Goal: Task Accomplishment & Management: Complete application form

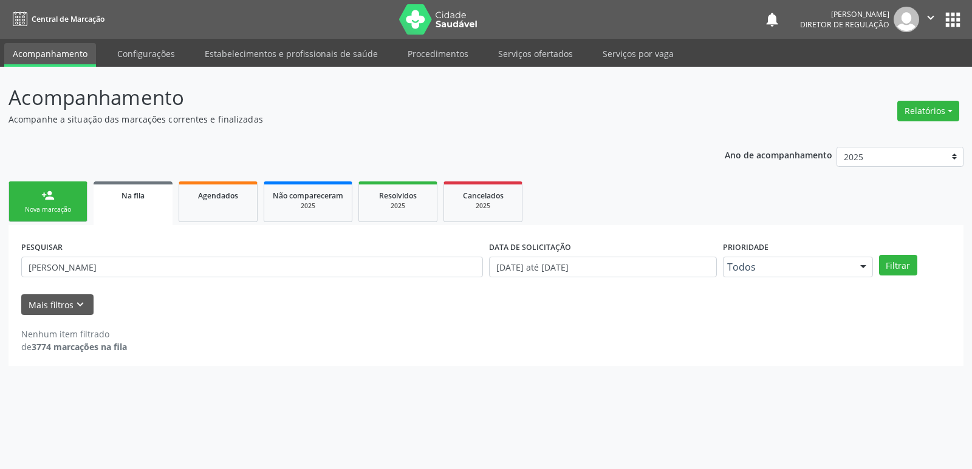
click at [52, 202] on link "person_add Nova marcação" at bounding box center [48, 202] width 79 height 41
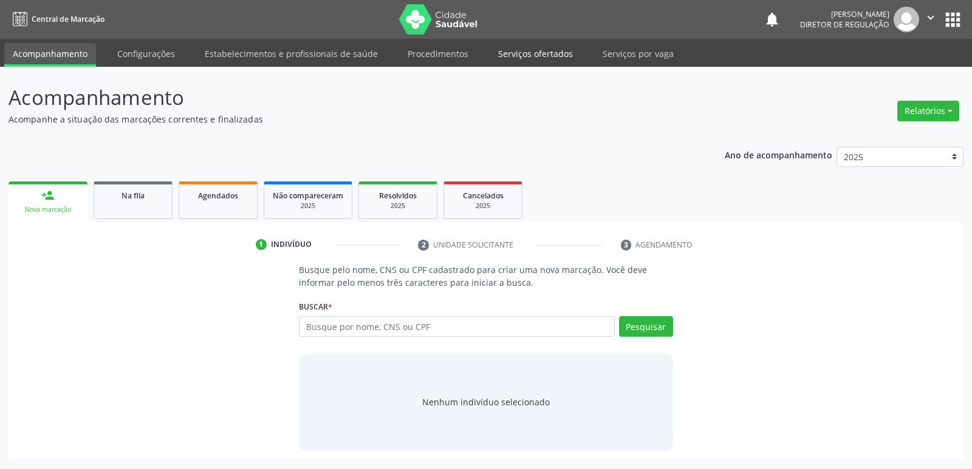
click at [545, 54] on link "Serviços ofertados" at bounding box center [535, 53] width 92 height 21
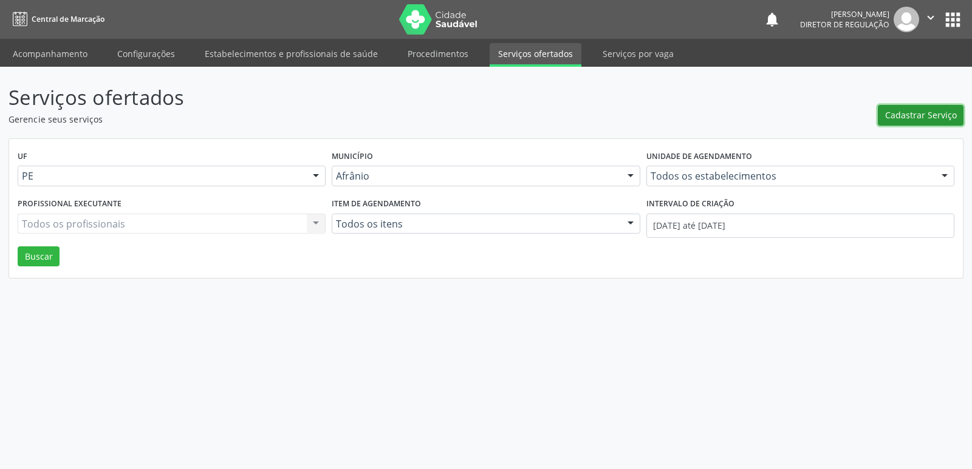
click at [904, 112] on span "Cadastrar Serviço" at bounding box center [921, 115] width 72 height 13
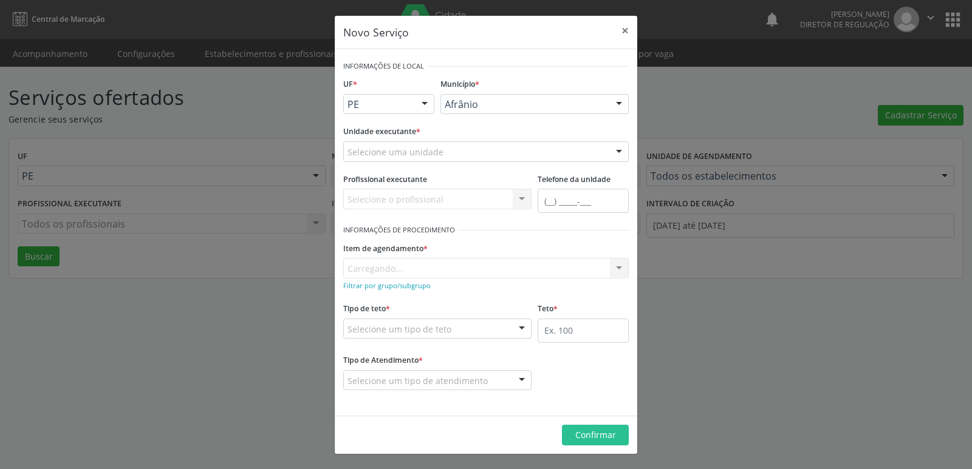
click at [461, 151] on div "Selecione uma unidade" at bounding box center [485, 151] width 285 height 21
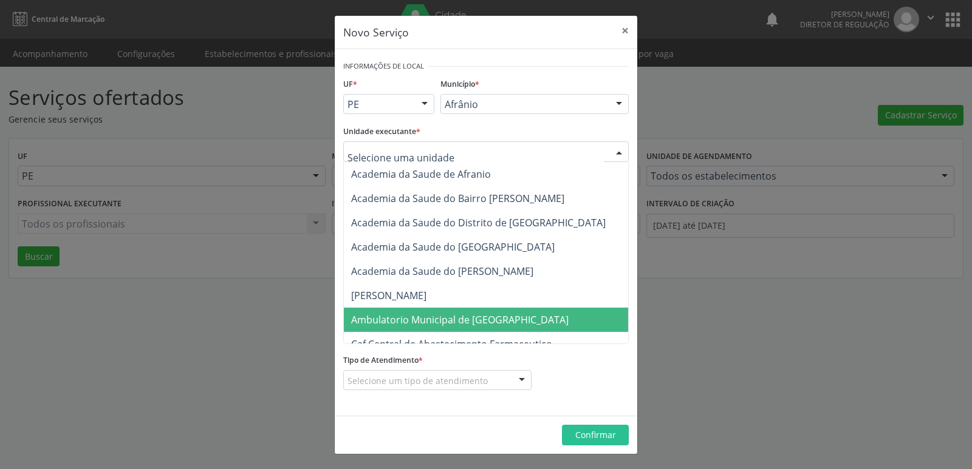
click at [426, 318] on span "Ambulatorio Municipal de [GEOGRAPHIC_DATA]" at bounding box center [459, 319] width 217 height 13
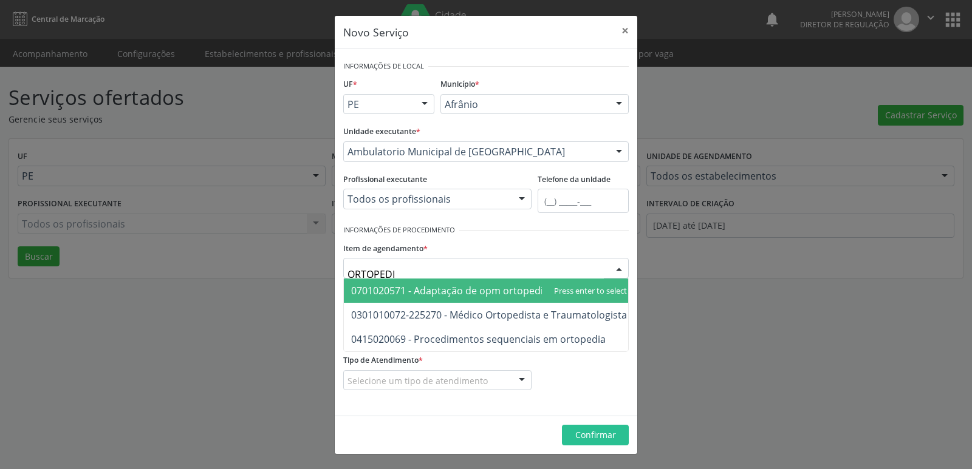
type input "ORTOPEDIS"
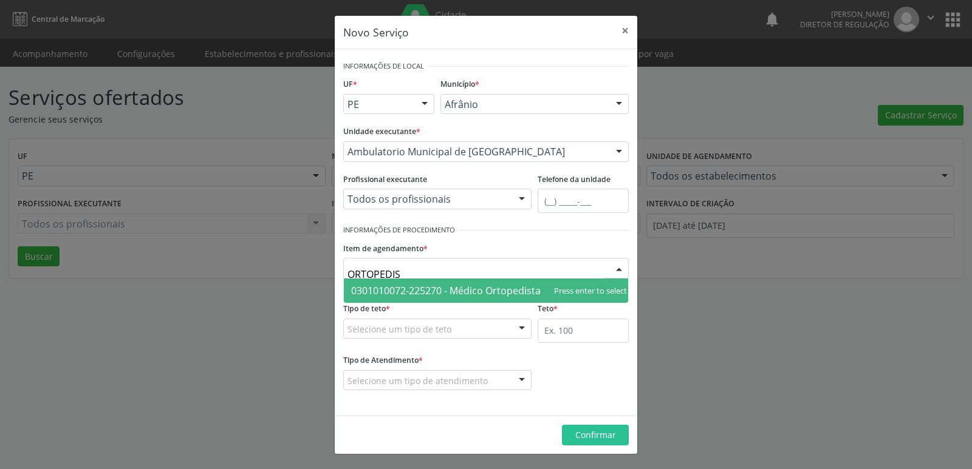
click at [454, 289] on span "0301010072-225270 - Médico Ortopedista e Traumatologista" at bounding box center [489, 290] width 276 height 13
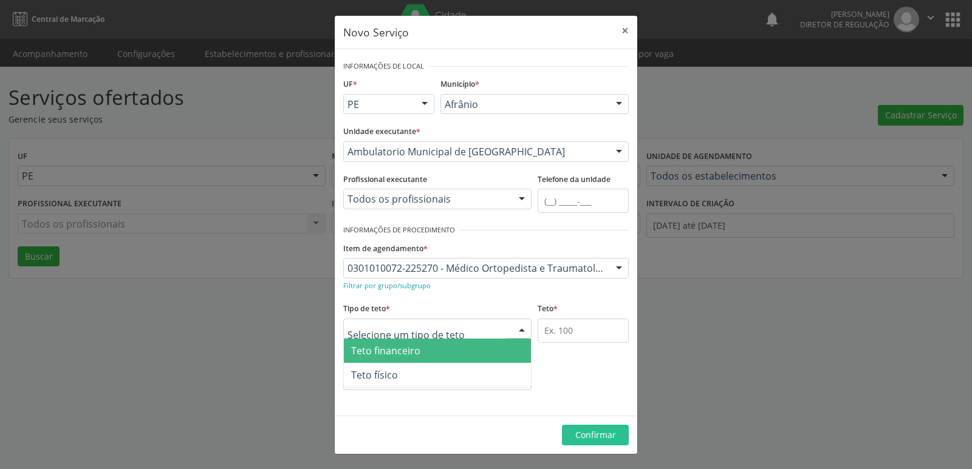
click at [457, 331] on div at bounding box center [437, 329] width 188 height 21
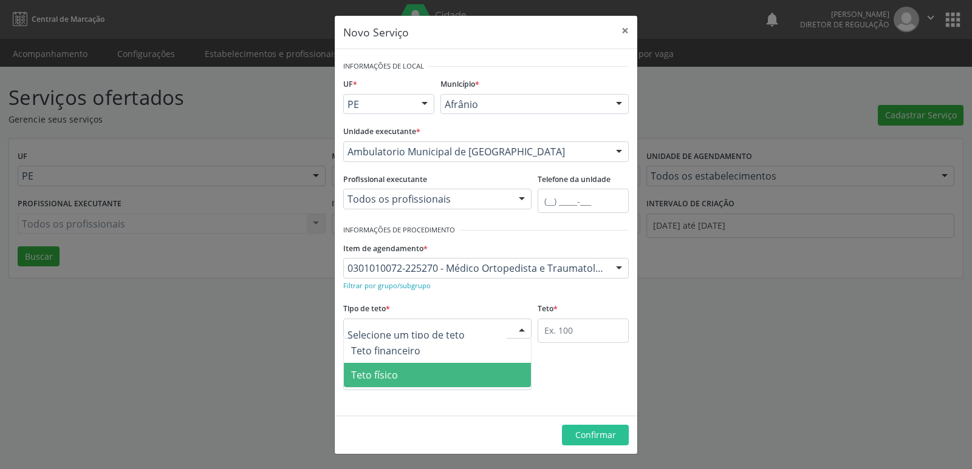
click at [438, 376] on span "Teto físico" at bounding box center [437, 375] width 187 height 24
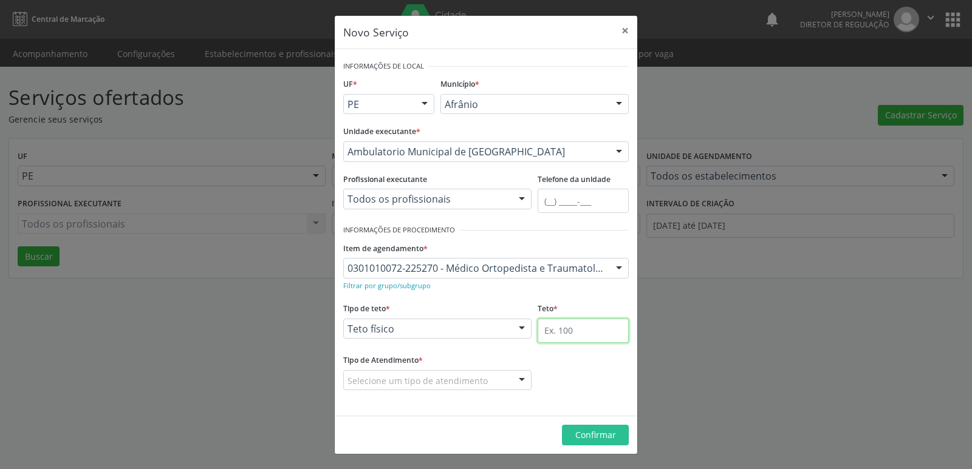
click at [567, 334] on input "text" at bounding box center [582, 331] width 91 height 24
type input "50"
click at [495, 382] on div "Selecione um tipo de atendimento" at bounding box center [437, 380] width 188 height 21
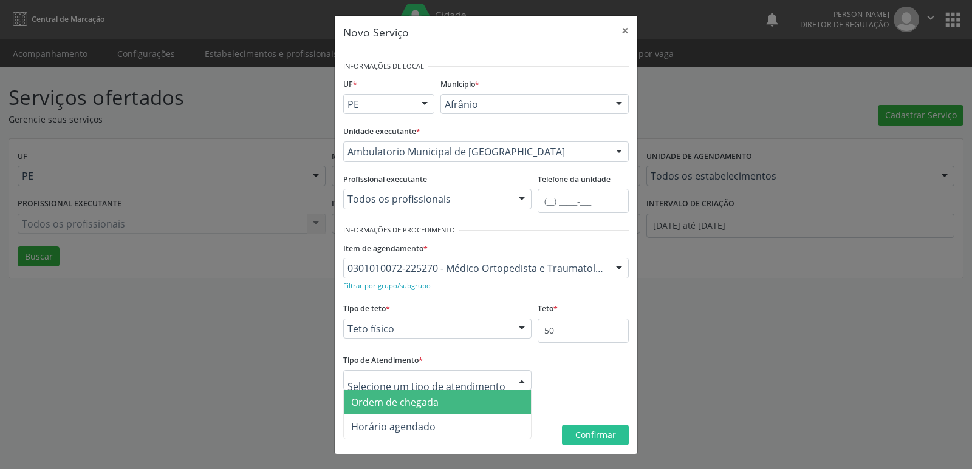
click at [462, 407] on span "Ordem de chegada" at bounding box center [437, 402] width 187 height 24
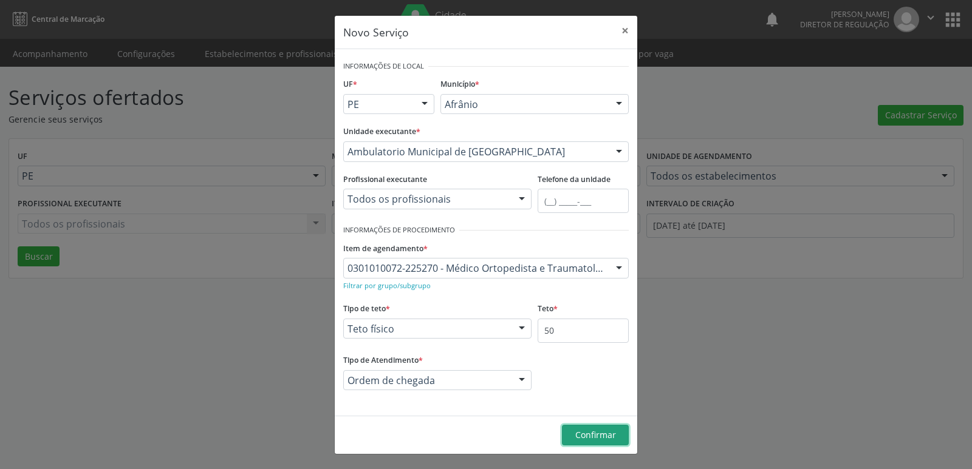
click at [599, 437] on span "Confirmar" at bounding box center [595, 435] width 41 height 12
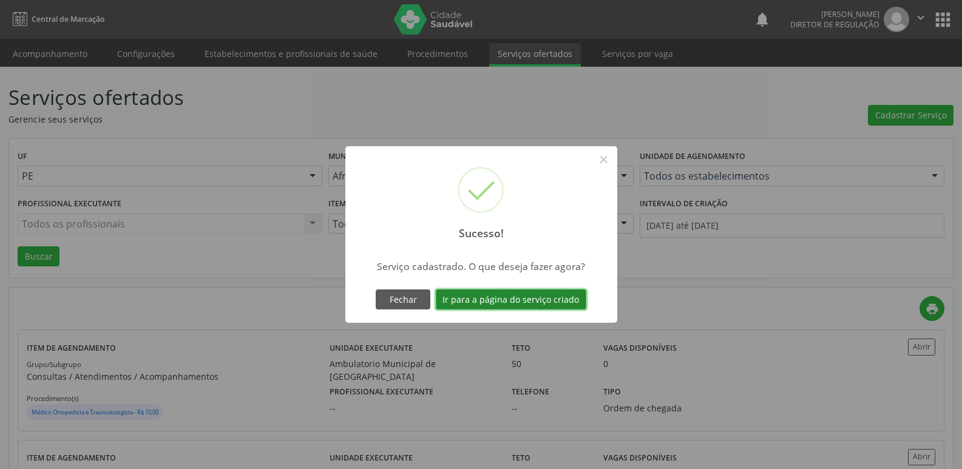
click at [554, 299] on button "Ir para a página do serviço criado" at bounding box center [511, 300] width 151 height 21
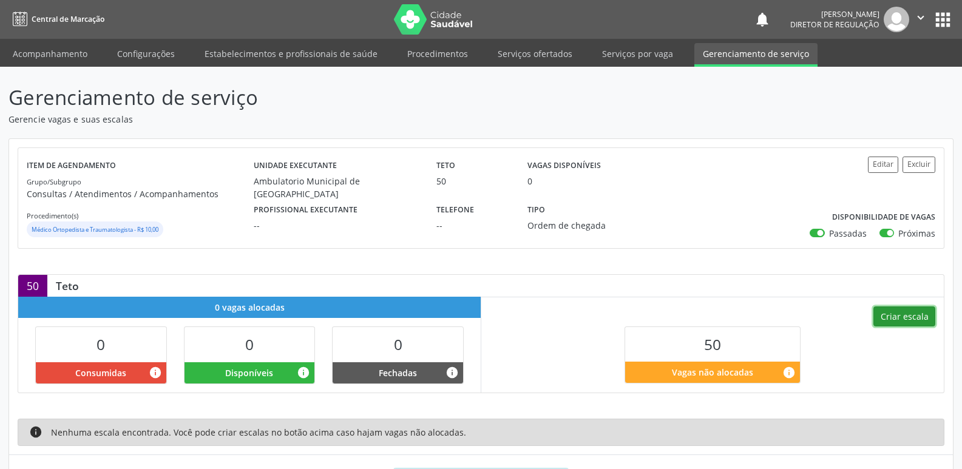
click at [920, 312] on button "Criar escala" at bounding box center [905, 317] width 62 height 21
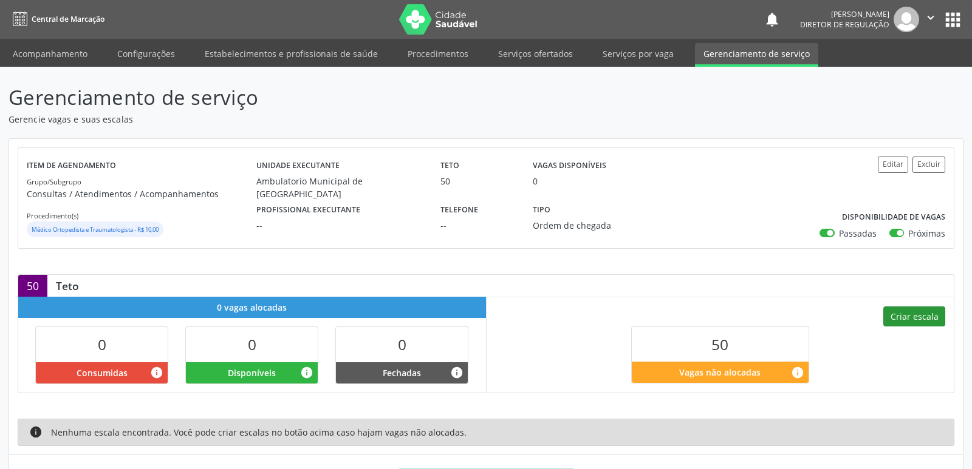
select select "8"
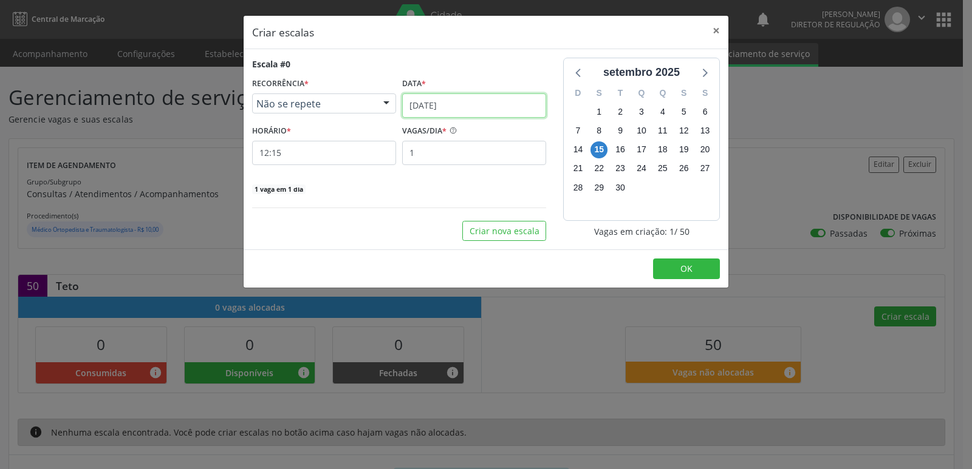
click at [455, 103] on input "[DATE]" at bounding box center [474, 106] width 144 height 24
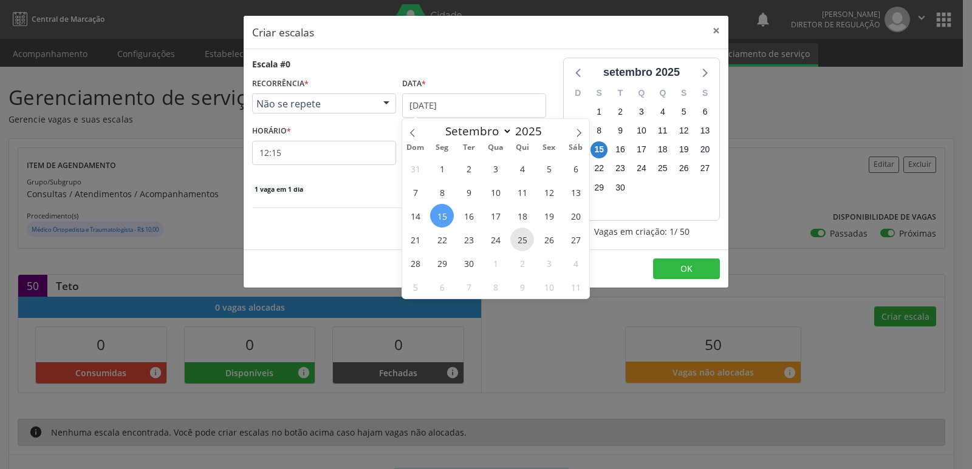
click at [524, 240] on span "25" at bounding box center [522, 240] width 24 height 24
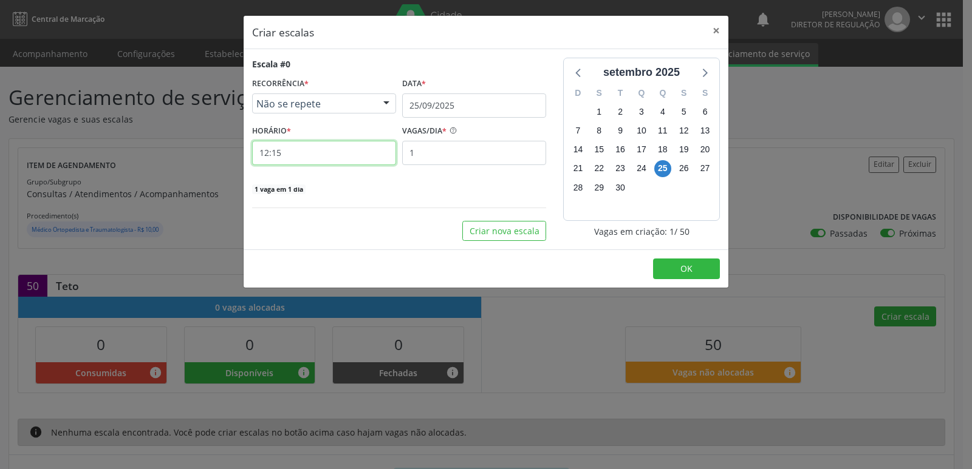
click at [323, 158] on input "12:15" at bounding box center [324, 153] width 144 height 24
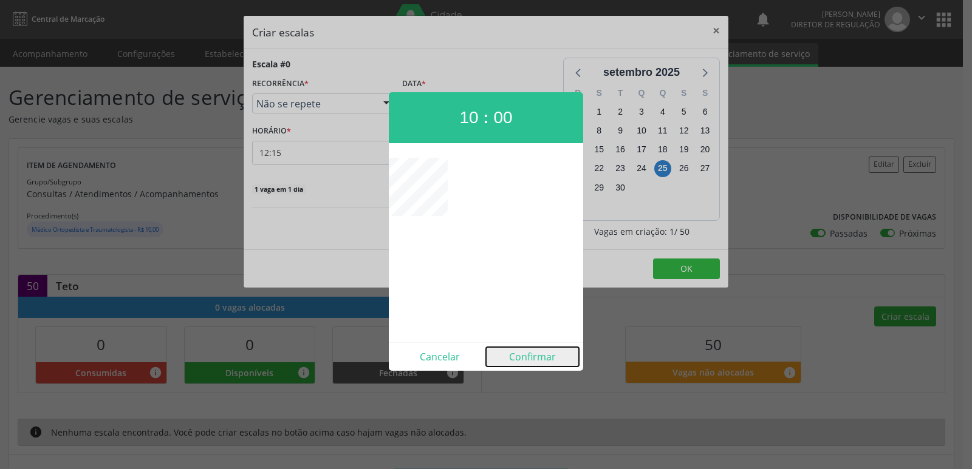
click at [529, 359] on button "Confirmar" at bounding box center [532, 356] width 93 height 19
type input "10:00"
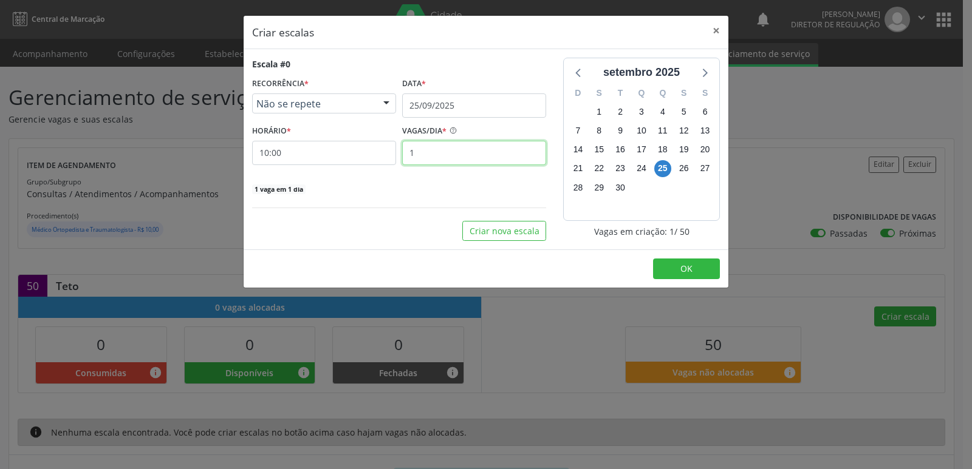
click at [441, 157] on input "1" at bounding box center [474, 153] width 144 height 24
type input "5"
type input "30"
click at [338, 152] on input "10:00" at bounding box center [324, 153] width 144 height 24
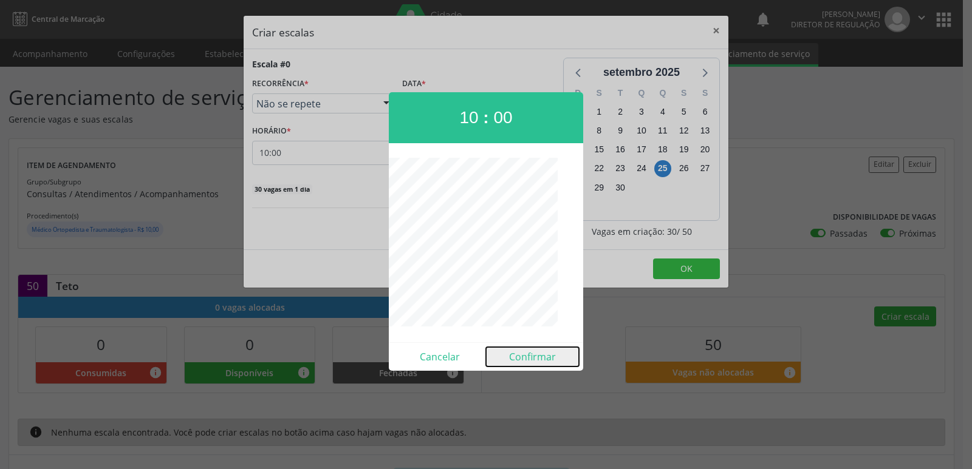
click at [536, 353] on button "Confirmar" at bounding box center [532, 356] width 93 height 19
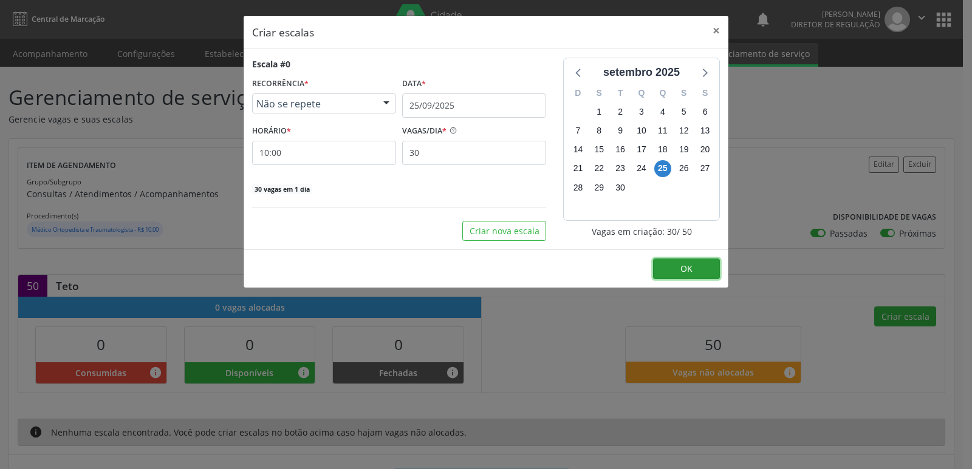
click at [692, 269] on button "OK" at bounding box center [686, 269] width 67 height 21
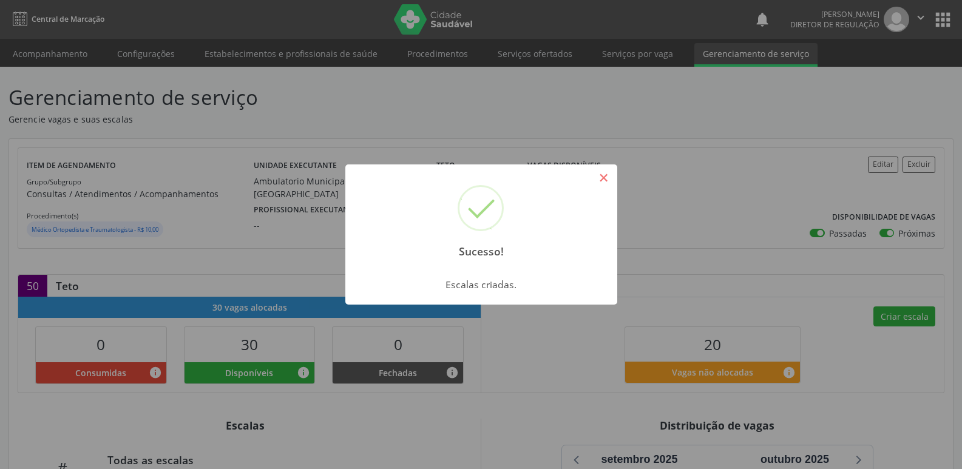
click at [601, 179] on button "×" at bounding box center [604, 178] width 21 height 21
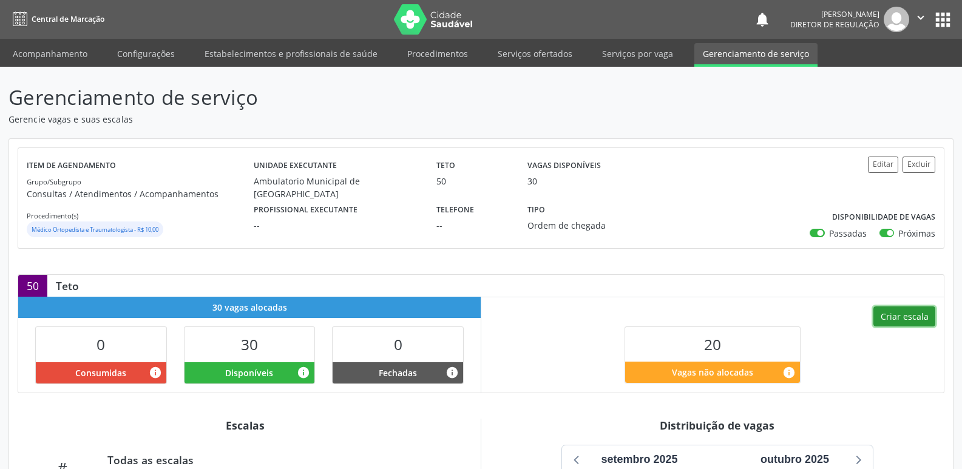
click at [902, 317] on button "Criar escala" at bounding box center [905, 317] width 62 height 21
select select "8"
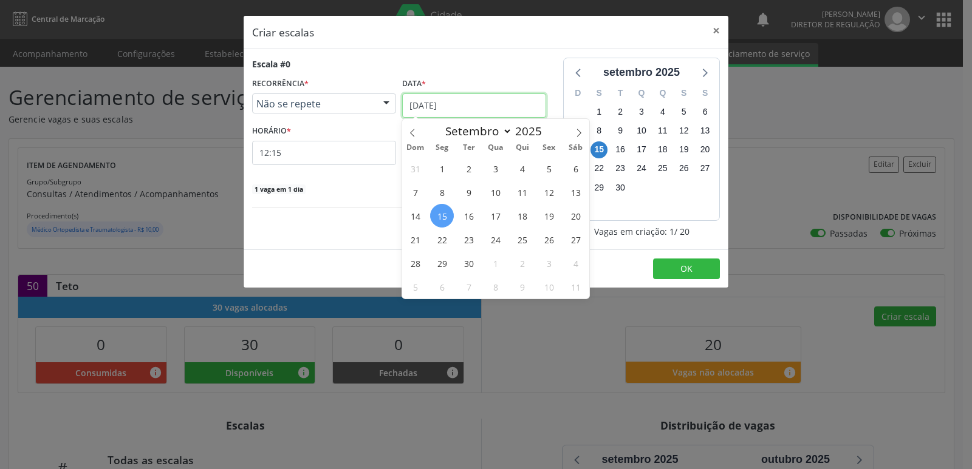
click at [477, 103] on input "[DATE]" at bounding box center [474, 106] width 144 height 24
click at [520, 241] on span "25" at bounding box center [522, 240] width 24 height 24
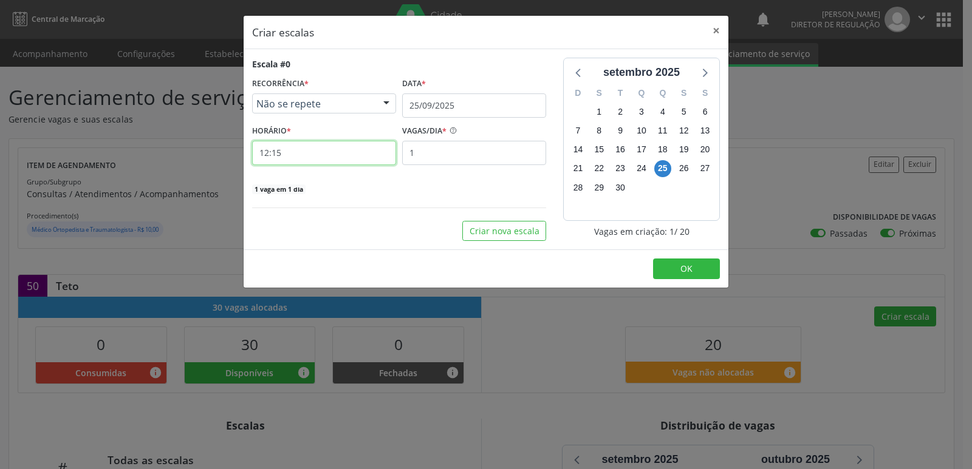
click at [341, 152] on input "12:15" at bounding box center [324, 153] width 144 height 24
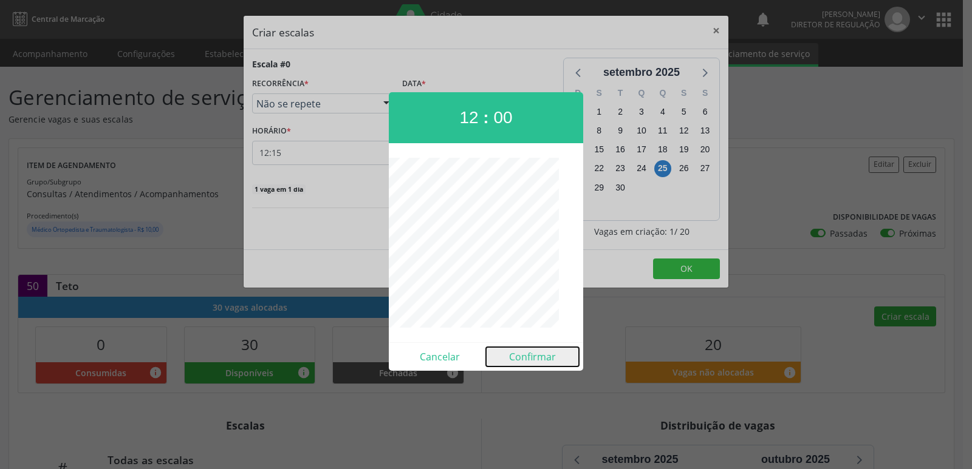
click at [531, 356] on button "Confirmar" at bounding box center [532, 356] width 93 height 19
type input "12:00"
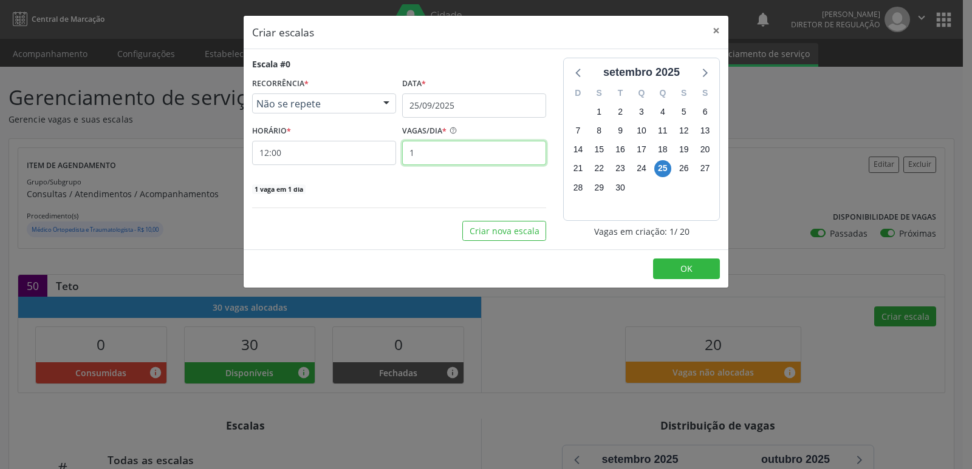
click at [438, 159] on input "1" at bounding box center [474, 153] width 144 height 24
type input "20"
click at [688, 269] on span "OK" at bounding box center [686, 269] width 12 height 12
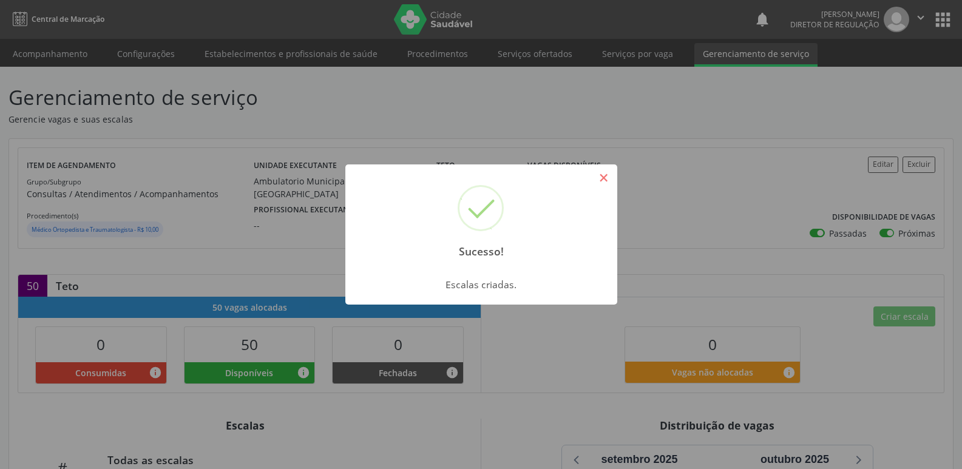
click at [610, 180] on button "×" at bounding box center [604, 178] width 21 height 21
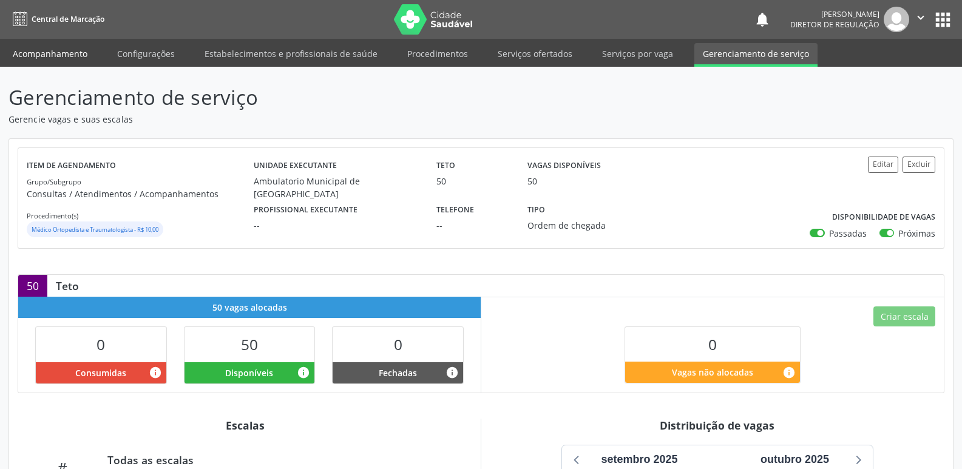
click at [64, 51] on link "Acompanhamento" at bounding box center [50, 53] width 92 height 21
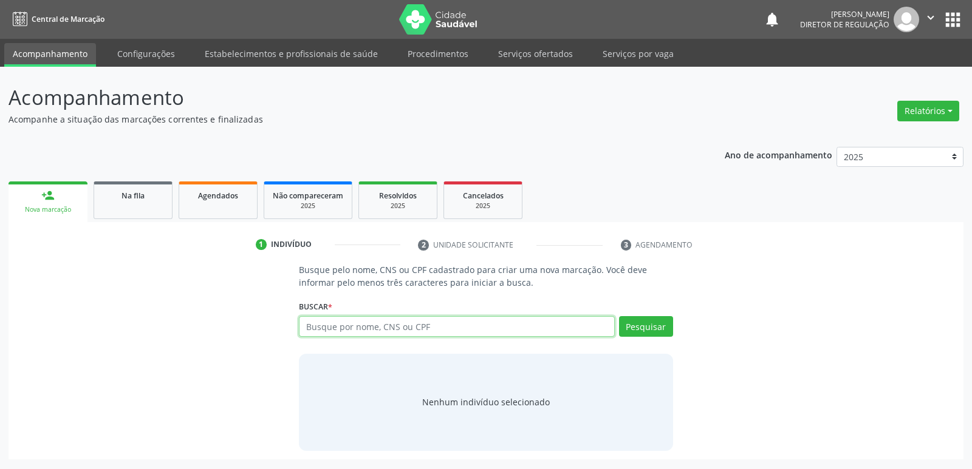
click at [364, 324] on input "text" at bounding box center [456, 326] width 315 height 21
type input "704108185239777"
click at [638, 330] on button "Pesquisar" at bounding box center [646, 326] width 54 height 21
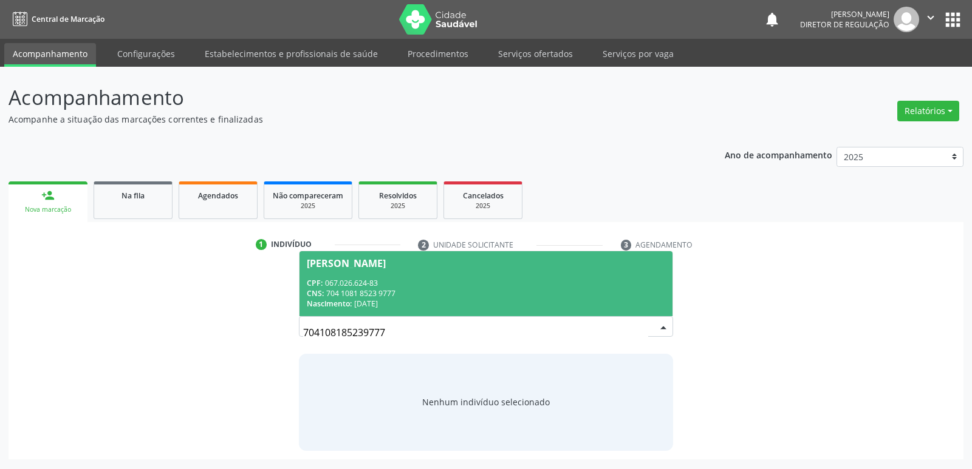
click at [416, 287] on div "CPF: 067.026.624-83" at bounding box center [486, 283] width 358 height 10
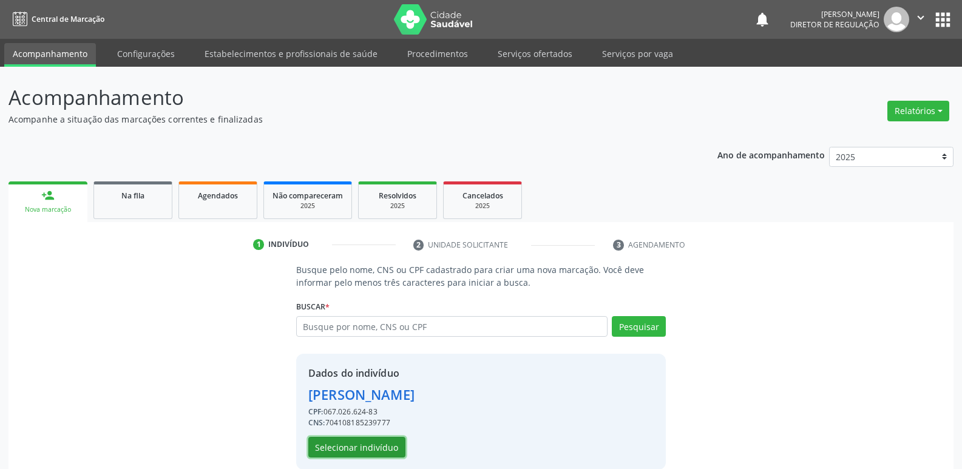
click at [375, 443] on button "Selecionar indivíduo" at bounding box center [356, 447] width 97 height 21
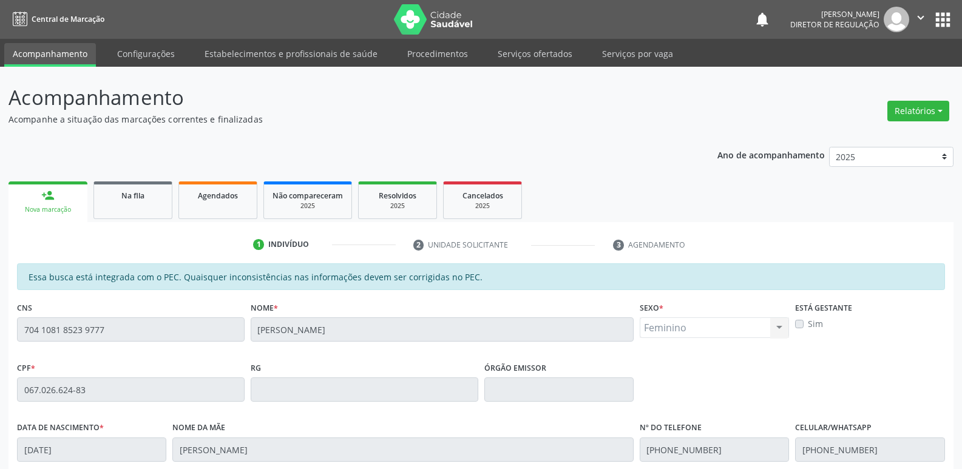
scroll to position [224, 0]
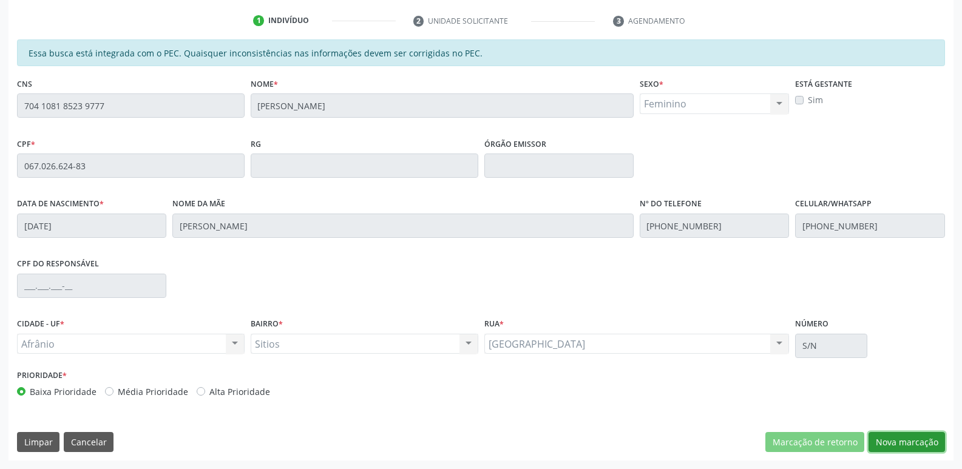
click at [914, 440] on button "Nova marcação" at bounding box center [907, 442] width 77 height 21
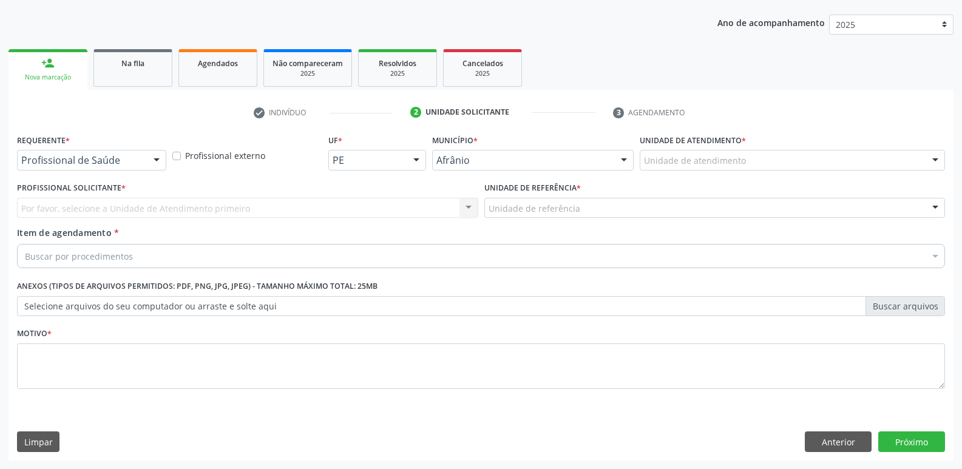
scroll to position [132, 0]
click at [749, 158] on div "Unidade de atendimento" at bounding box center [792, 160] width 305 height 21
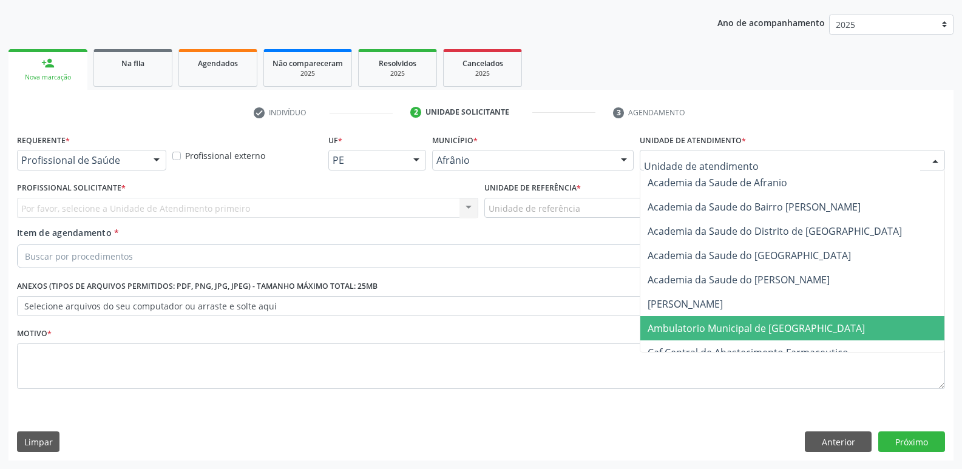
click at [732, 329] on span "Ambulatorio Municipal de [GEOGRAPHIC_DATA]" at bounding box center [756, 328] width 217 height 13
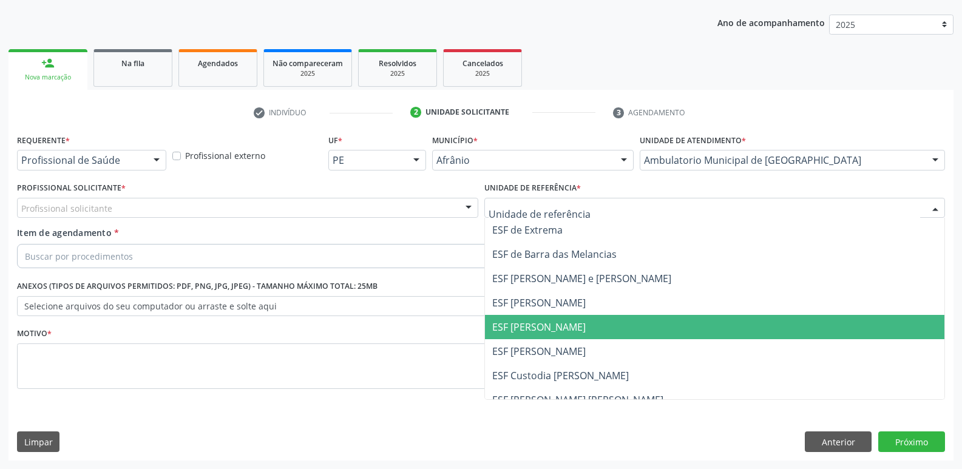
click at [543, 331] on span "ESF [PERSON_NAME]" at bounding box center [539, 327] width 94 height 13
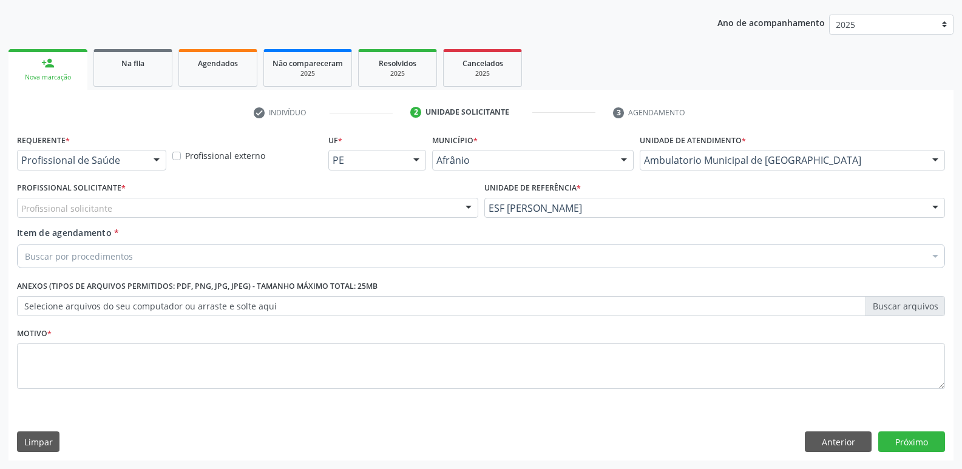
click at [346, 252] on div "Buscar por procedimentos" at bounding box center [481, 256] width 928 height 24
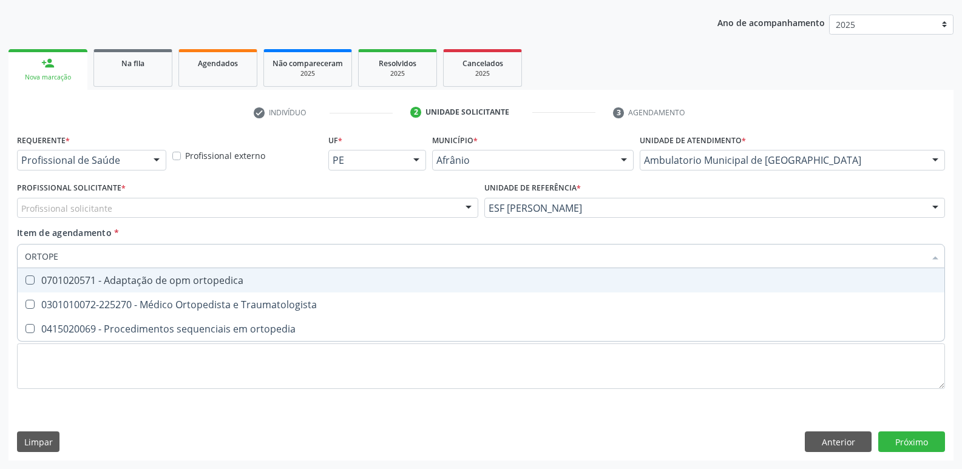
type input "ORTOPED"
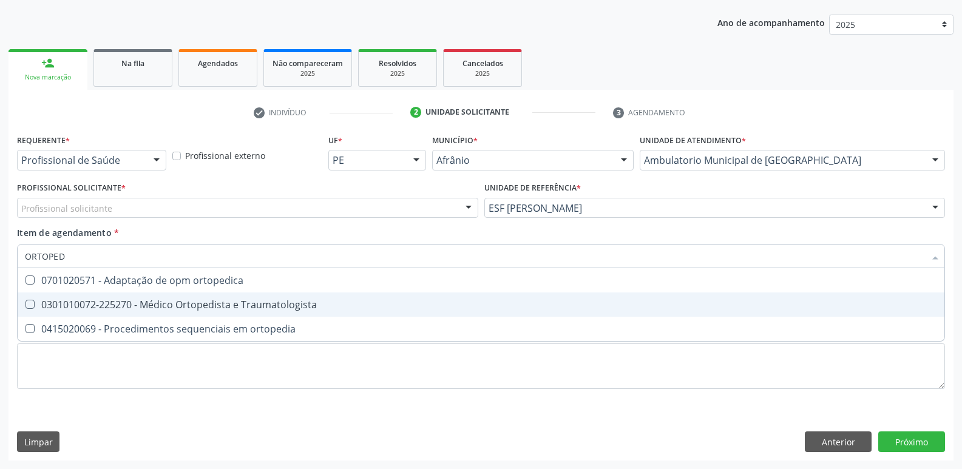
click at [313, 304] on div "0301010072-225270 - Médico Ortopedista e Traumatologista" at bounding box center [481, 305] width 913 height 10
checkbox Traumatologista "true"
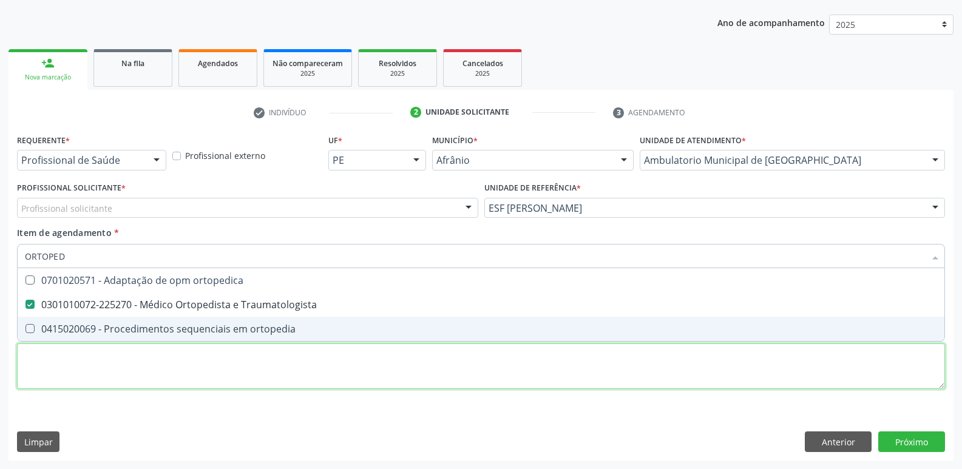
click at [574, 368] on div "Requerente * Profissional de Saúde Profissional de Saúde Paciente Nenhum result…" at bounding box center [481, 268] width 928 height 275
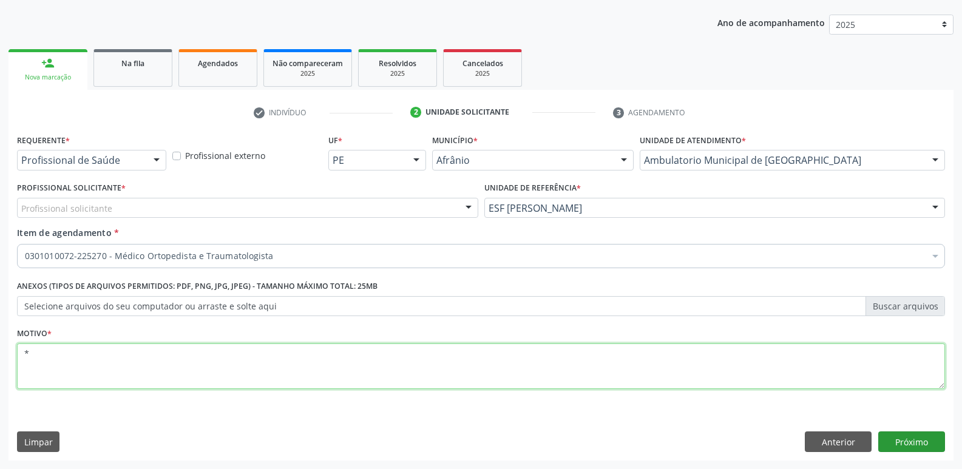
type textarea "*"
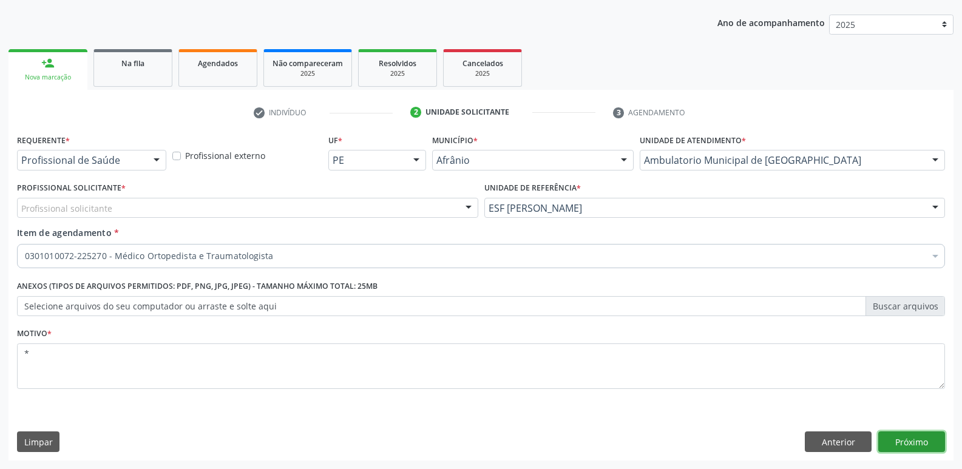
click at [899, 440] on button "Próximo" at bounding box center [912, 442] width 67 height 21
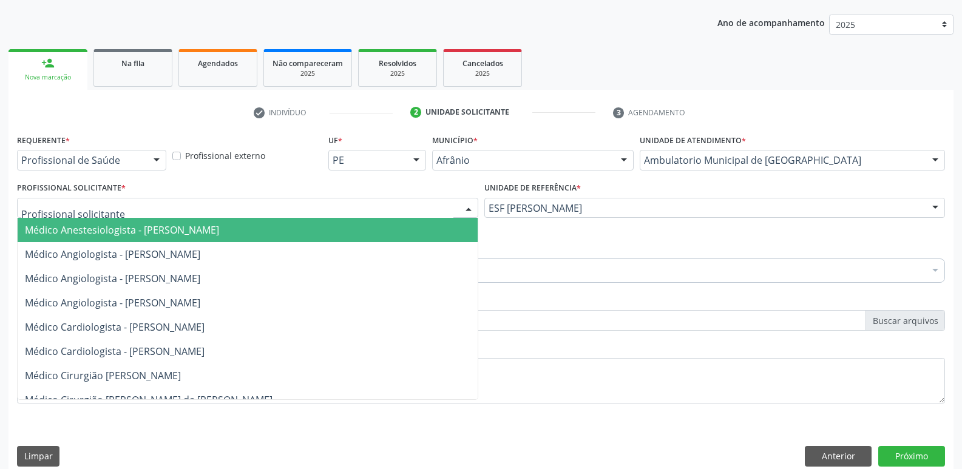
click at [265, 206] on div at bounding box center [247, 208] width 461 height 21
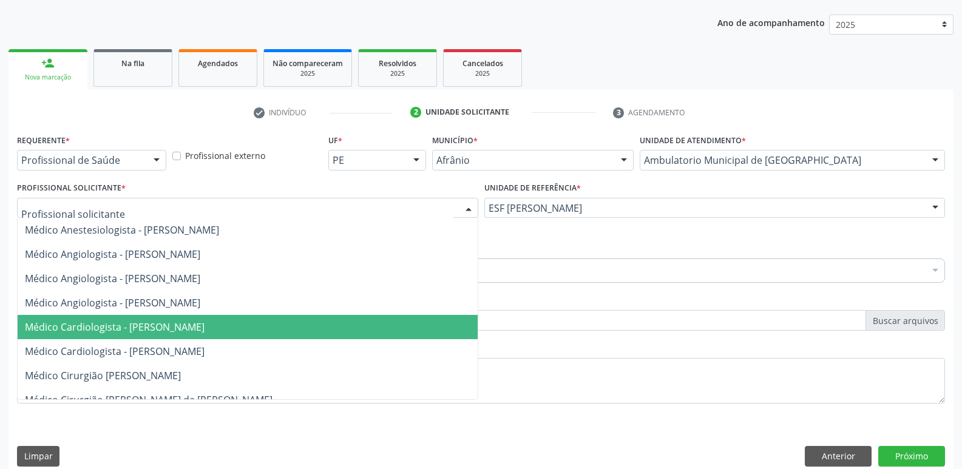
click at [205, 327] on span "Médico Cardiologista - [PERSON_NAME]" at bounding box center [115, 327] width 180 height 13
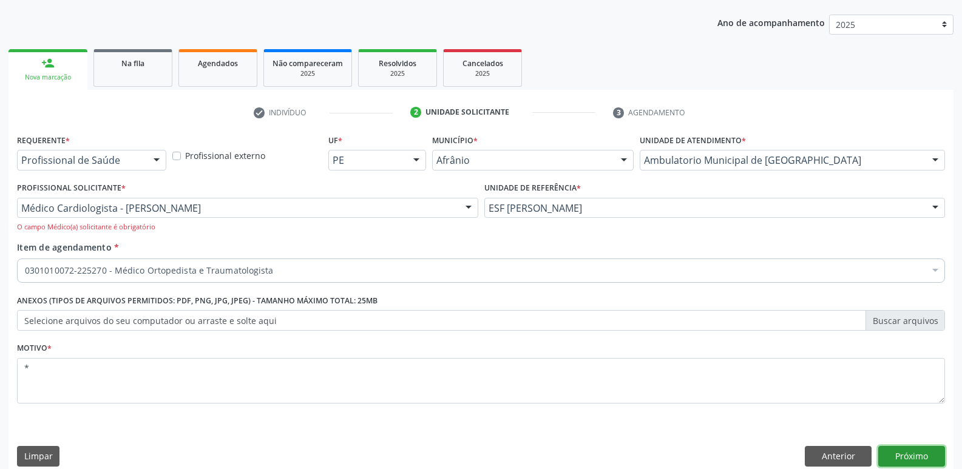
click at [927, 458] on button "Próximo" at bounding box center [912, 456] width 67 height 21
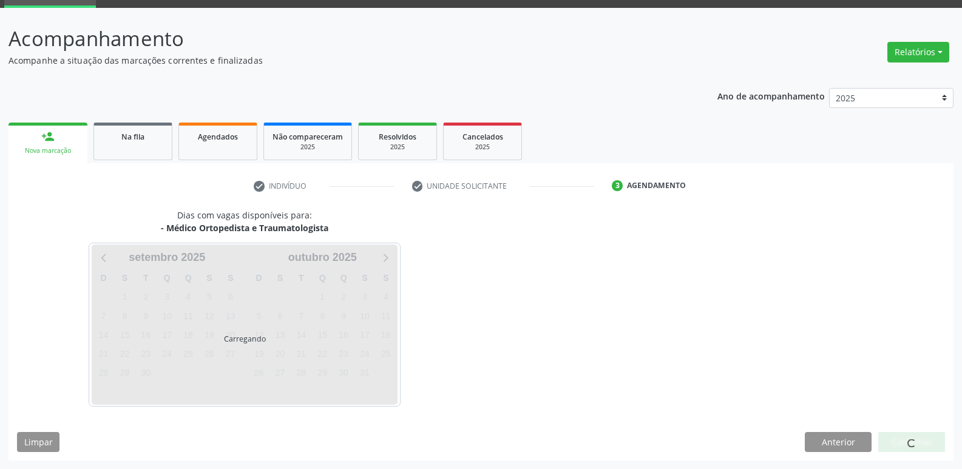
scroll to position [59, 0]
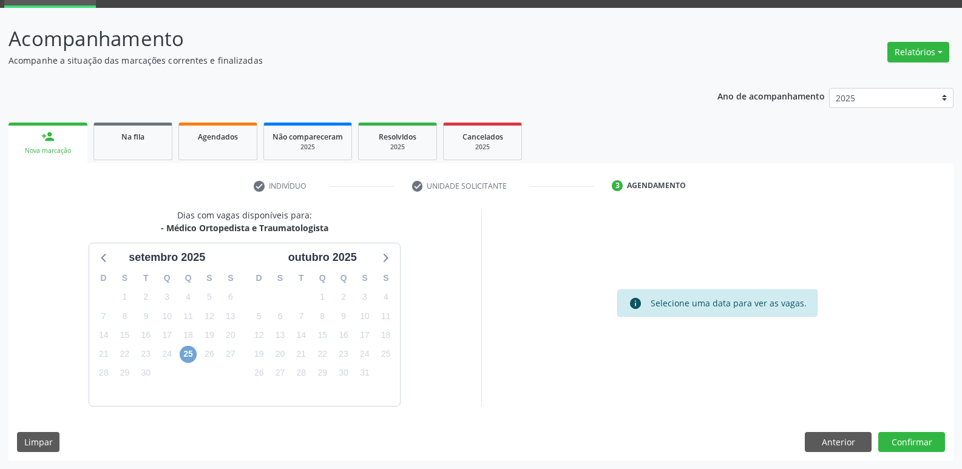
click at [187, 354] on span "25" at bounding box center [188, 354] width 17 height 17
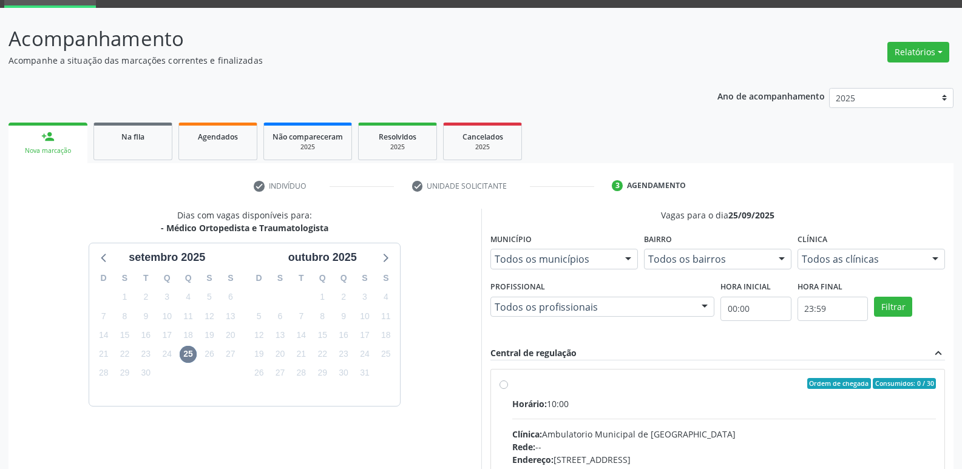
click at [571, 389] on label "Ordem de chegada Consumidos: 0 / 30 Horário: 10:00 Clínica: Ambulatorio Municip…" at bounding box center [725, 471] width 424 height 186
click at [508, 389] on input "Ordem de chegada Consumidos: 0 / 30 Horário: 10:00 Clínica: Ambulatorio Municip…" at bounding box center [504, 383] width 9 height 11
radio input "true"
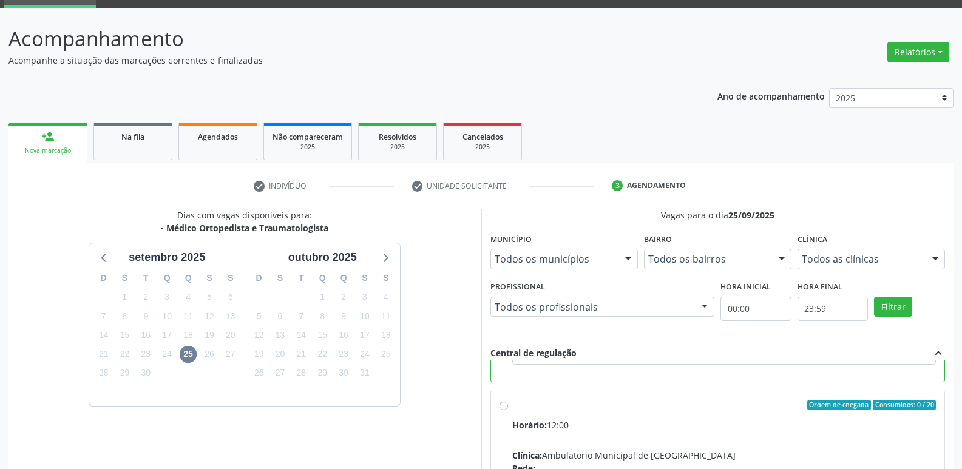
scroll to position [256, 0]
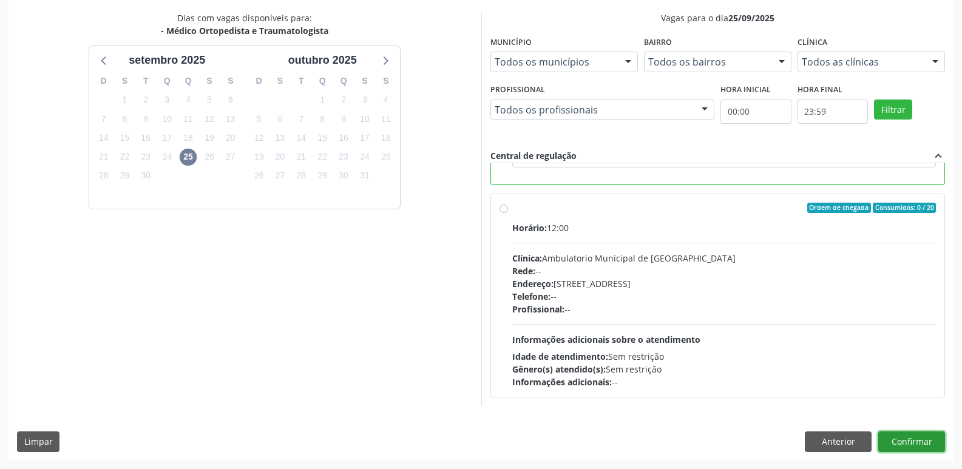
click at [904, 443] on button "Confirmar" at bounding box center [912, 442] width 67 height 21
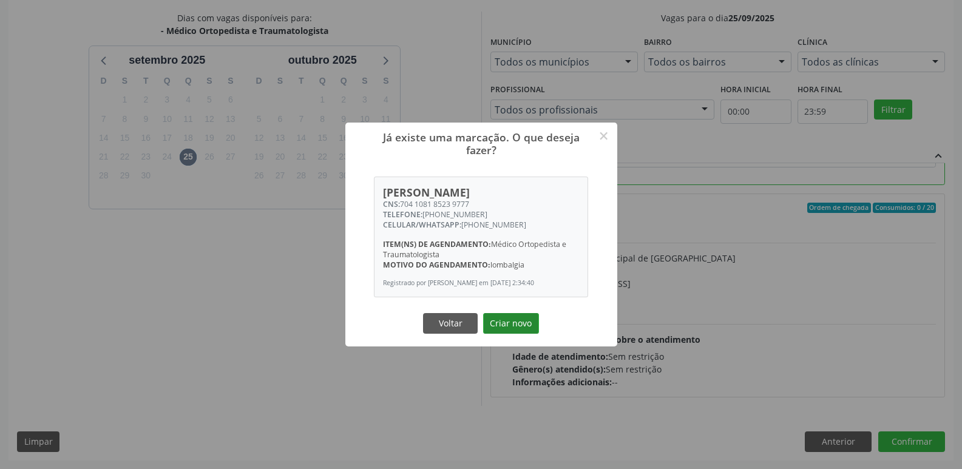
click at [533, 329] on button "Criar novo" at bounding box center [511, 323] width 56 height 21
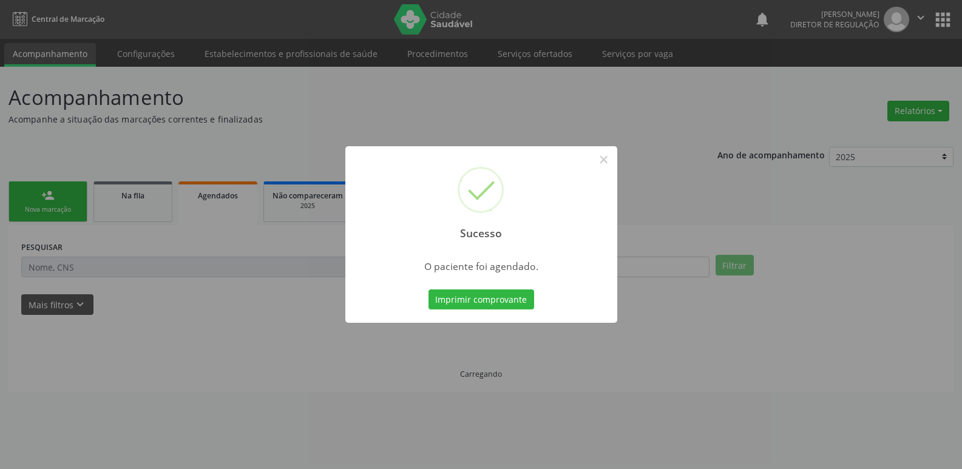
scroll to position [0, 0]
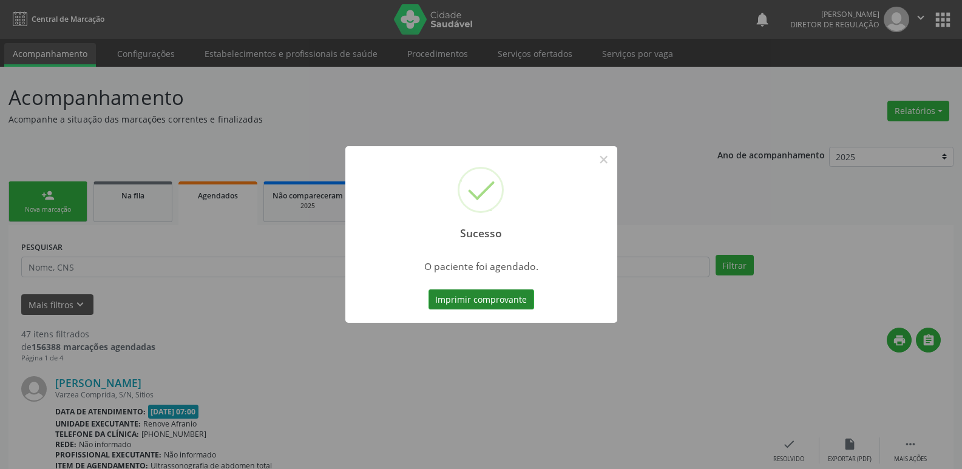
click at [525, 302] on button "Imprimir comprovante" at bounding box center [482, 300] width 106 height 21
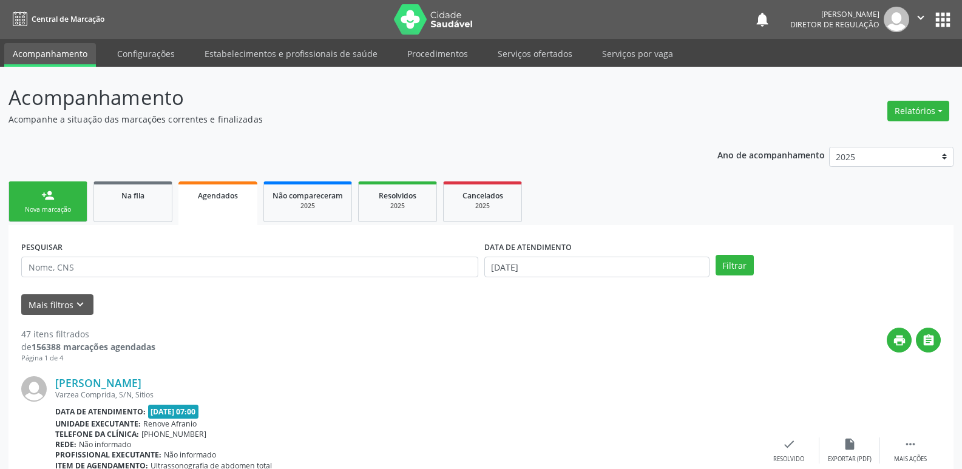
click at [72, 208] on div "Nova marcação" at bounding box center [48, 209] width 61 height 9
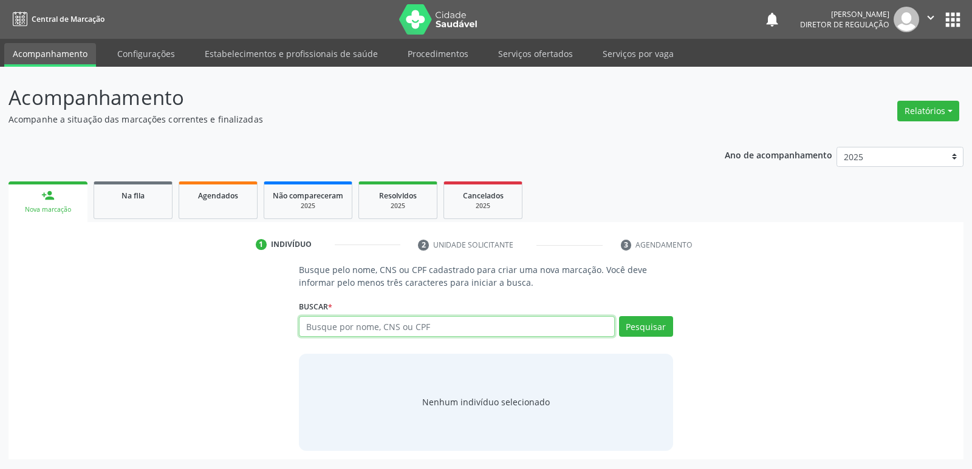
click at [344, 327] on input "text" at bounding box center [456, 326] width 315 height 21
type input "704108185739777"
click at [651, 328] on button "Pesquisar" at bounding box center [646, 326] width 54 height 21
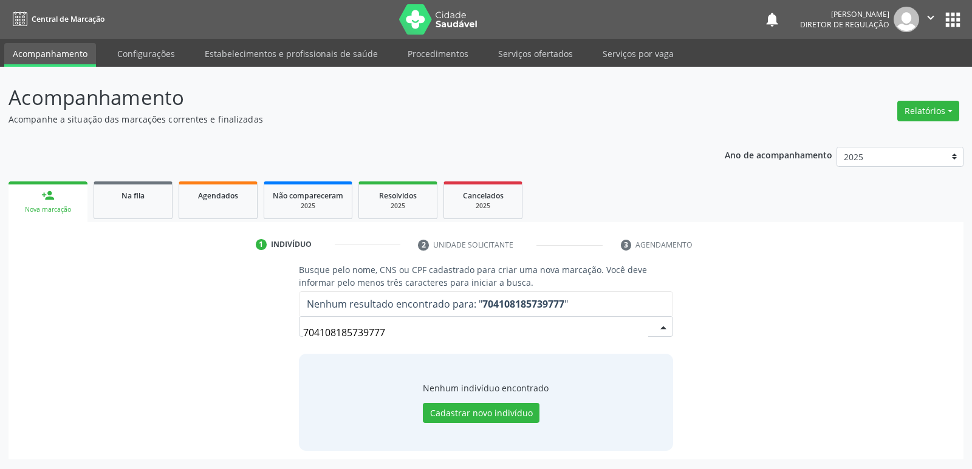
click at [359, 333] on input "704108185739777" at bounding box center [475, 333] width 344 height 24
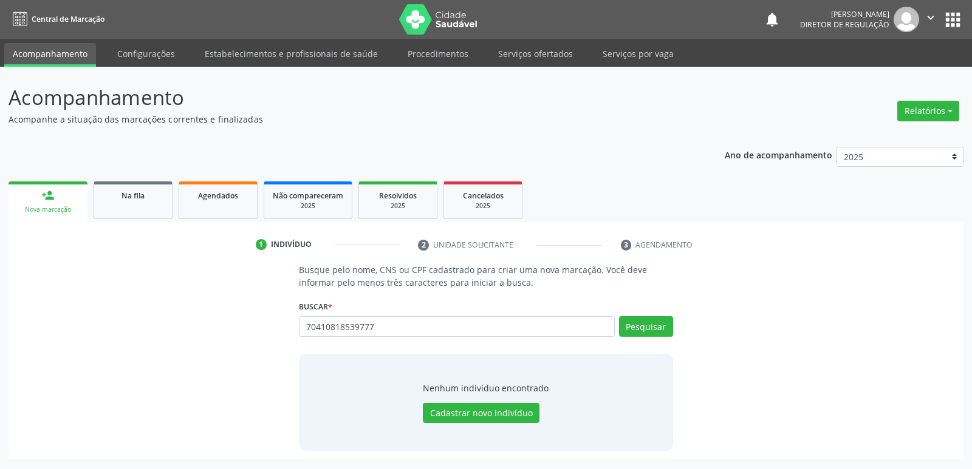
click at [348, 325] on input "70410818539777" at bounding box center [456, 326] width 315 height 21
type input "704108185239777"
click at [636, 329] on button "Pesquisar" at bounding box center [646, 326] width 54 height 21
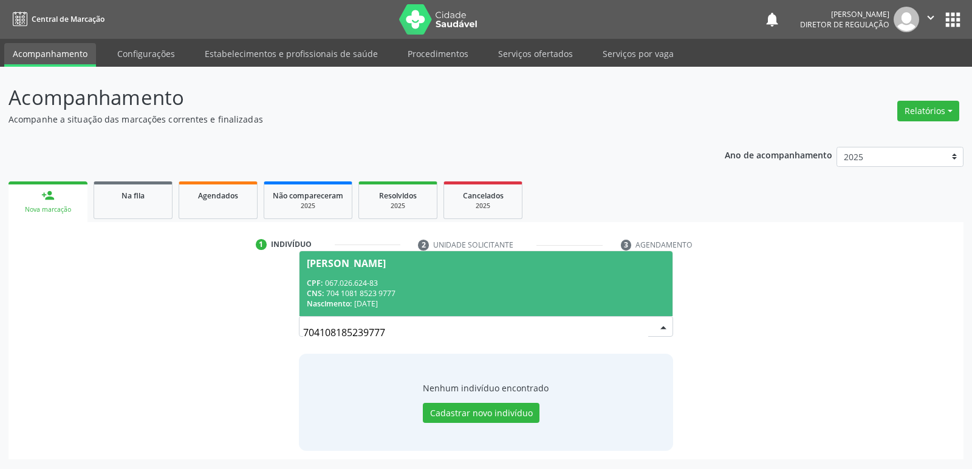
click at [479, 287] on div "CPF: 067.026.624-83" at bounding box center [486, 283] width 358 height 10
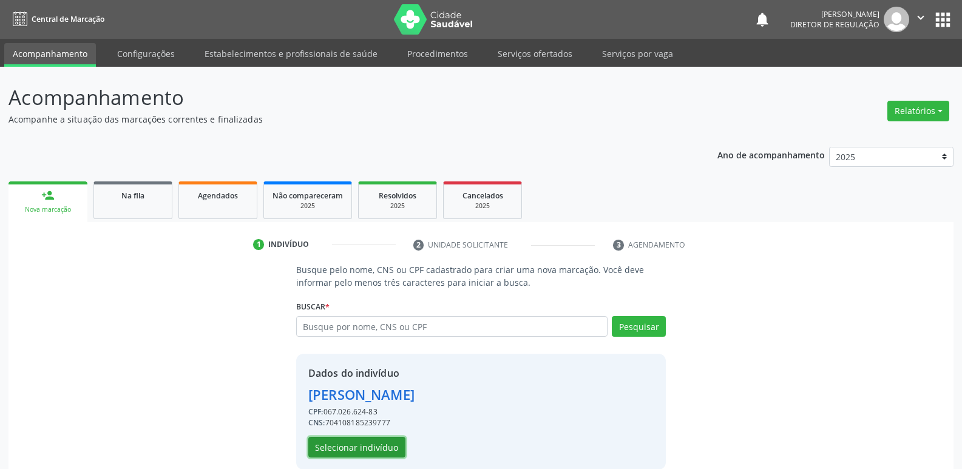
click at [379, 447] on button "Selecionar indivíduo" at bounding box center [356, 447] width 97 height 21
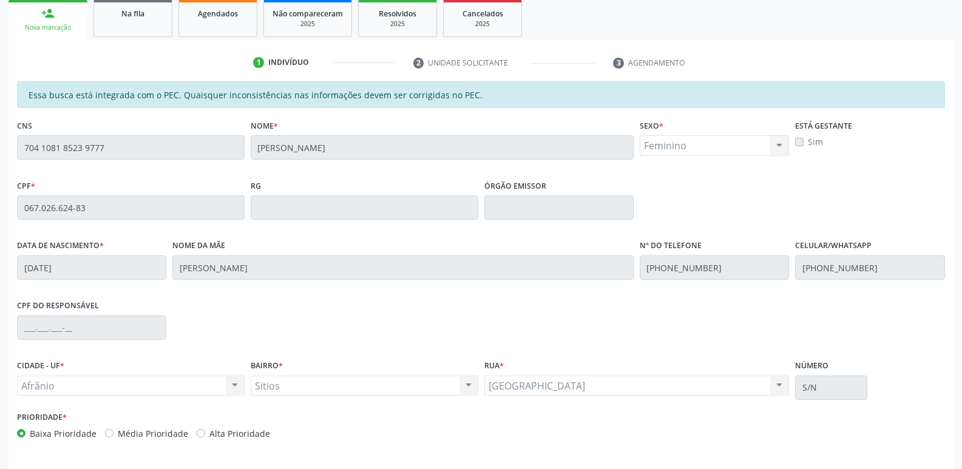
scroll to position [224, 0]
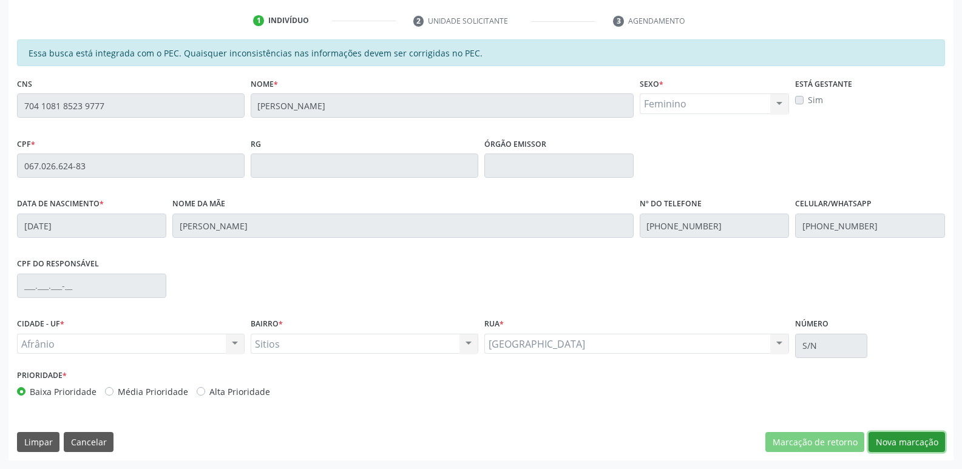
click at [921, 440] on button "Nova marcação" at bounding box center [907, 442] width 77 height 21
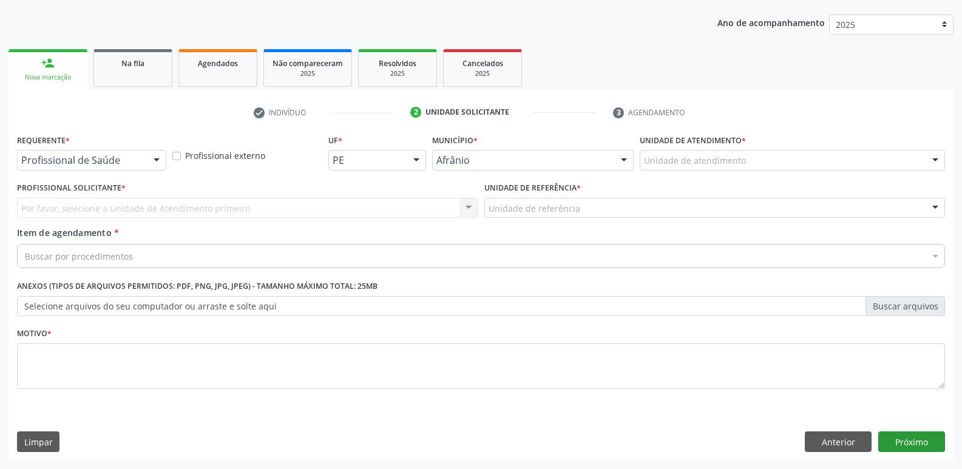
scroll to position [132, 0]
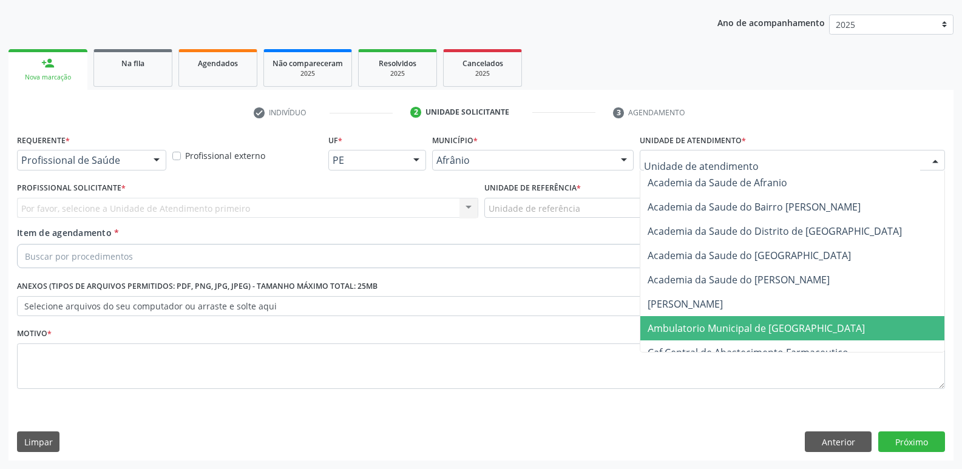
click at [703, 328] on span "Ambulatorio Municipal de [GEOGRAPHIC_DATA]" at bounding box center [756, 328] width 217 height 13
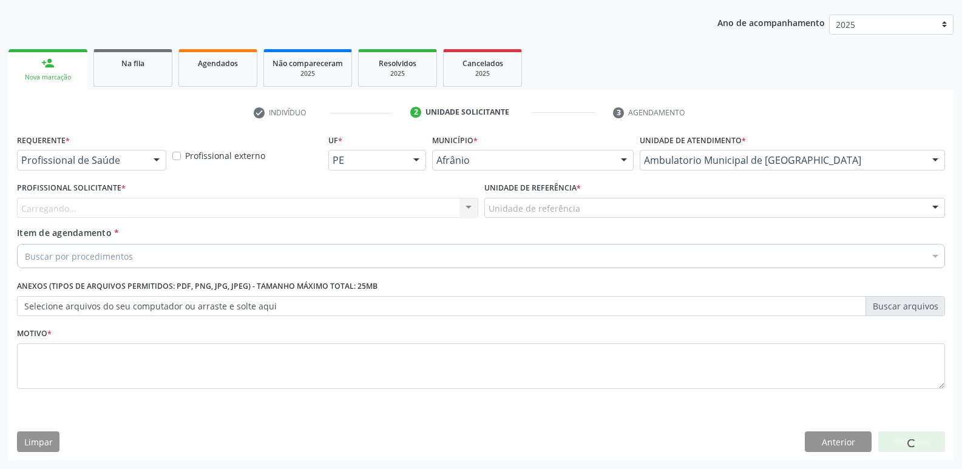
click at [591, 207] on div "Unidade de referência" at bounding box center [715, 208] width 461 height 21
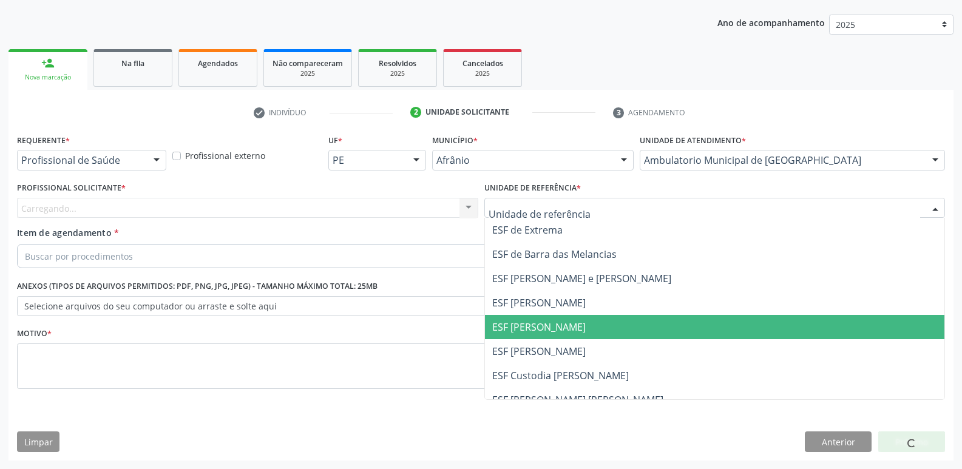
click at [547, 325] on span "ESF [PERSON_NAME]" at bounding box center [539, 327] width 94 height 13
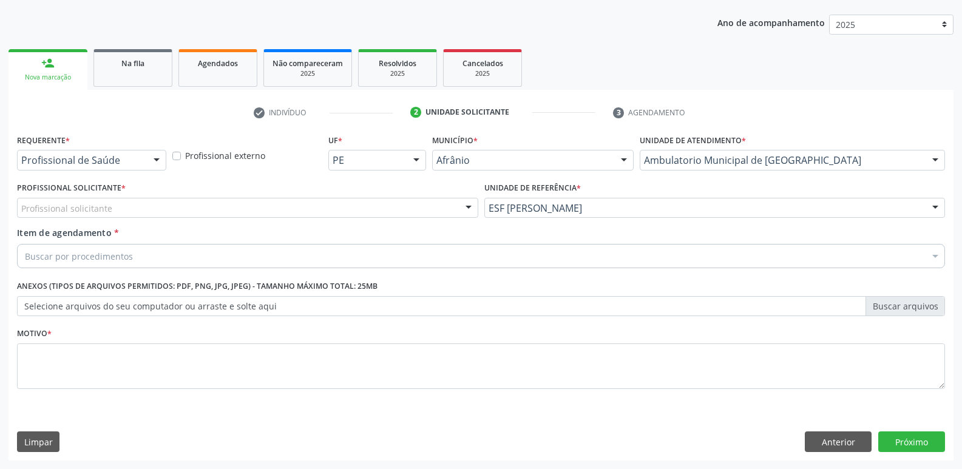
click at [270, 205] on div "Profissional solicitante" at bounding box center [247, 208] width 461 height 21
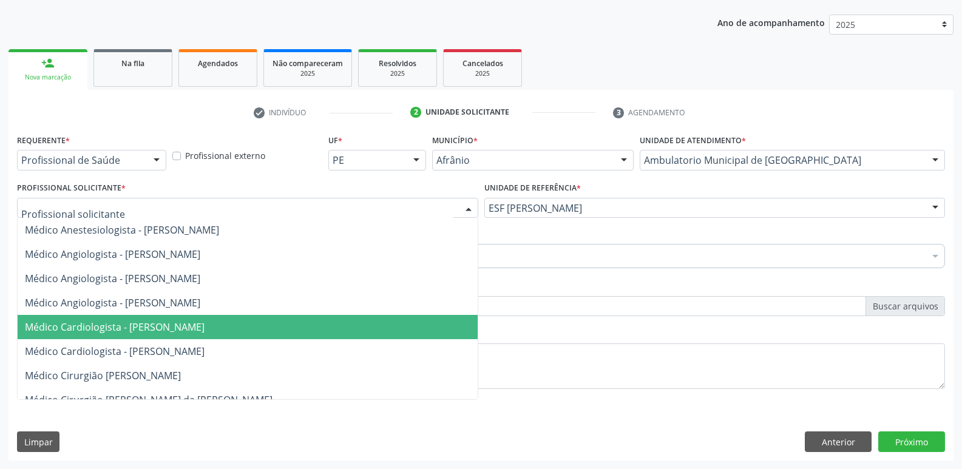
click at [205, 326] on span "Médico Cardiologista - [PERSON_NAME]" at bounding box center [115, 327] width 180 height 13
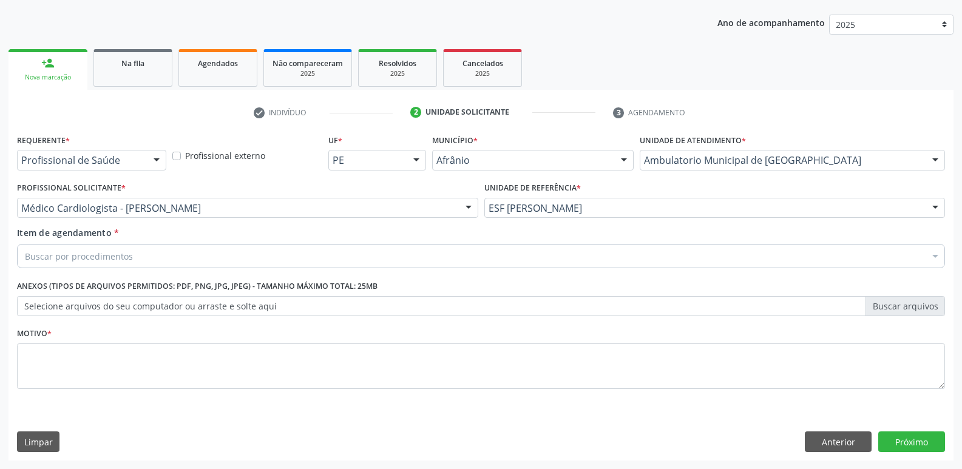
click at [228, 254] on div "Buscar por procedimentos" at bounding box center [481, 256] width 928 height 24
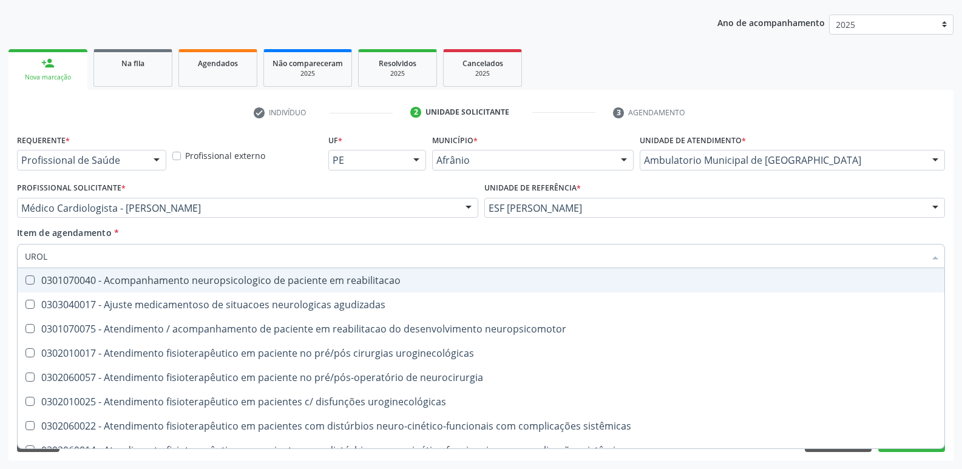
type input "UROLO"
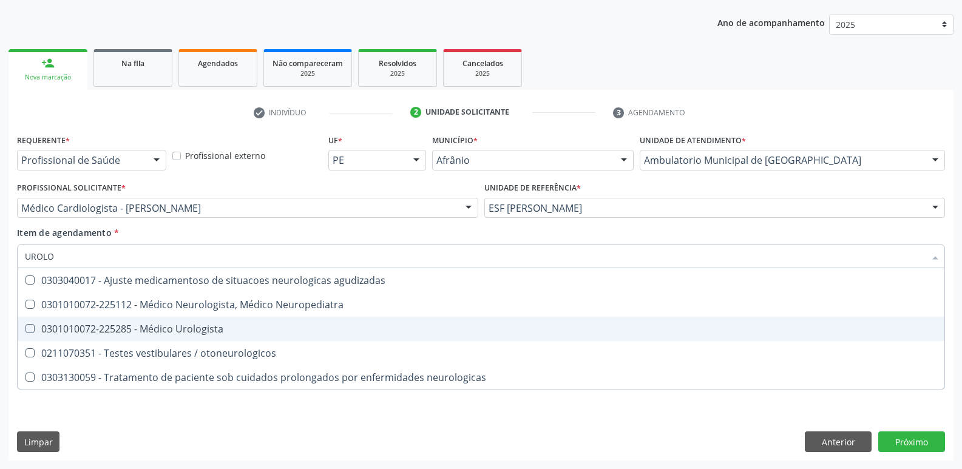
click at [232, 330] on div "0301010072-225285 - Médico Urologista" at bounding box center [481, 329] width 913 height 10
checkbox Urologista "true"
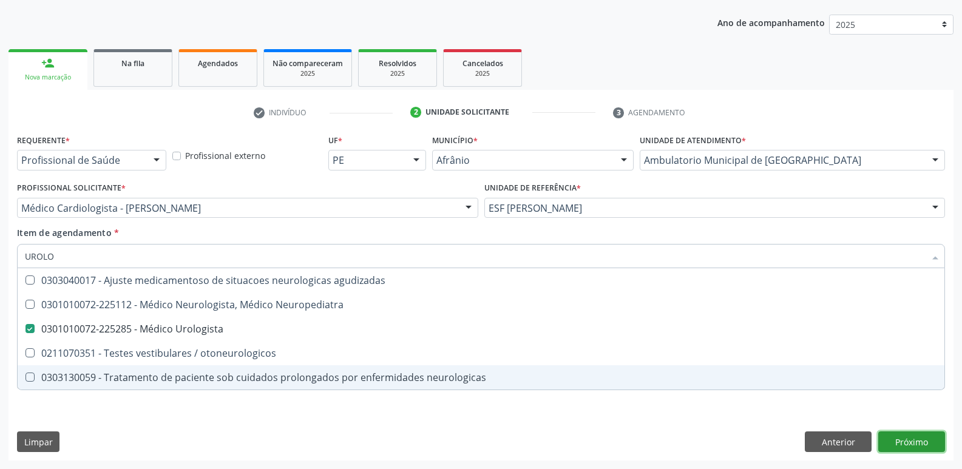
click at [899, 438] on div "Requerente * Profissional de Saúde Profissional de Saúde Paciente Nenhum result…" at bounding box center [481, 296] width 945 height 330
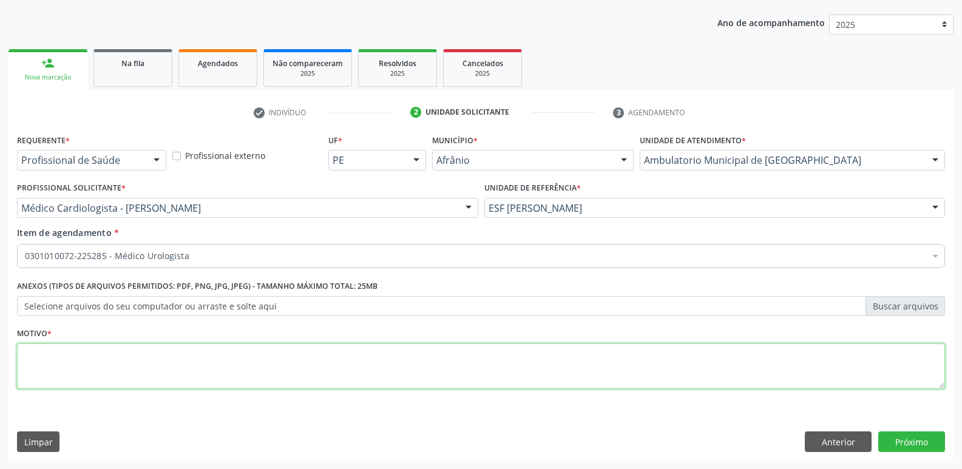
click at [406, 359] on textarea at bounding box center [481, 367] width 928 height 46
type textarea "*"
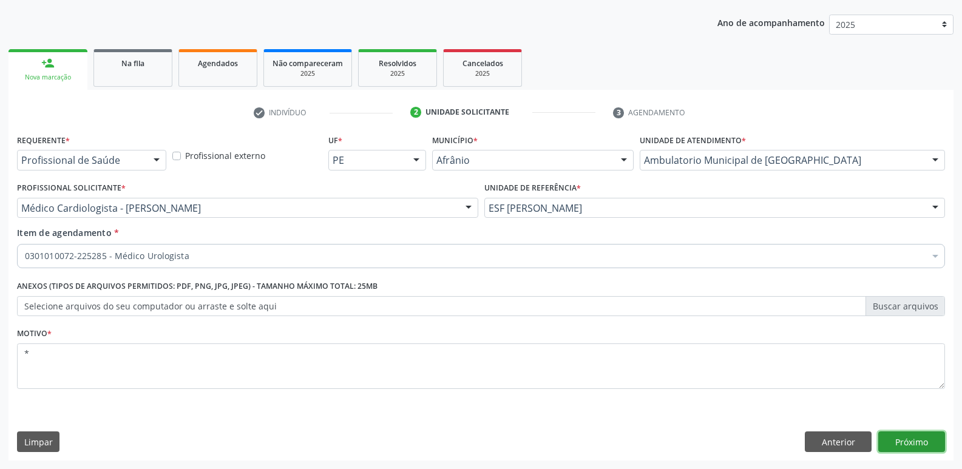
click at [907, 442] on button "Próximo" at bounding box center [912, 442] width 67 height 21
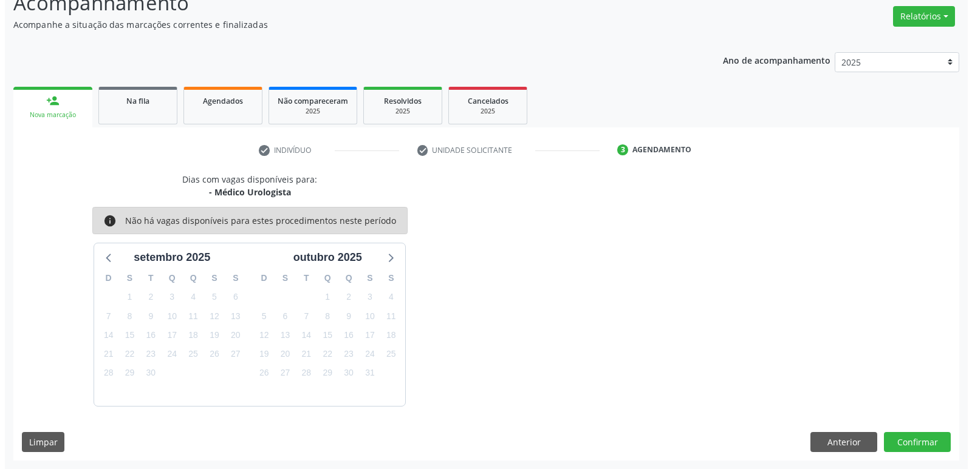
scroll to position [0, 0]
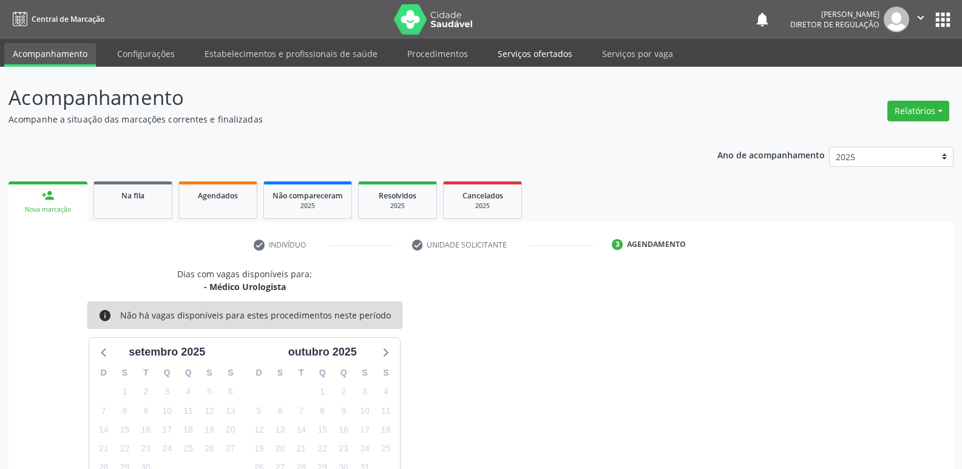
click at [545, 52] on link "Serviços ofertados" at bounding box center [535, 53] width 92 height 21
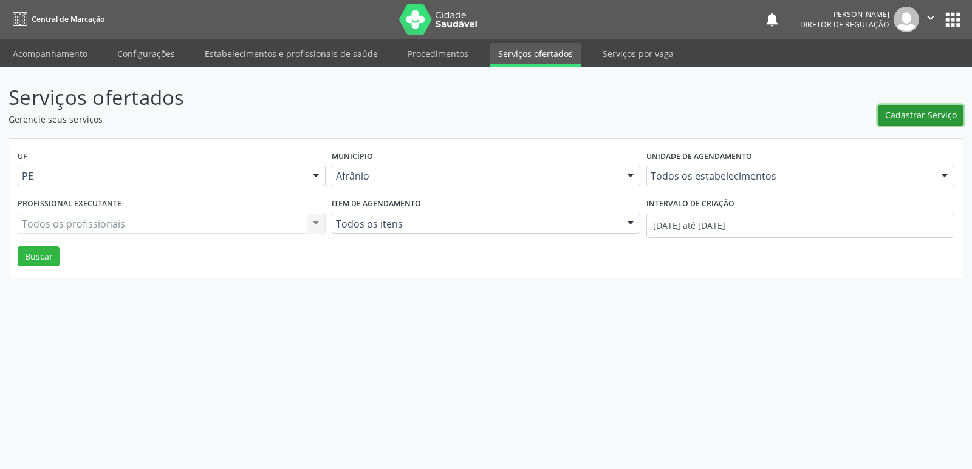
click at [929, 114] on span "Cadastrar Serviço" at bounding box center [921, 115] width 72 height 13
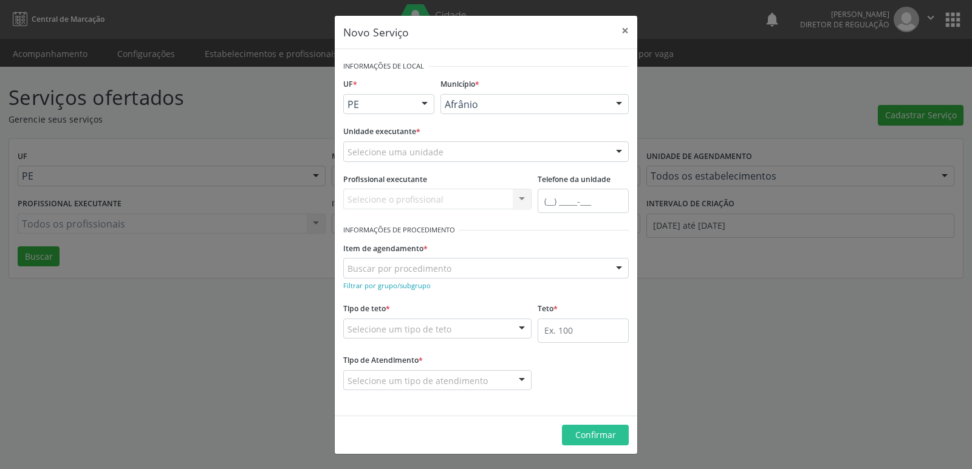
click at [506, 152] on div "Selecione uma unidade" at bounding box center [485, 151] width 285 height 21
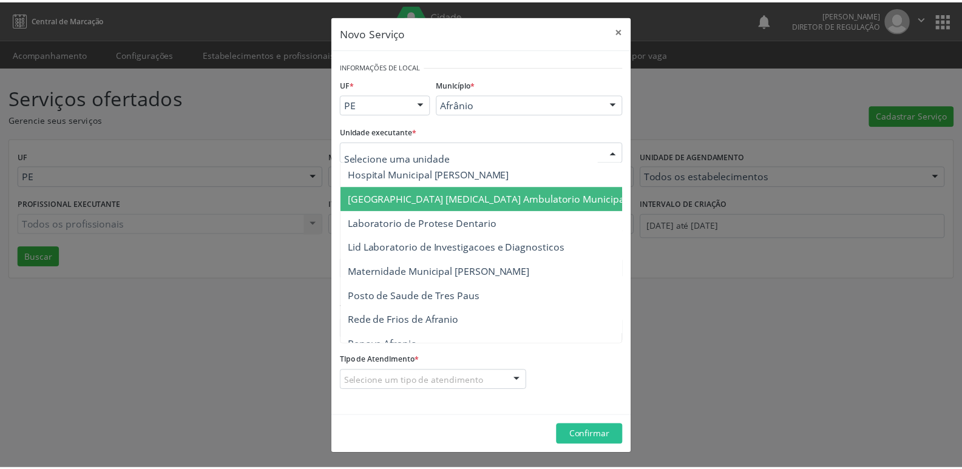
scroll to position [775, 0]
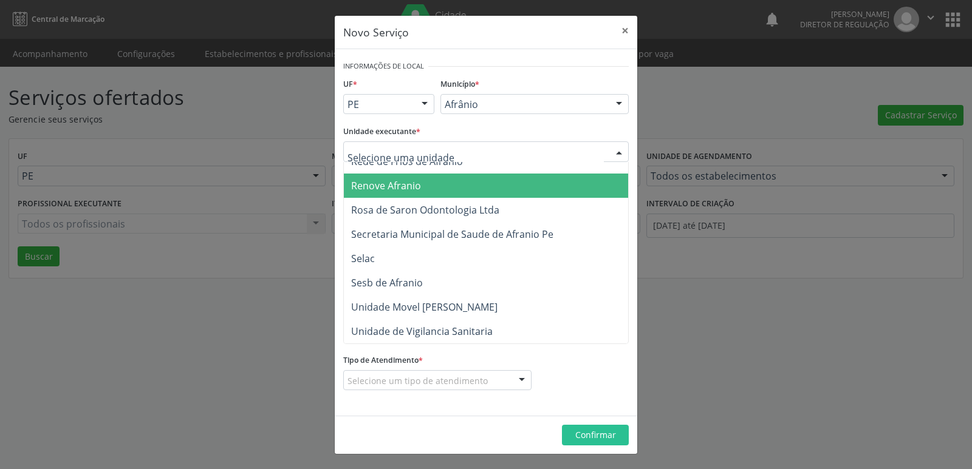
click at [471, 175] on span "Renove Afranio" at bounding box center [492, 186] width 296 height 24
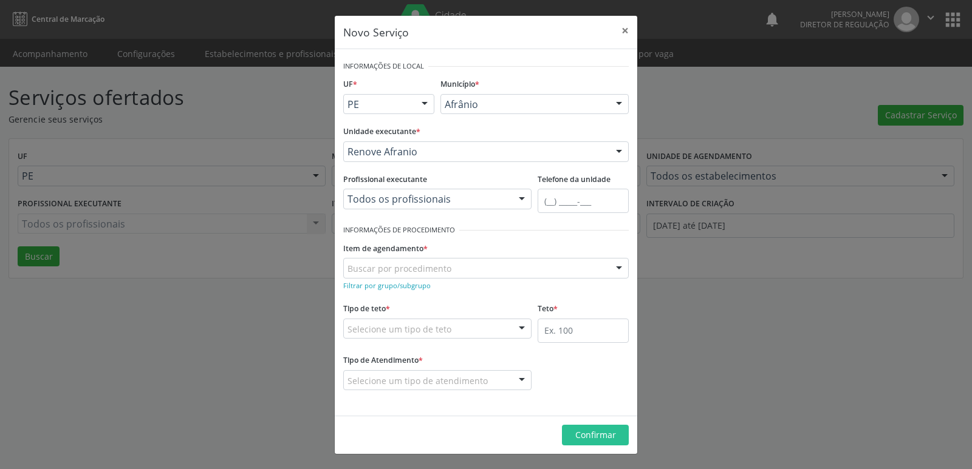
click at [489, 264] on div "Buscar por procedimento" at bounding box center [485, 268] width 285 height 21
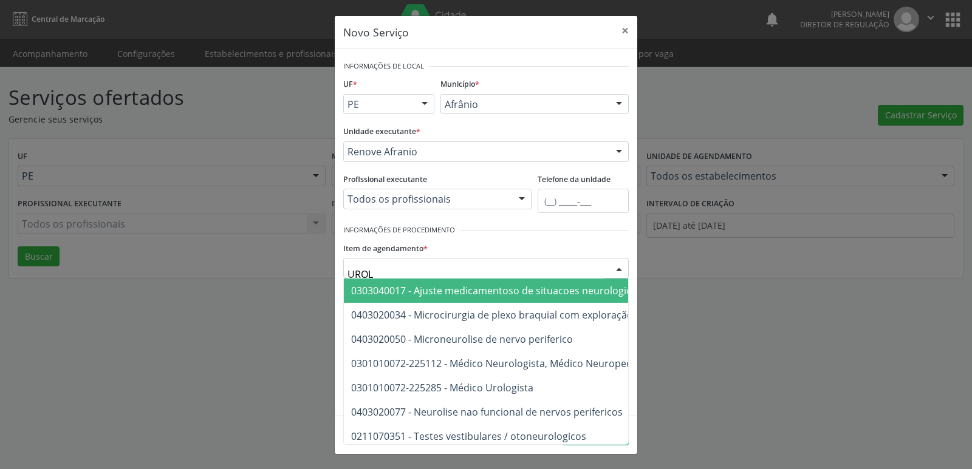
type input "UROLO"
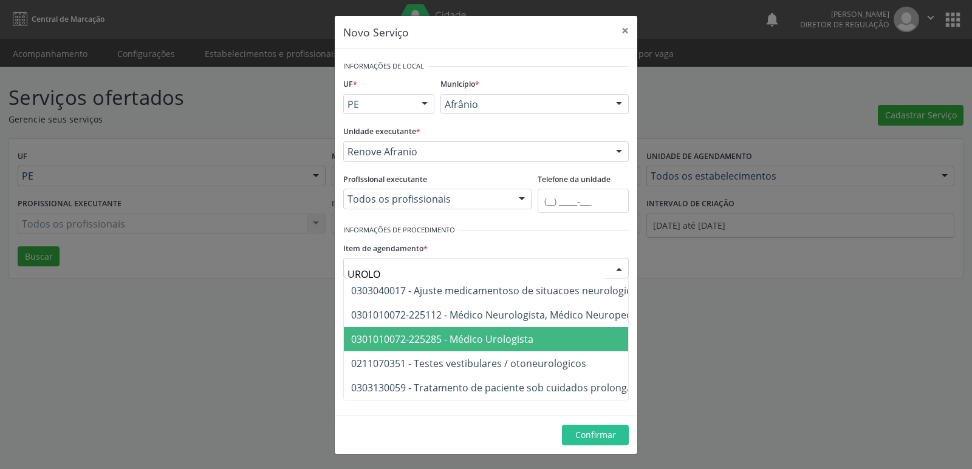
click at [500, 341] on span "0301010072-225285 - Médico Urologista" at bounding box center [442, 339] width 182 height 13
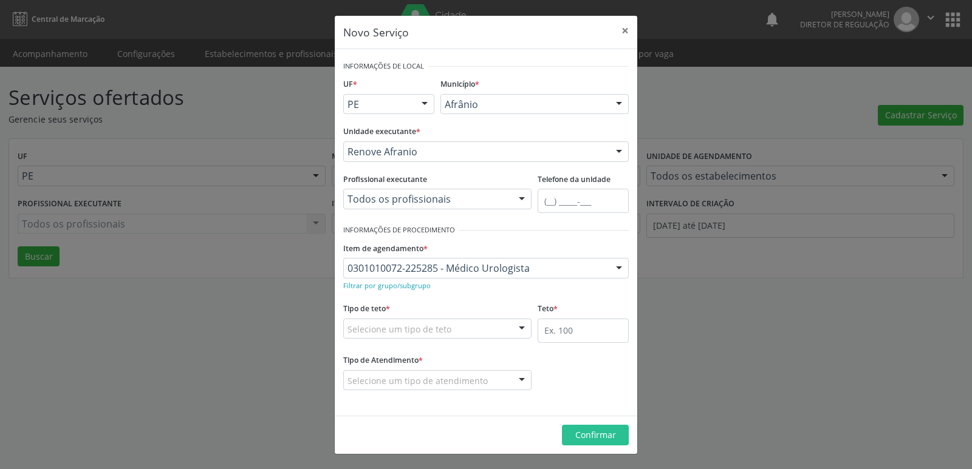
click at [475, 327] on div "Selecione um tipo de teto" at bounding box center [437, 329] width 188 height 21
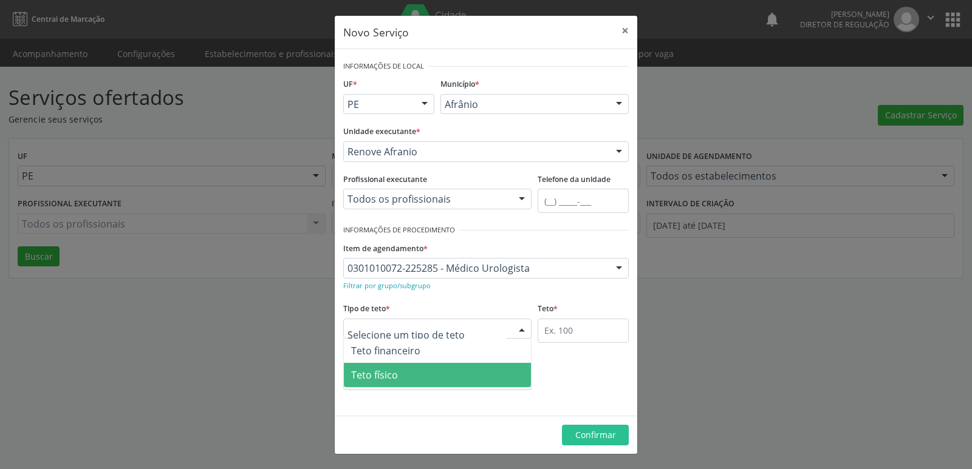
click at [457, 378] on span "Teto físico" at bounding box center [437, 375] width 187 height 24
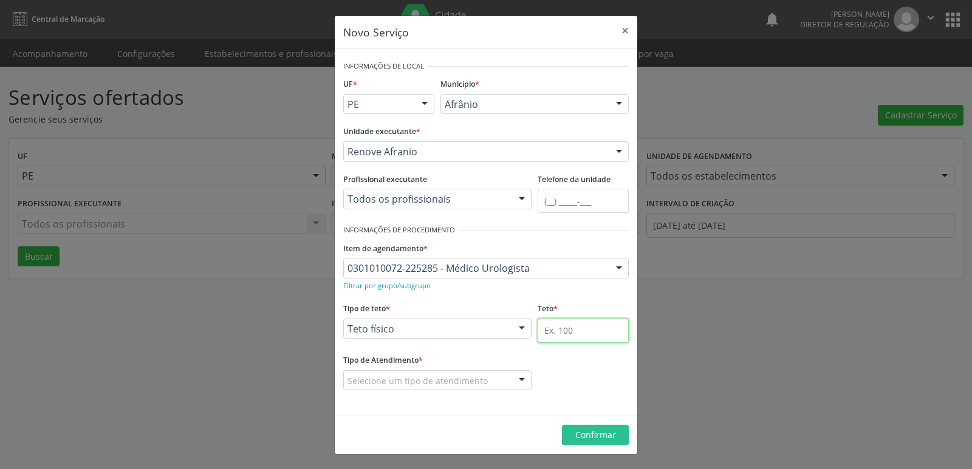
click at [570, 333] on input "text" at bounding box center [582, 331] width 91 height 24
type input "1"
click at [491, 373] on div "Selecione um tipo de atendimento" at bounding box center [437, 380] width 188 height 21
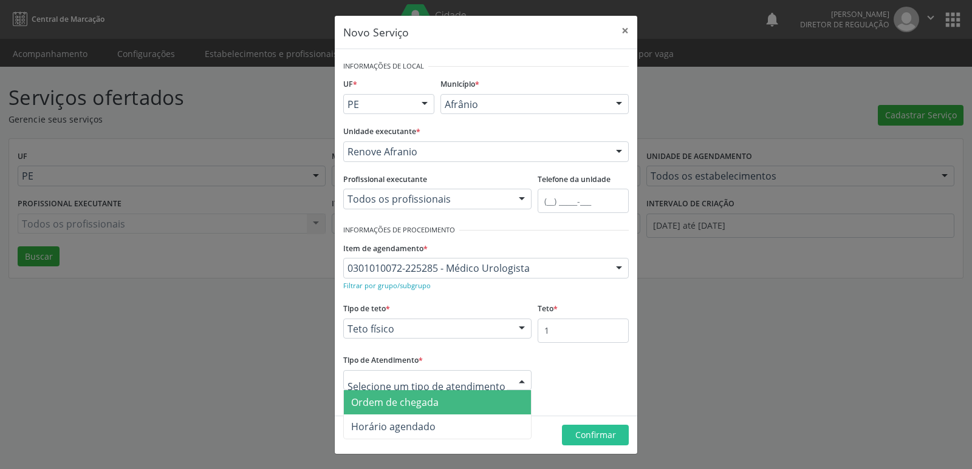
click at [474, 406] on span "Ordem de chegada" at bounding box center [437, 402] width 187 height 24
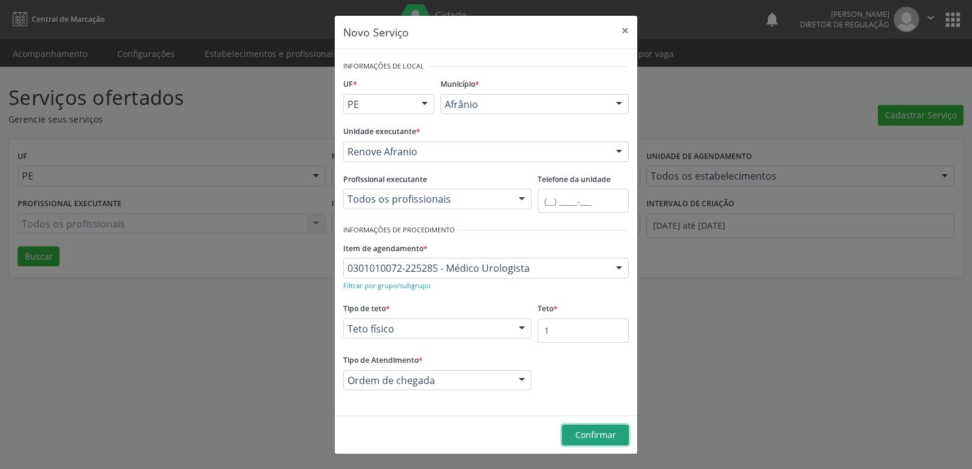
click at [588, 434] on span "Confirmar" at bounding box center [595, 435] width 41 height 12
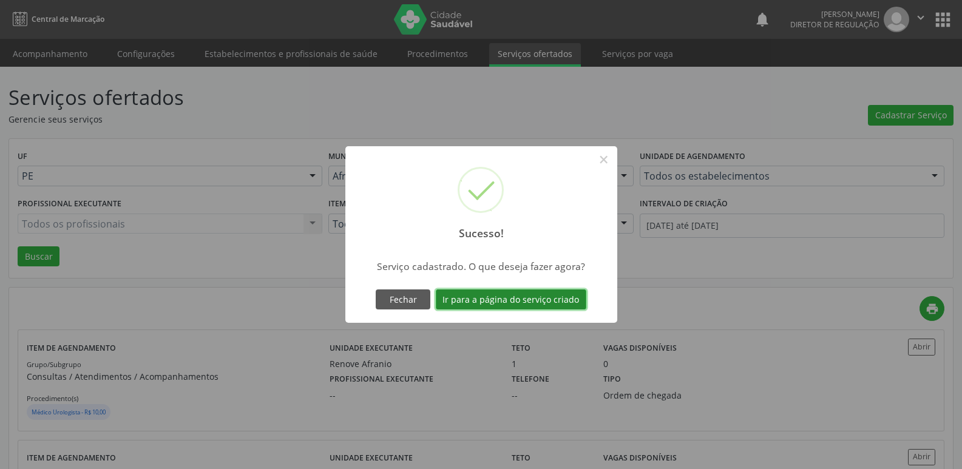
click at [554, 296] on button "Ir para a página do serviço criado" at bounding box center [511, 300] width 151 height 21
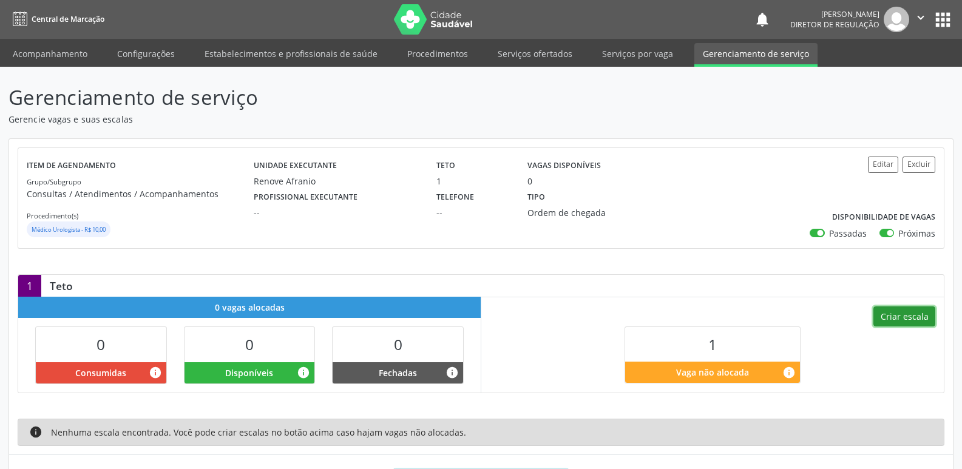
click at [905, 316] on button "Criar escala" at bounding box center [905, 317] width 62 height 21
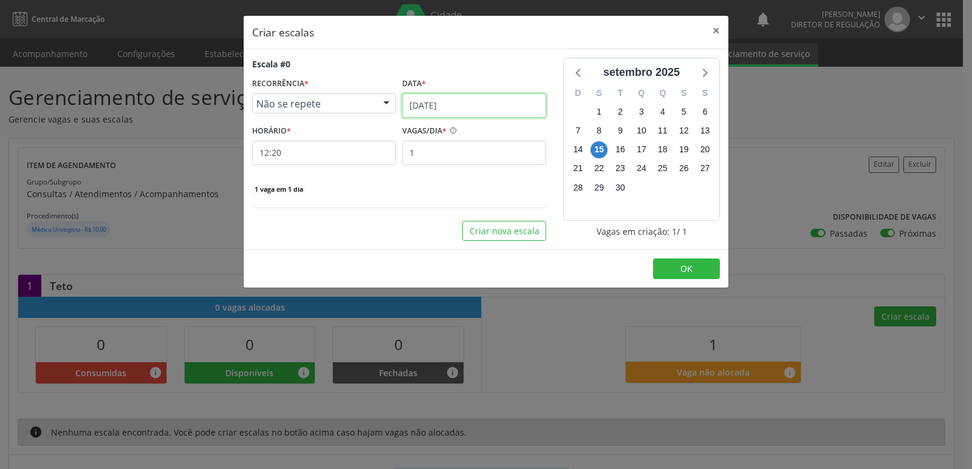
click at [484, 103] on input "[DATE]" at bounding box center [474, 106] width 144 height 24
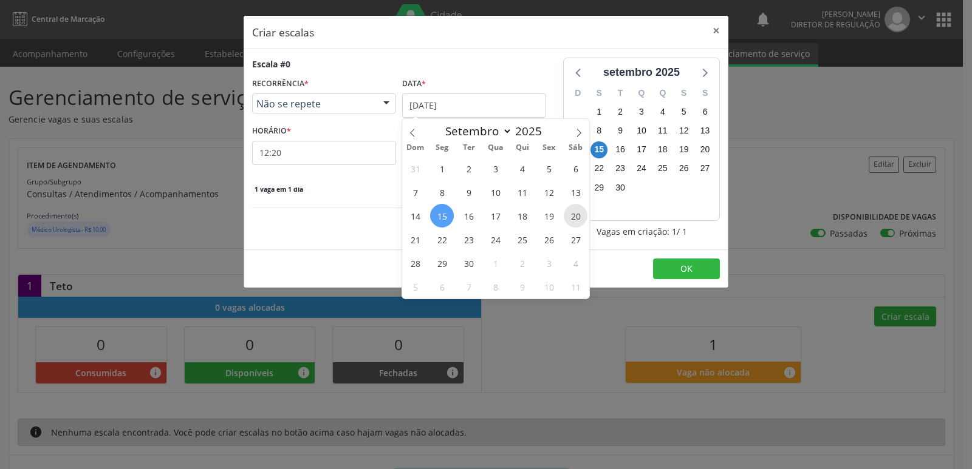
click at [579, 219] on span "20" at bounding box center [576, 216] width 24 height 24
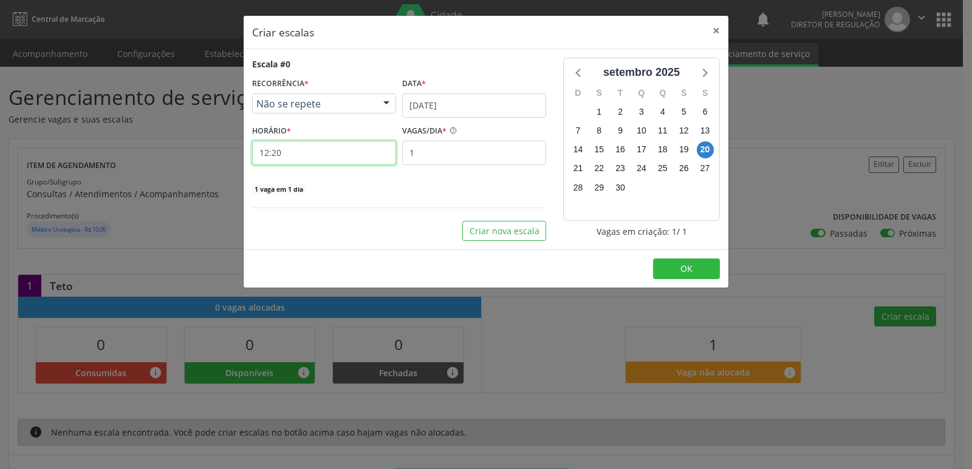
click at [366, 160] on input "12:20" at bounding box center [324, 153] width 144 height 24
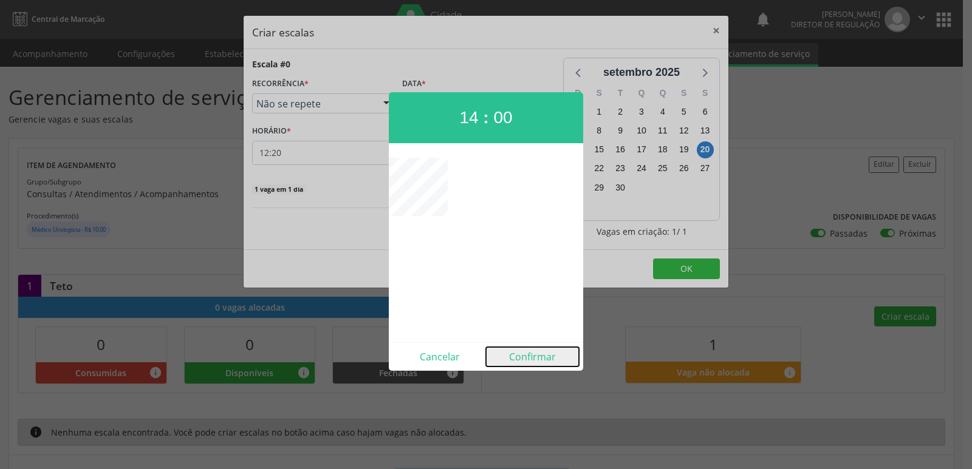
click at [531, 358] on button "Confirmar" at bounding box center [532, 356] width 93 height 19
type input "14:00"
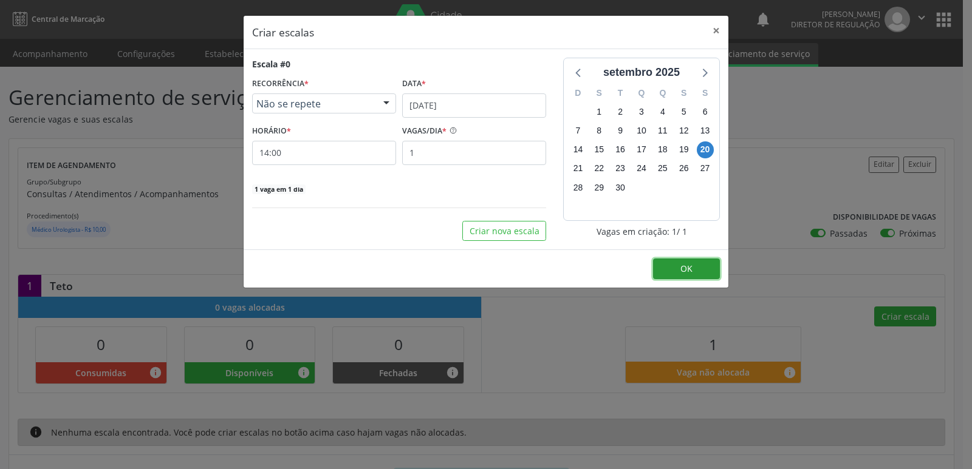
click at [693, 267] on button "OK" at bounding box center [686, 269] width 67 height 21
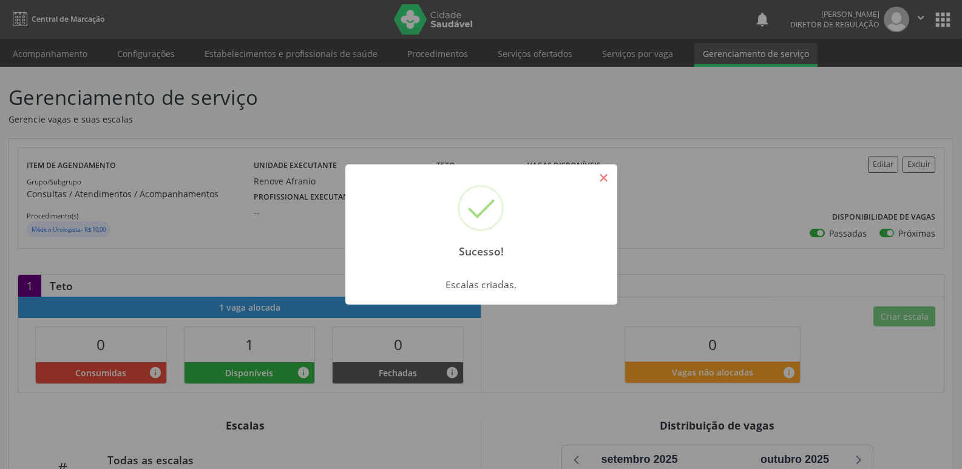
click at [604, 179] on button "×" at bounding box center [604, 178] width 21 height 21
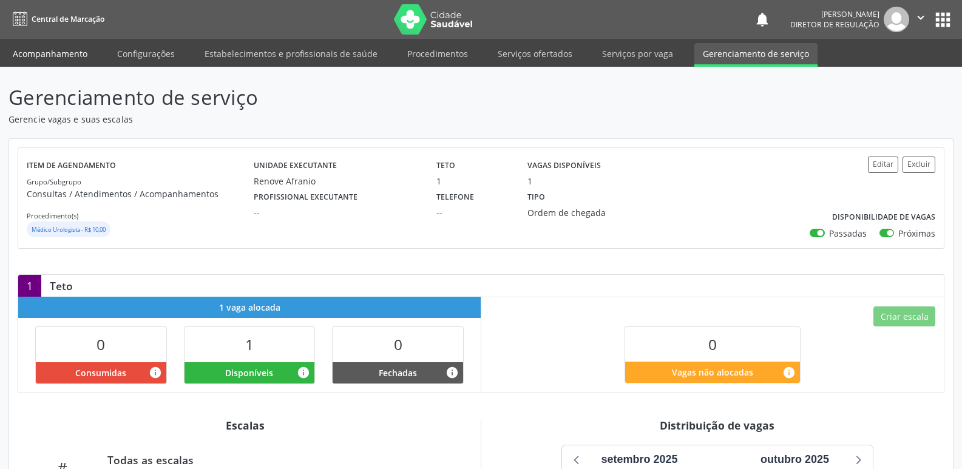
click at [59, 56] on link "Acompanhamento" at bounding box center [50, 53] width 92 height 21
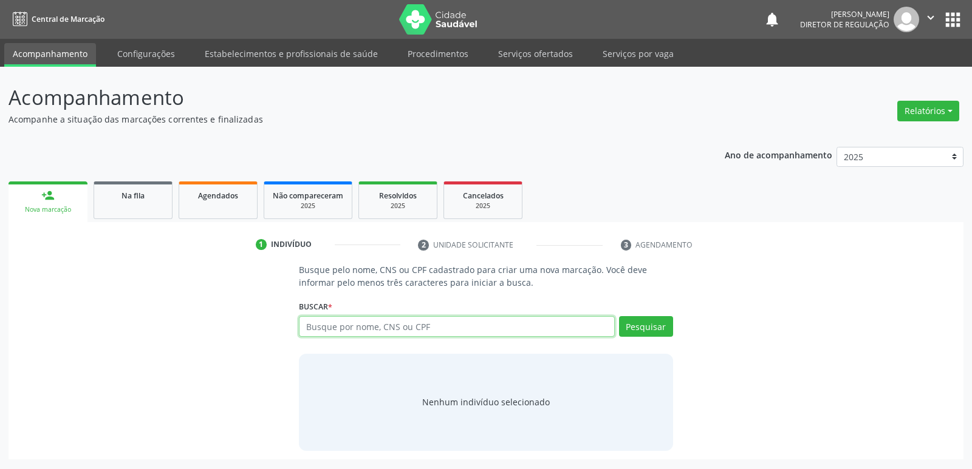
click at [335, 328] on input "text" at bounding box center [456, 326] width 315 height 21
type input "704108185239777"
click at [653, 327] on button "Pesquisar" at bounding box center [646, 326] width 54 height 21
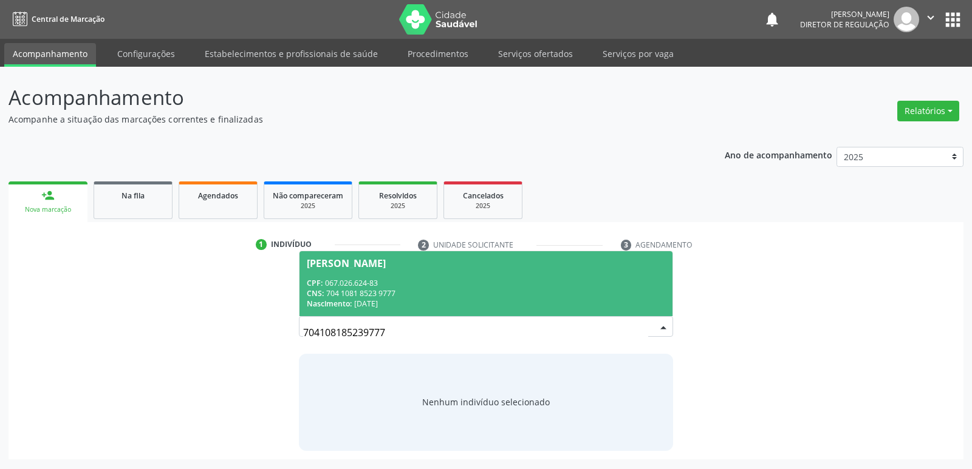
click at [514, 278] on div "CPF: 067.026.624-83" at bounding box center [486, 283] width 358 height 10
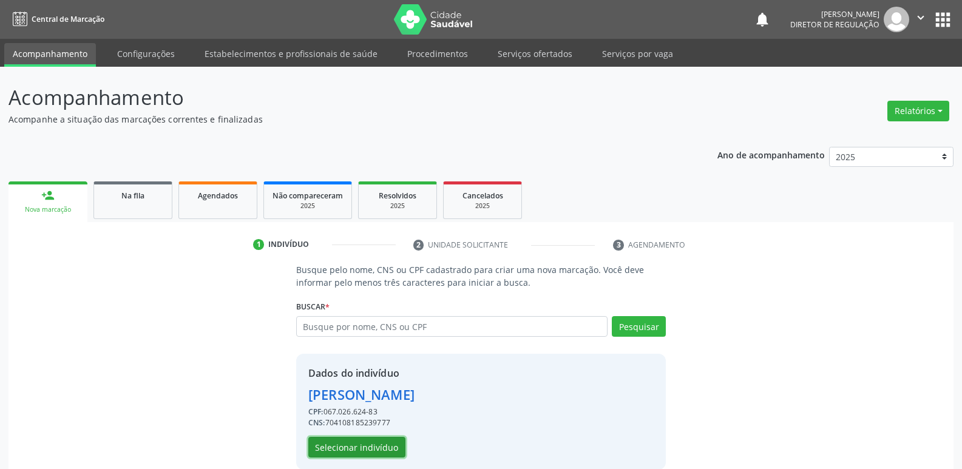
click at [346, 446] on button "Selecionar indivíduo" at bounding box center [356, 447] width 97 height 21
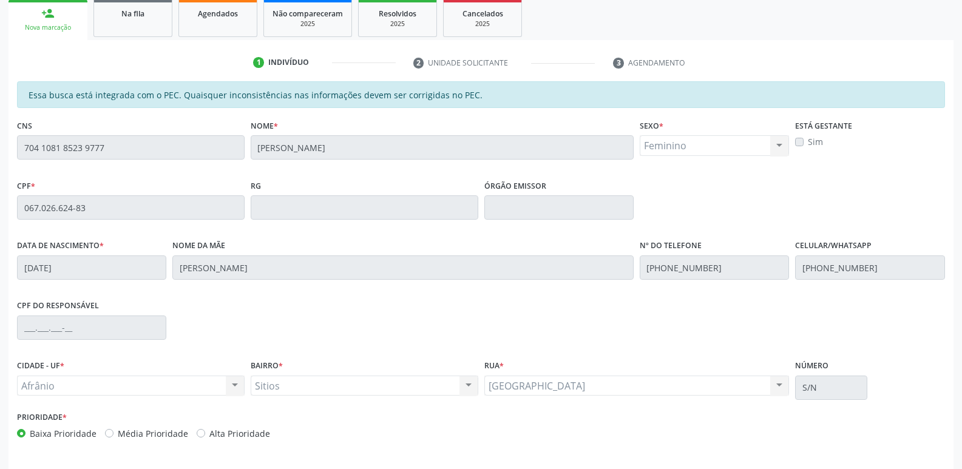
scroll to position [224, 0]
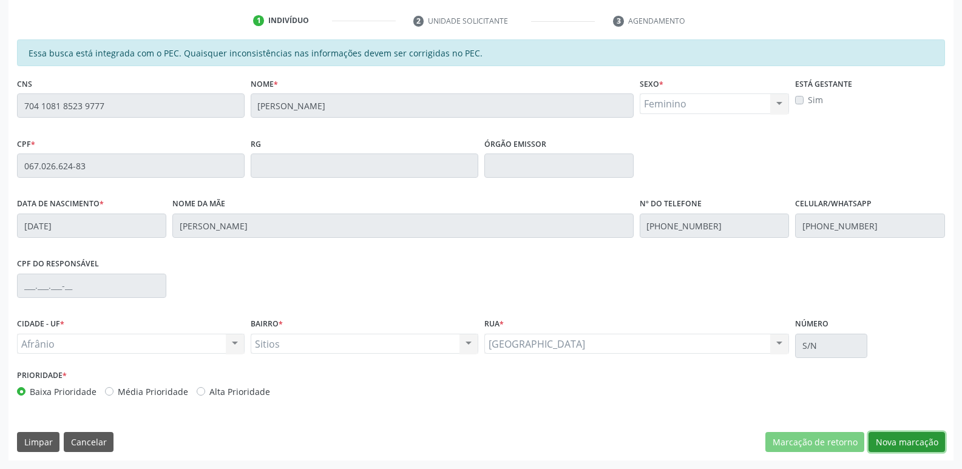
click at [903, 441] on button "Nova marcação" at bounding box center [907, 442] width 77 height 21
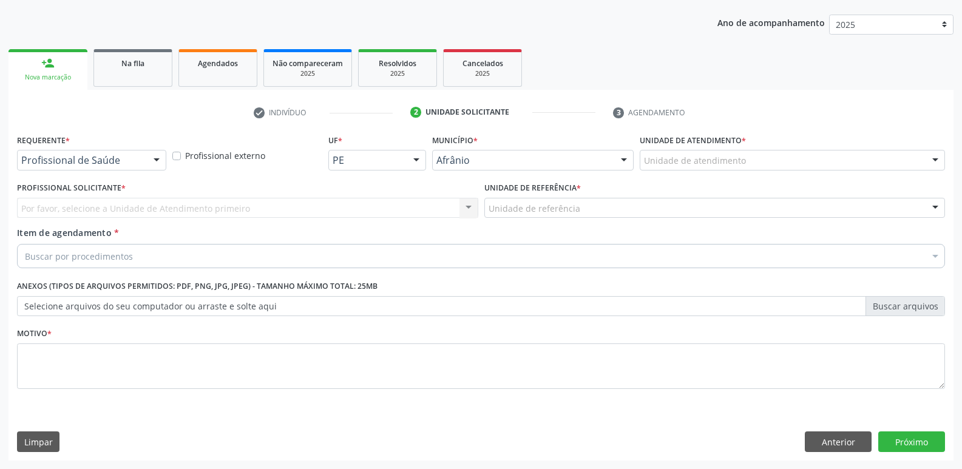
scroll to position [132, 0]
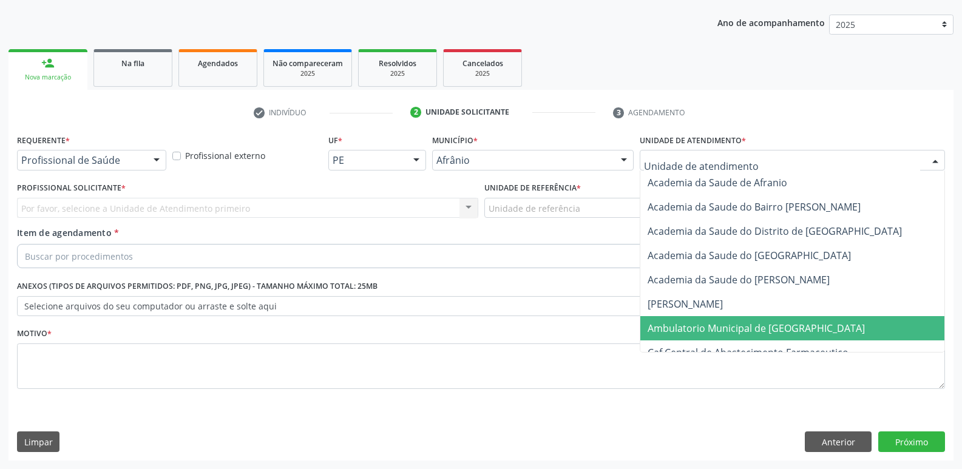
click at [732, 322] on span "Ambulatorio Municipal de [GEOGRAPHIC_DATA]" at bounding box center [756, 328] width 217 height 13
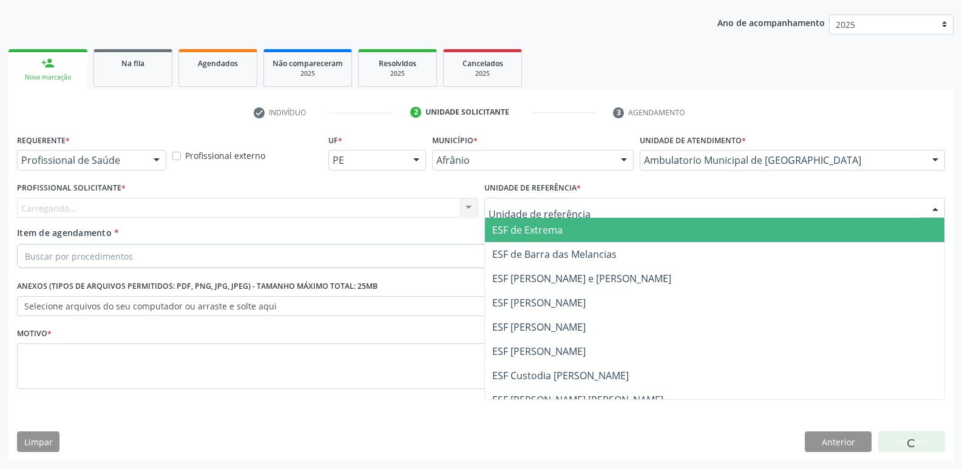
click at [581, 208] on div at bounding box center [715, 208] width 461 height 21
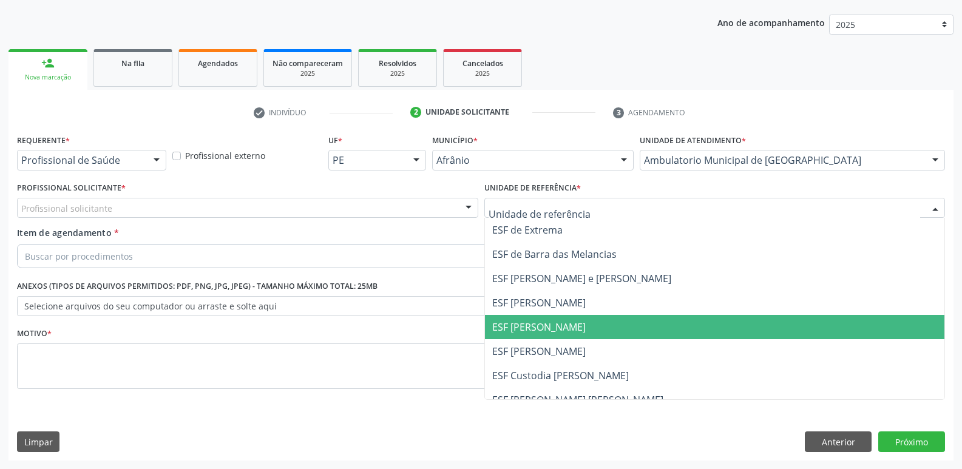
click at [553, 329] on span "ESF [PERSON_NAME]" at bounding box center [539, 327] width 94 height 13
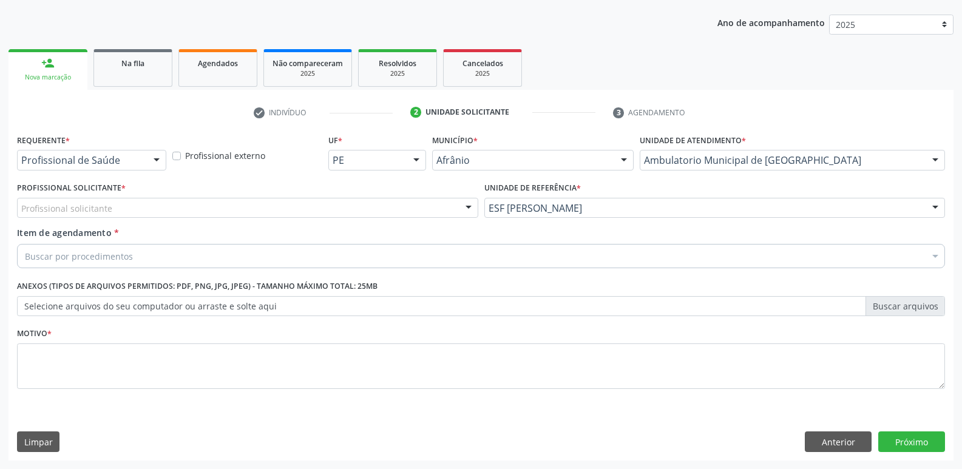
click at [277, 208] on div "Profissional solicitante" at bounding box center [247, 208] width 461 height 21
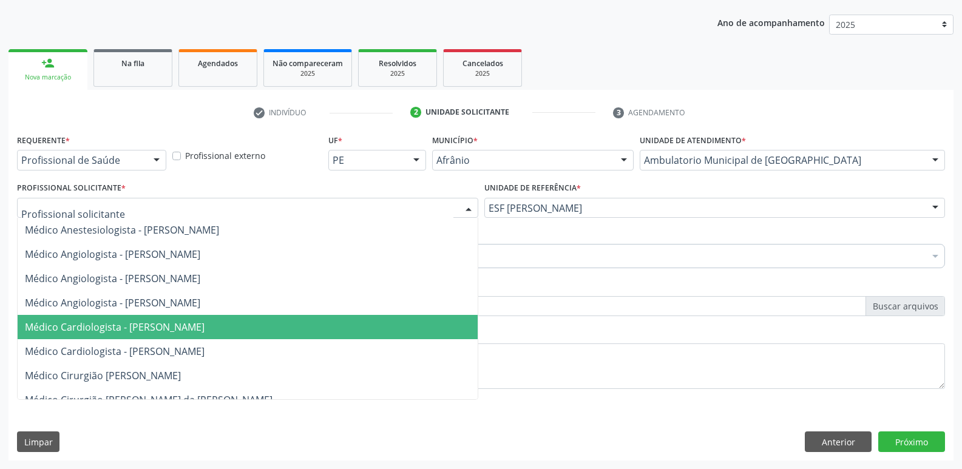
click at [175, 332] on span "Médico Cardiologista - [PERSON_NAME]" at bounding box center [115, 327] width 180 height 13
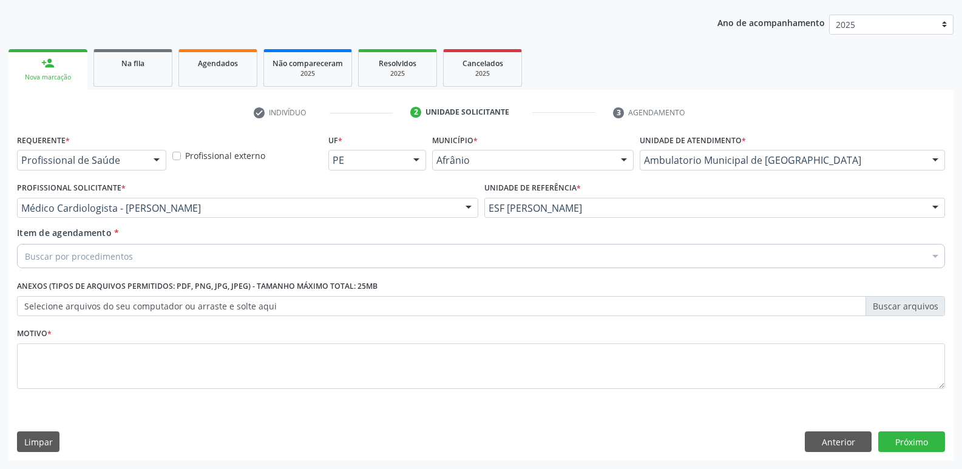
click at [205, 259] on div "Buscar por procedimentos" at bounding box center [481, 256] width 928 height 24
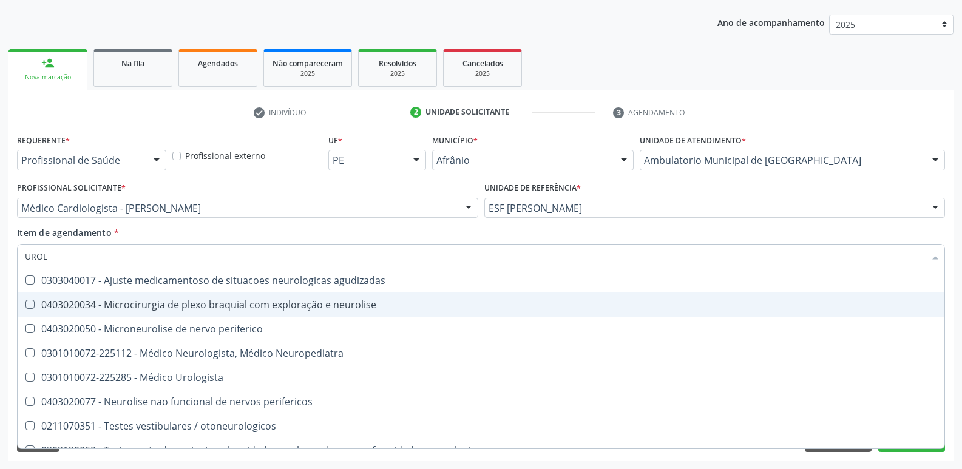
type input "UROLO"
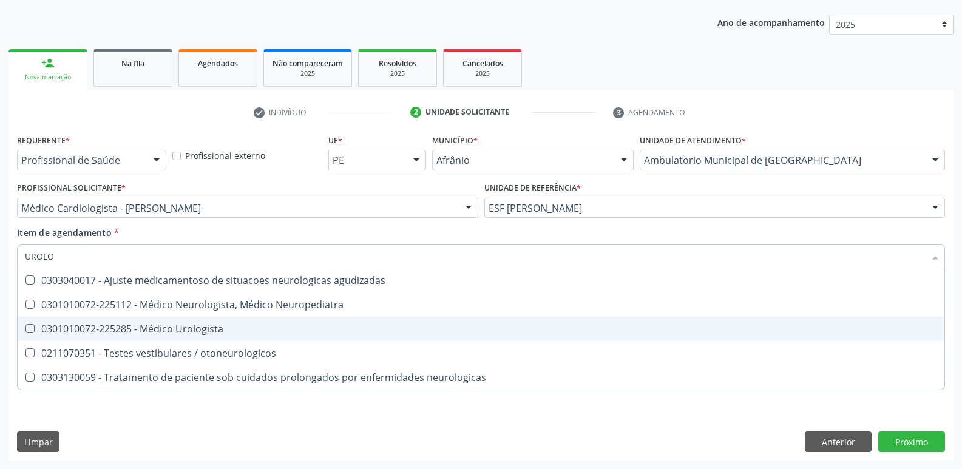
click at [217, 329] on div "0301010072-225285 - Médico Urologista" at bounding box center [481, 329] width 913 height 10
checkbox Urologista "true"
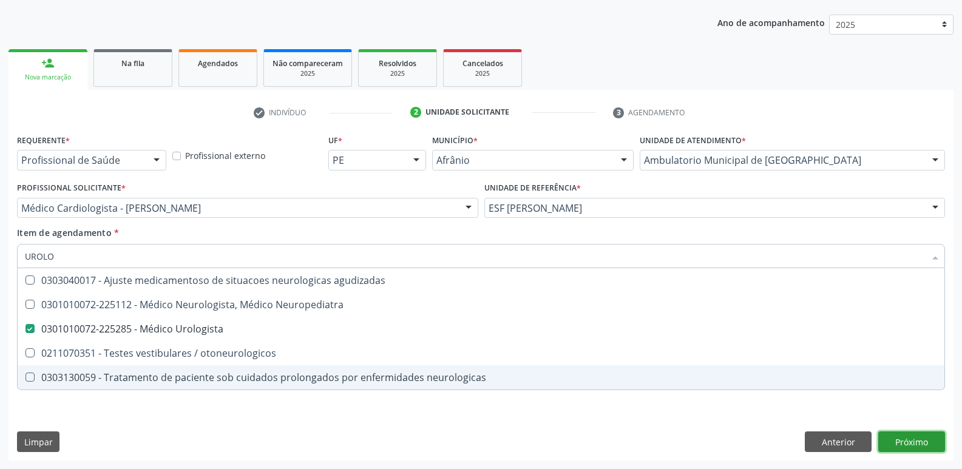
click at [917, 441] on div "Requerente * Profissional de Saúde Profissional de Saúde Paciente Nenhum result…" at bounding box center [481, 296] width 945 height 330
checkbox Neuropediatra "true"
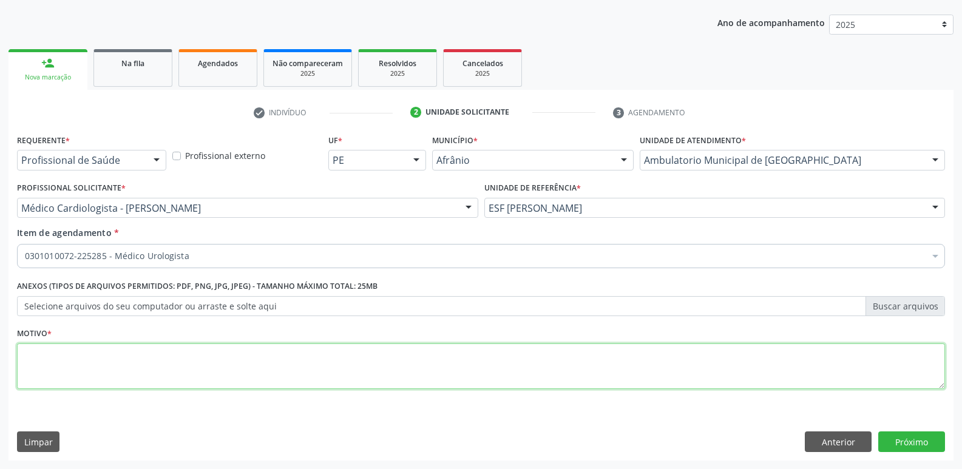
click at [462, 365] on textarea at bounding box center [481, 367] width 928 height 46
type textarea "*"
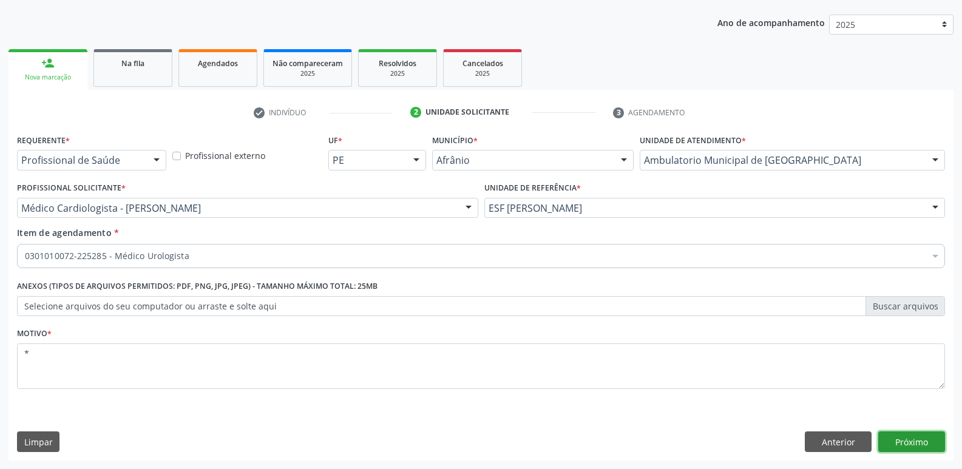
click at [911, 443] on button "Próximo" at bounding box center [912, 442] width 67 height 21
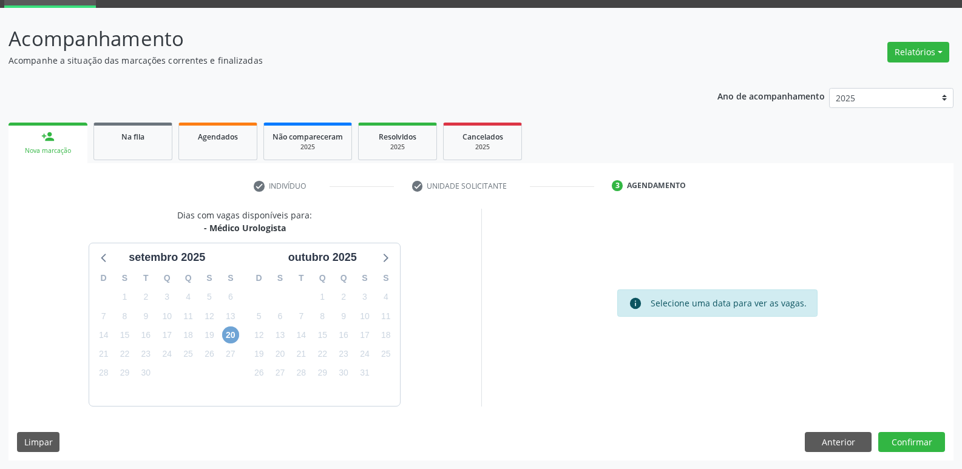
click at [226, 332] on span "20" at bounding box center [230, 335] width 17 height 17
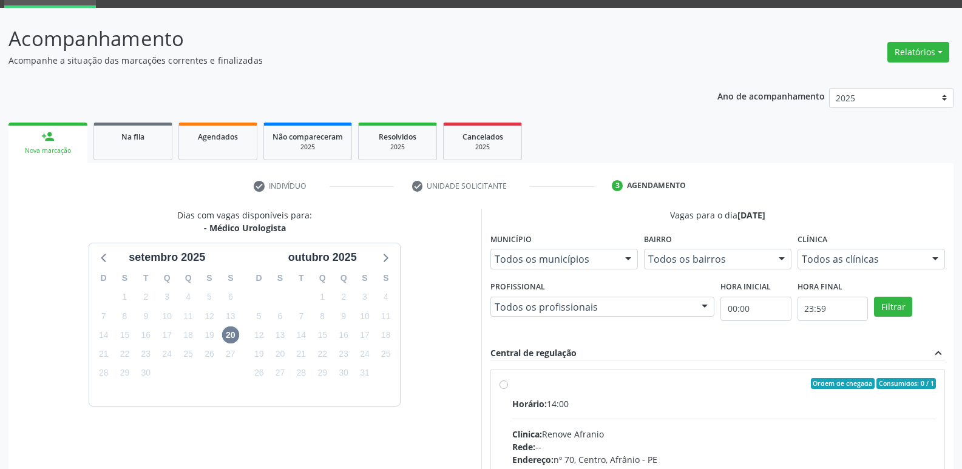
click at [596, 393] on label "Ordem de chegada Consumidos: 0 / 1 Horário: 14:00 Clínica: Renove Afranio Rede:…" at bounding box center [725, 471] width 424 height 186
click at [508, 389] on input "Ordem de chegada Consumidos: 0 / 1 Horário: 14:00 Clínica: Renove Afranio Rede:…" at bounding box center [504, 383] width 9 height 11
radio input "true"
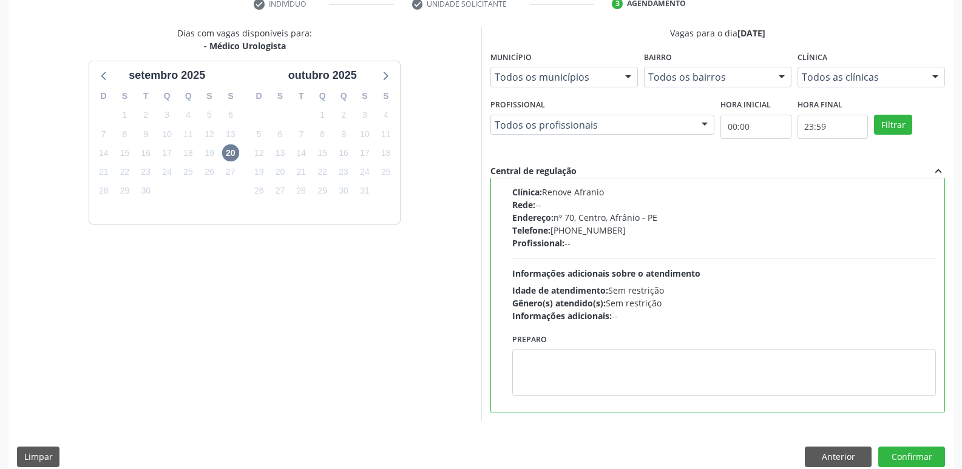
scroll to position [256, 0]
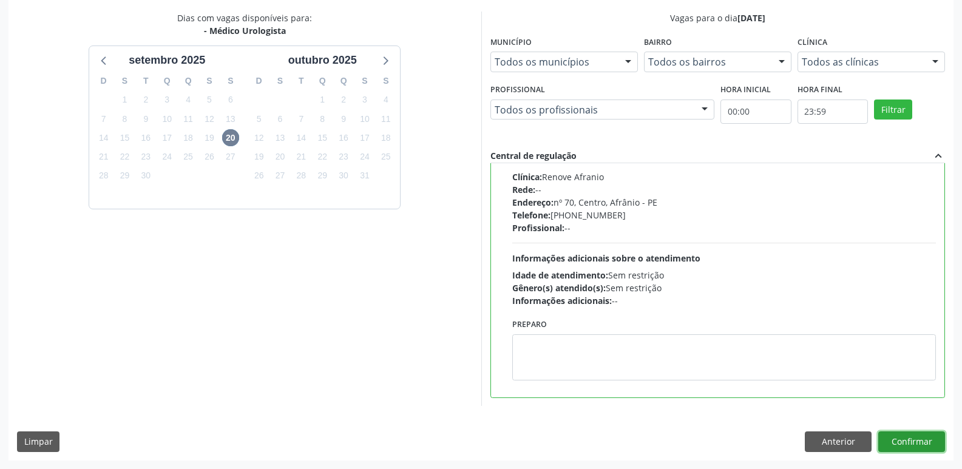
click at [913, 444] on button "Confirmar" at bounding box center [912, 442] width 67 height 21
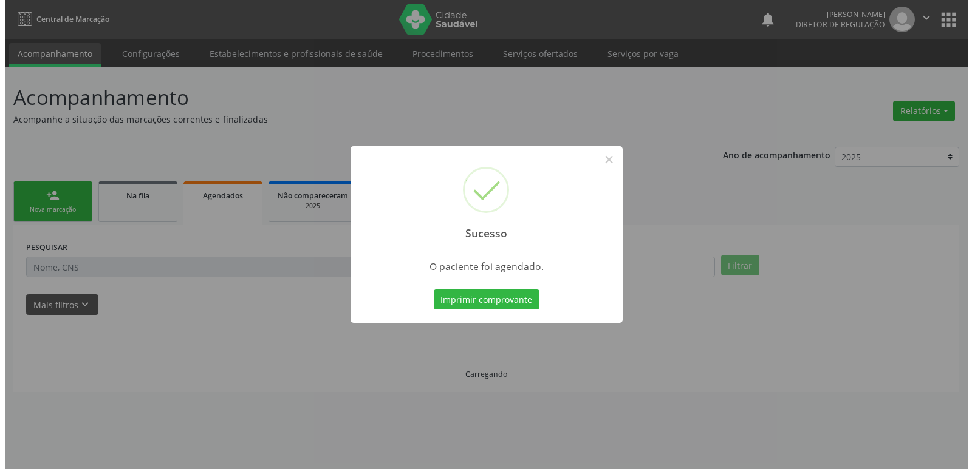
scroll to position [0, 0]
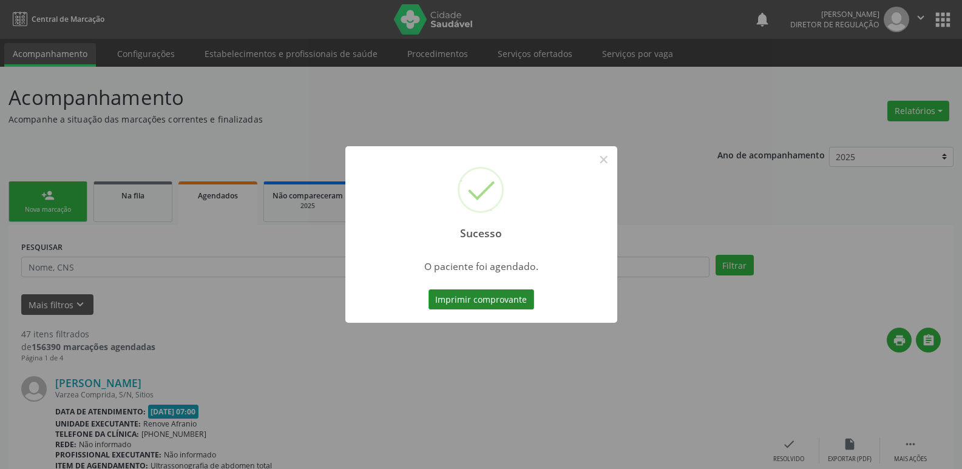
click at [514, 299] on button "Imprimir comprovante" at bounding box center [482, 300] width 106 height 21
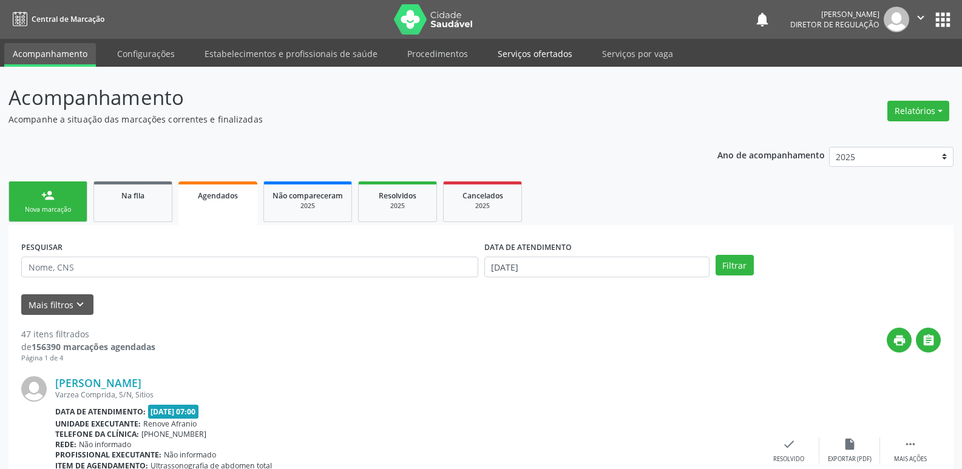
click at [544, 50] on link "Serviços ofertados" at bounding box center [535, 53] width 92 height 21
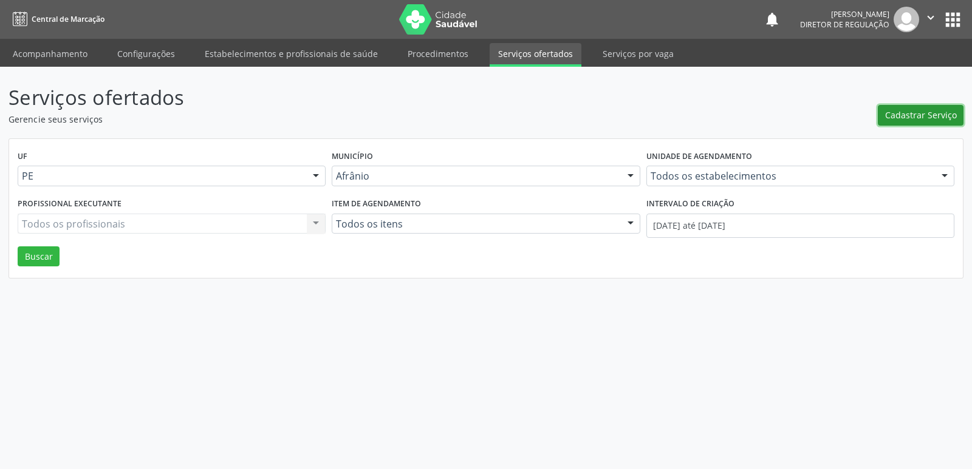
click at [931, 112] on span "Cadastrar Serviço" at bounding box center [921, 115] width 72 height 13
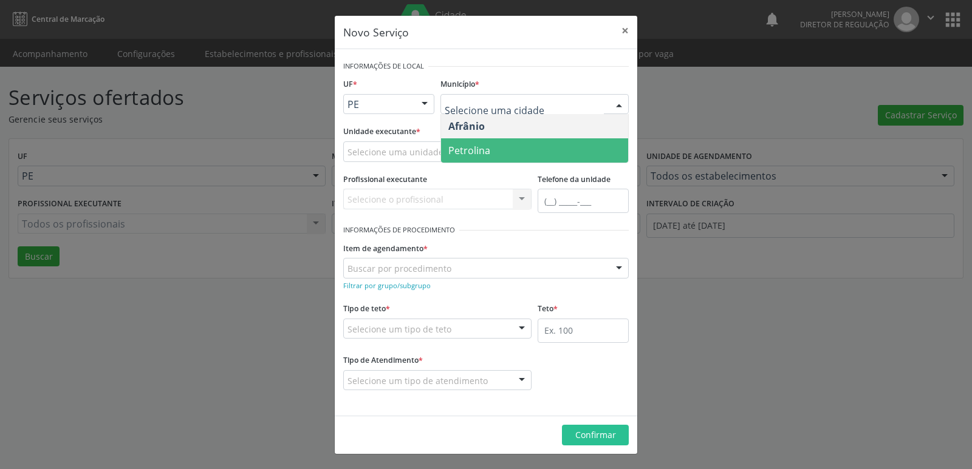
click at [488, 152] on span "Petrolina" at bounding box center [469, 150] width 42 height 13
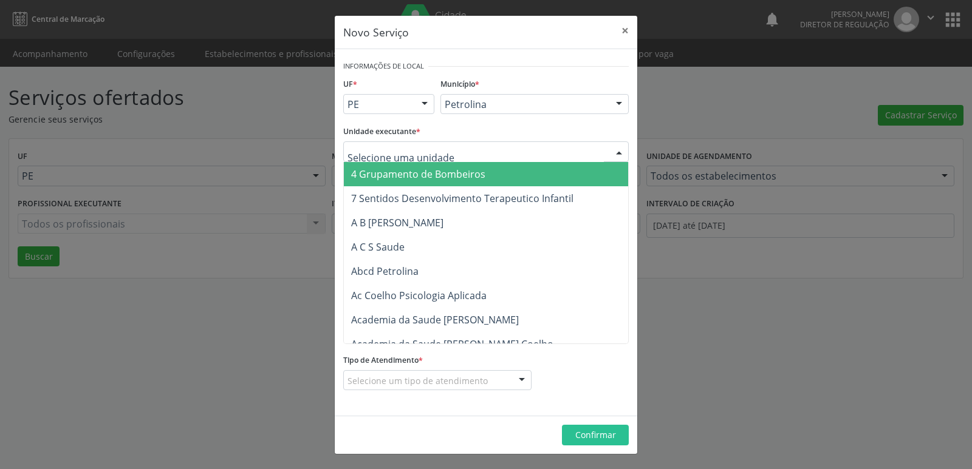
click at [452, 152] on div at bounding box center [485, 151] width 285 height 21
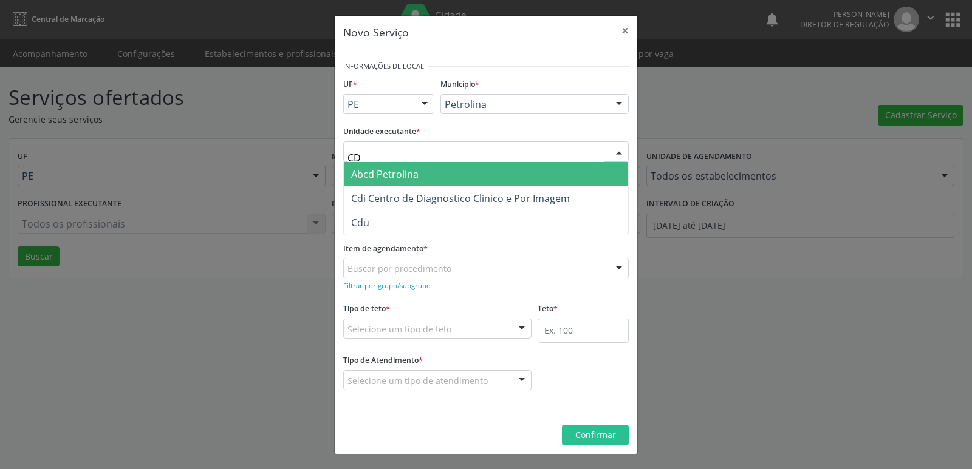
type input "CDI"
click at [452, 172] on span "Cdi Centro de Diagnostico Clinico e Por Imagem" at bounding box center [460, 174] width 219 height 13
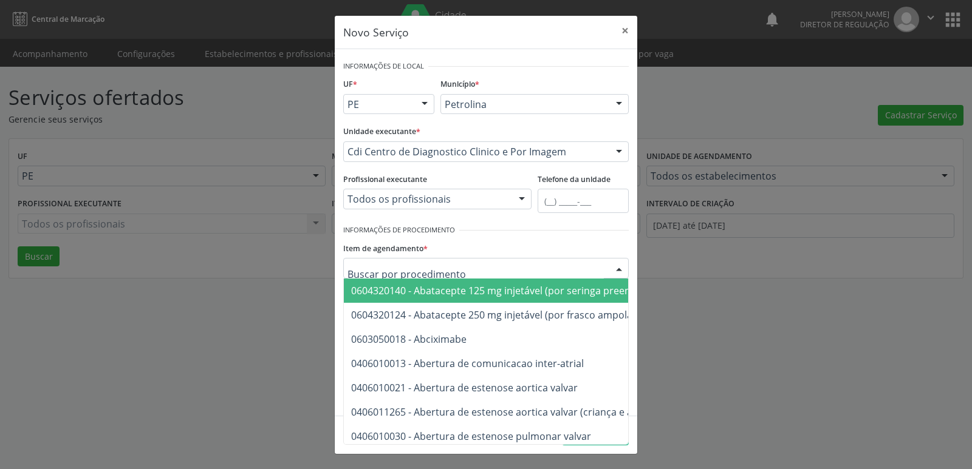
click at [465, 268] on div at bounding box center [485, 268] width 285 height 21
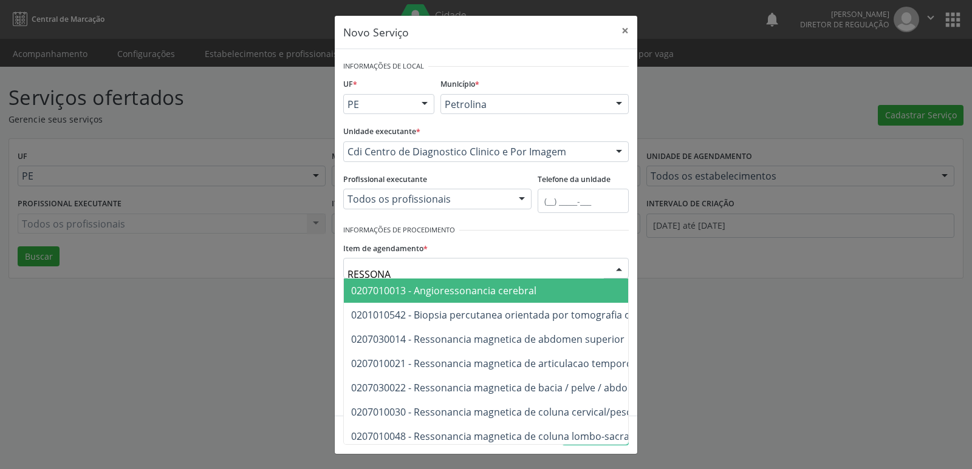
type input "RESSONAN"
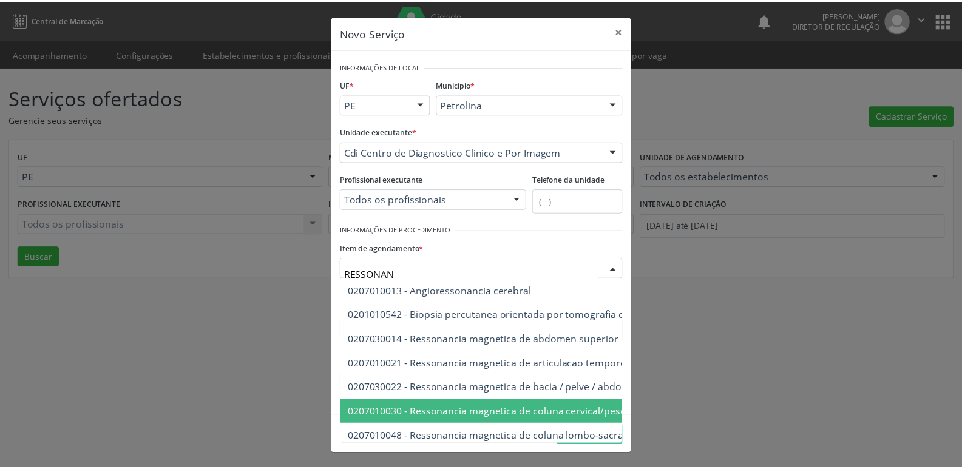
scroll to position [61, 0]
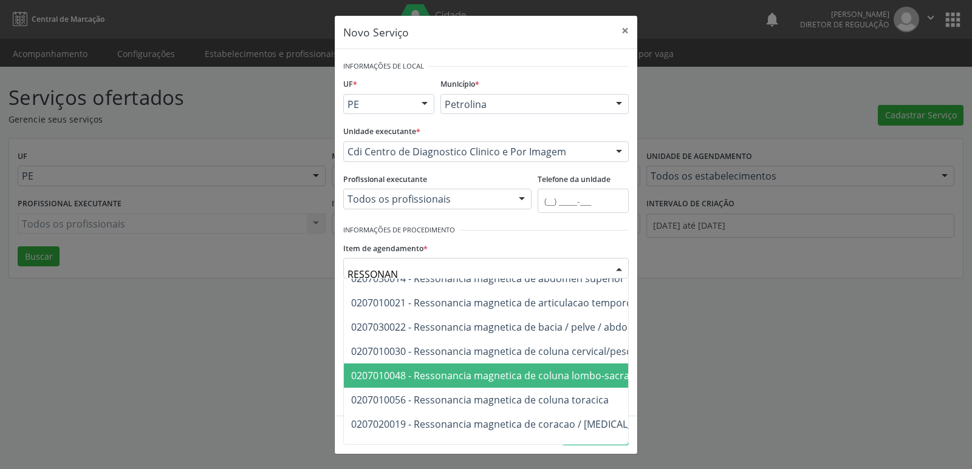
click at [534, 380] on span "0207010048 - Ressonancia magnetica de coluna lombo-sacra" at bounding box center [490, 375] width 278 height 13
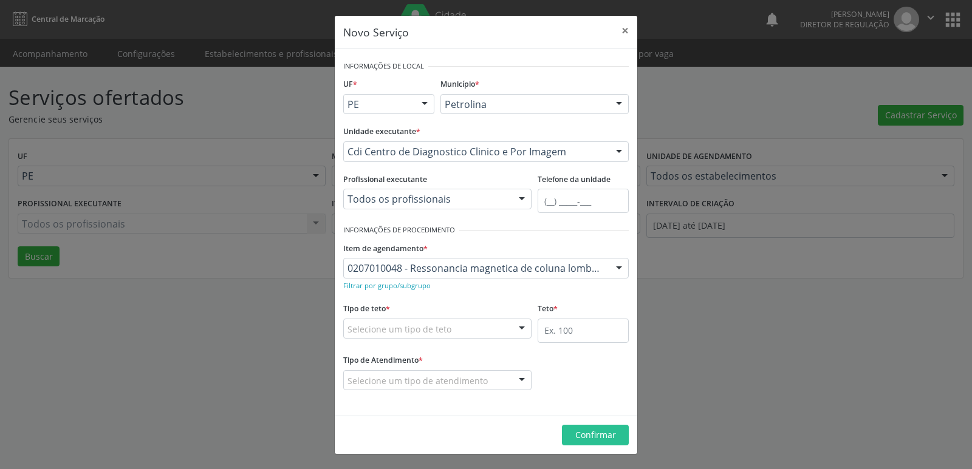
click at [456, 329] on div "Selecione um tipo de teto" at bounding box center [437, 329] width 188 height 21
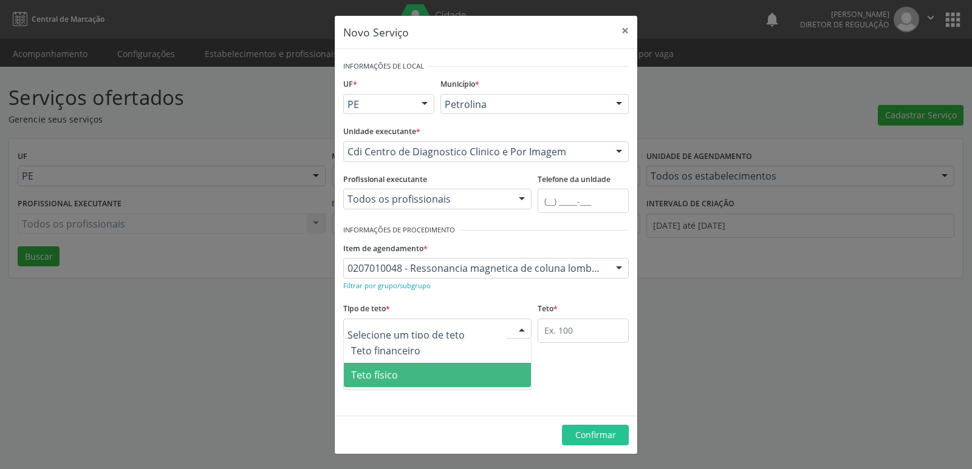
click at [449, 378] on span "Teto físico" at bounding box center [437, 375] width 187 height 24
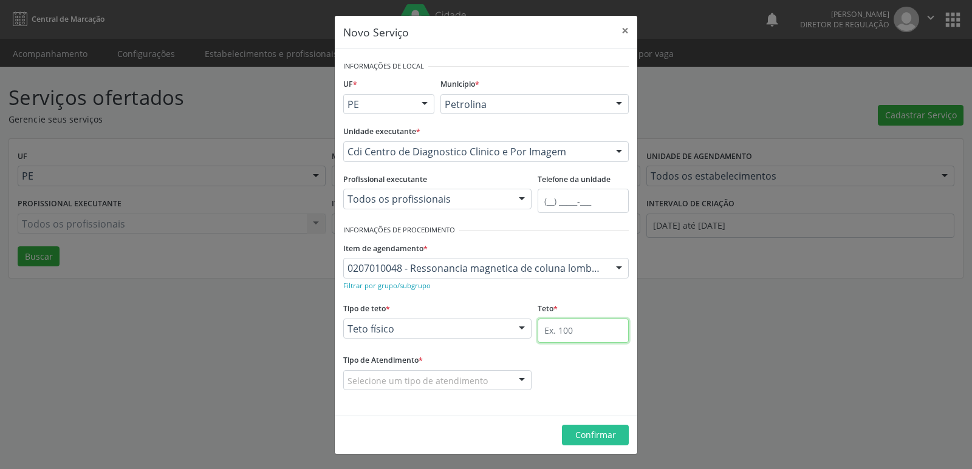
click at [577, 332] on input "text" at bounding box center [582, 331] width 91 height 24
type input "1"
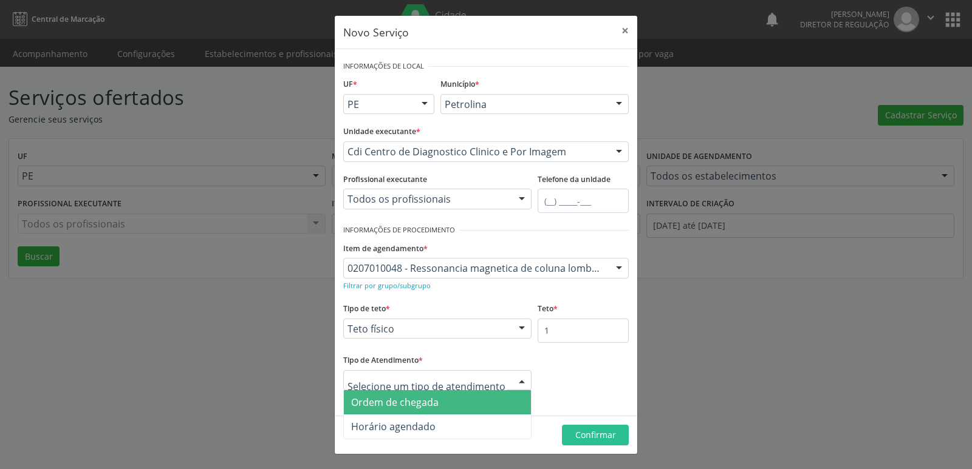
click at [444, 407] on span "Ordem de chegada" at bounding box center [437, 402] width 187 height 24
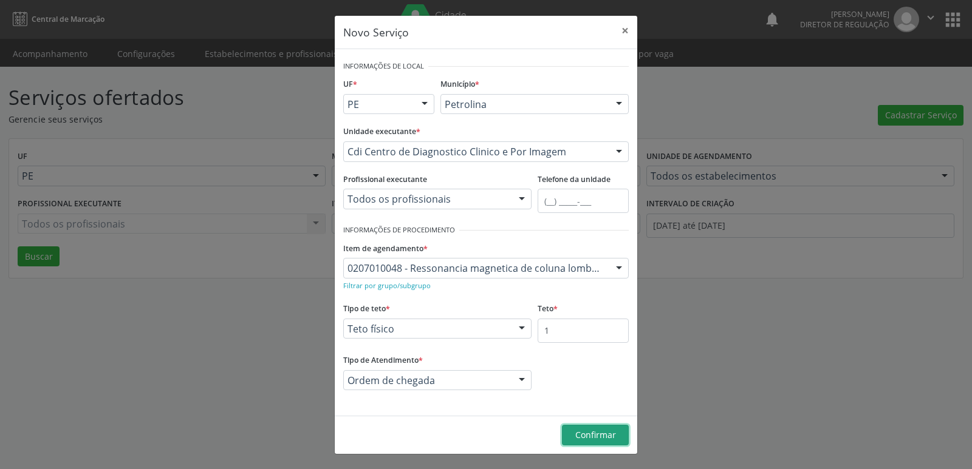
click at [583, 438] on span "Confirmar" at bounding box center [595, 435] width 41 height 12
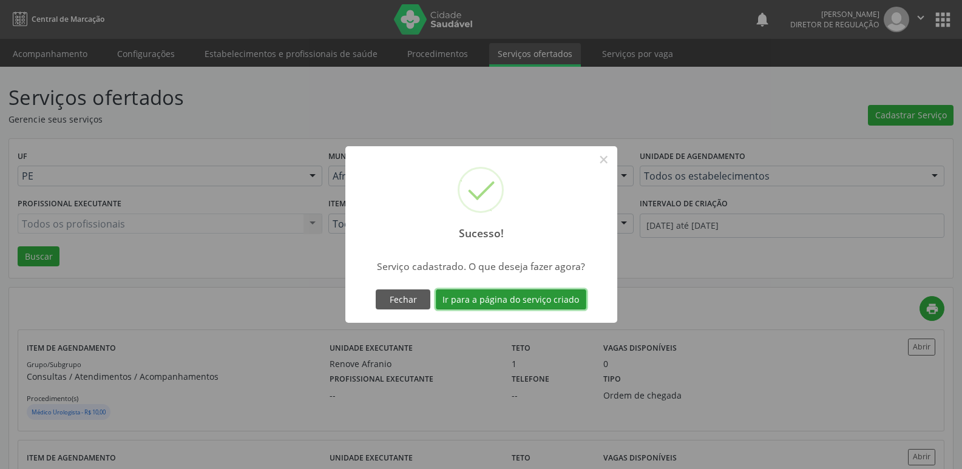
click at [491, 296] on button "Ir para a página do serviço criado" at bounding box center [511, 300] width 151 height 21
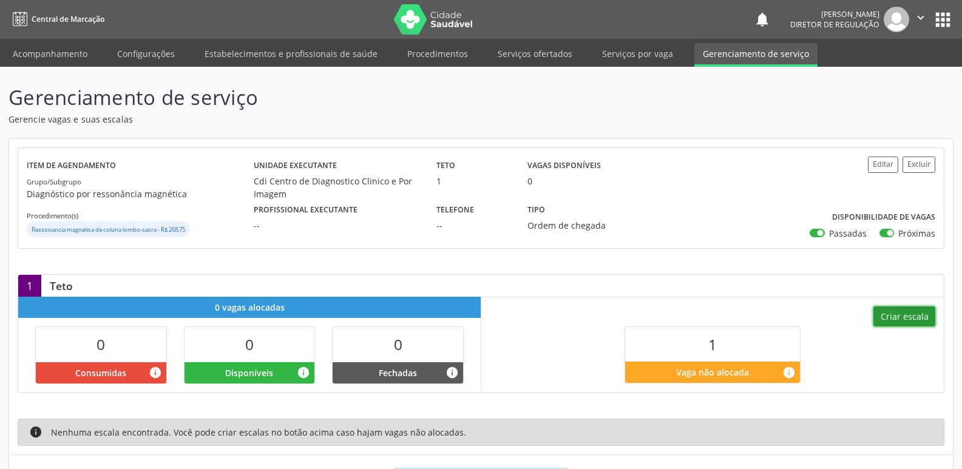
click at [921, 317] on button "Criar escala" at bounding box center [905, 317] width 62 height 21
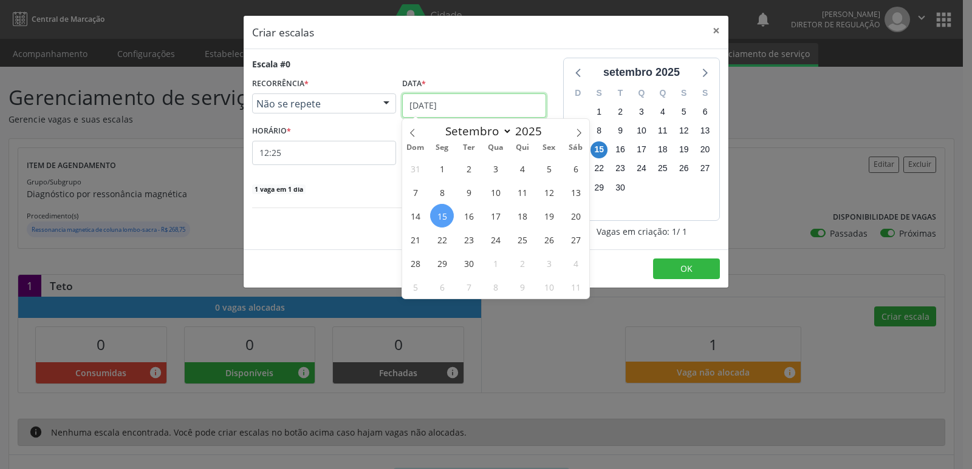
click at [489, 103] on input "[DATE]" at bounding box center [474, 106] width 144 height 24
click at [469, 216] on span "16" at bounding box center [469, 216] width 24 height 24
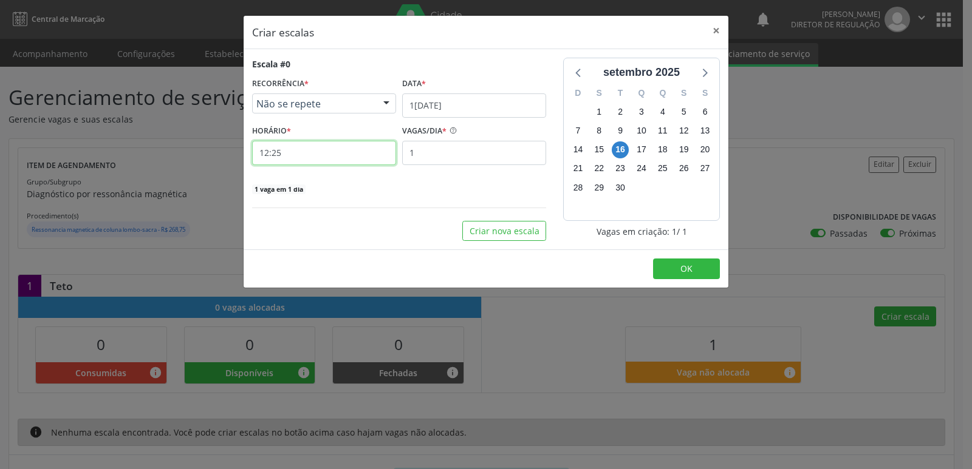
click at [348, 154] on input "12:25" at bounding box center [324, 153] width 144 height 24
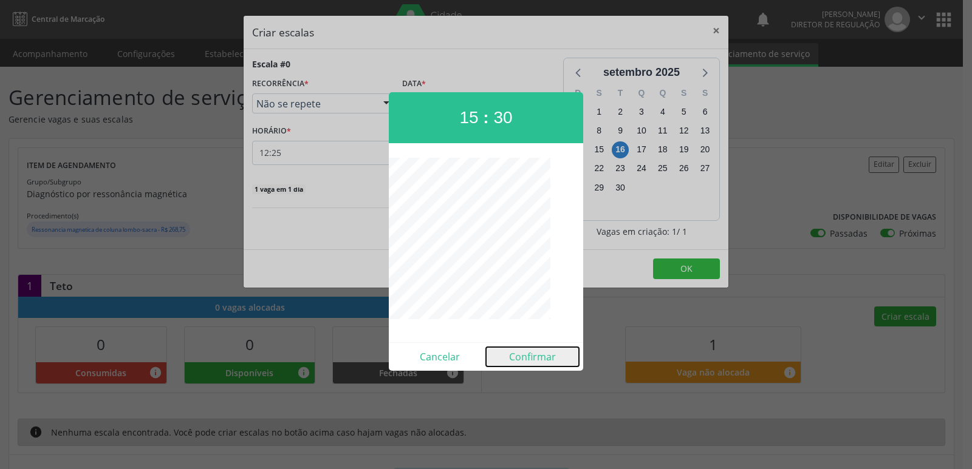
click at [531, 359] on button "Confirmar" at bounding box center [532, 356] width 93 height 19
type input "15:30"
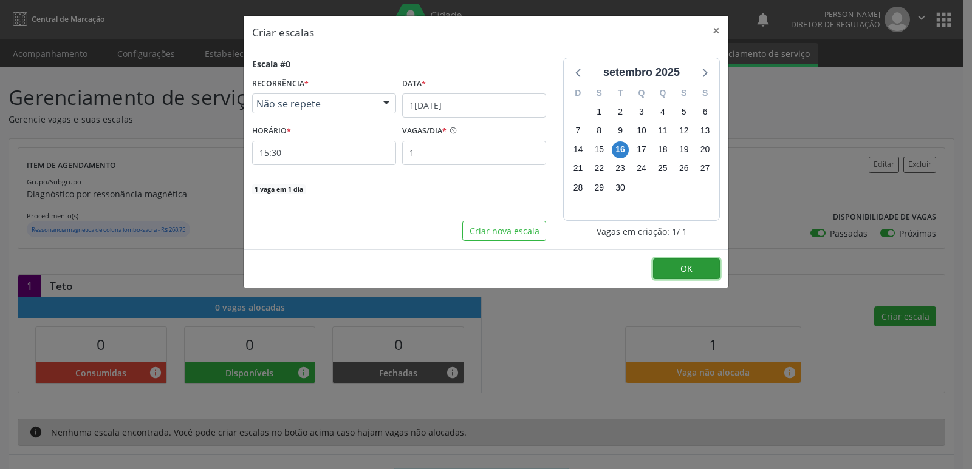
click at [676, 267] on button "OK" at bounding box center [686, 269] width 67 height 21
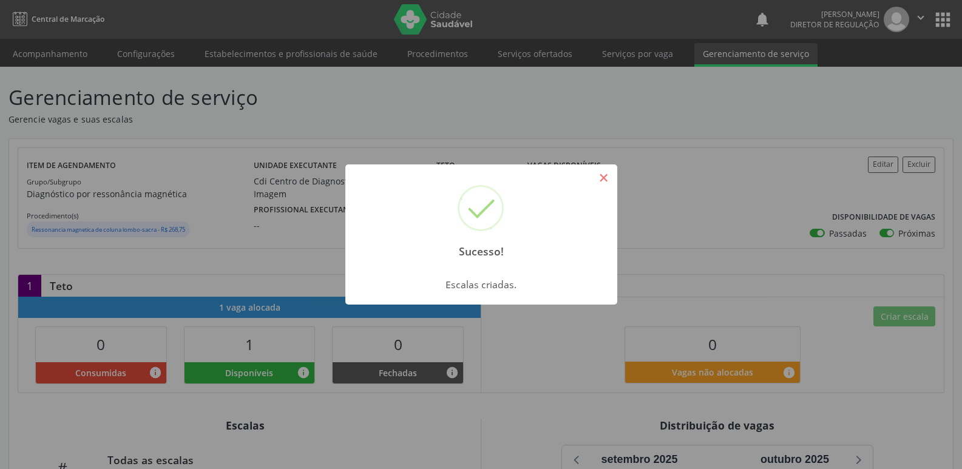
click at [607, 175] on button "×" at bounding box center [604, 178] width 21 height 21
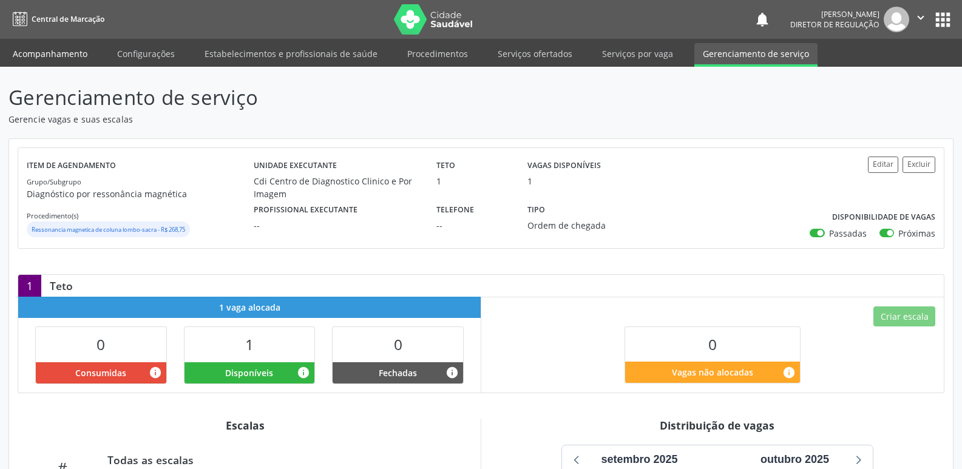
click at [70, 56] on link "Acompanhamento" at bounding box center [50, 53] width 92 height 21
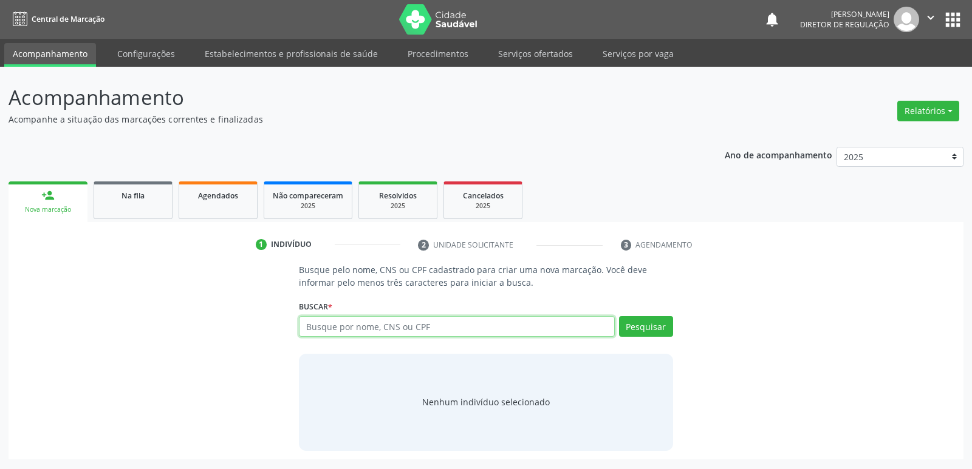
click at [499, 327] on input "text" at bounding box center [456, 326] width 315 height 21
type input "704108185239777"
click at [648, 329] on button "Pesquisar" at bounding box center [646, 326] width 54 height 21
type input "704108185239777"
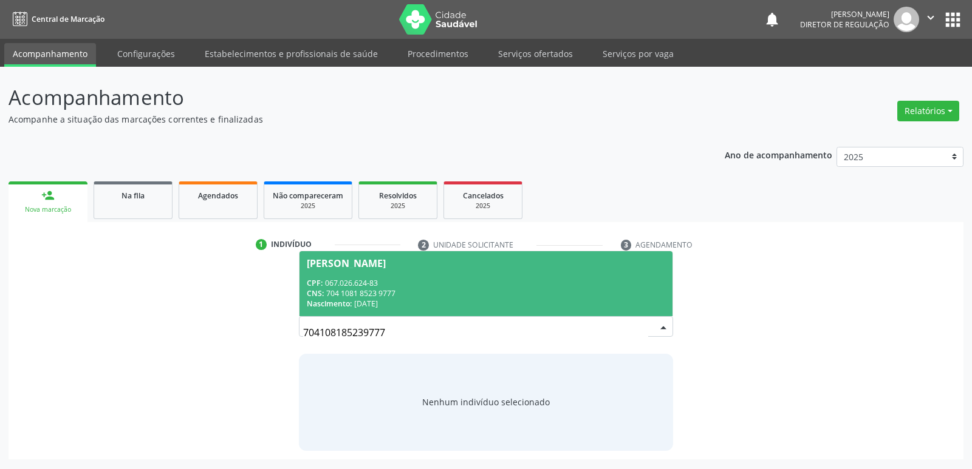
click at [473, 293] on div "CNS: 704 1081 8523 9777" at bounding box center [486, 293] width 358 height 10
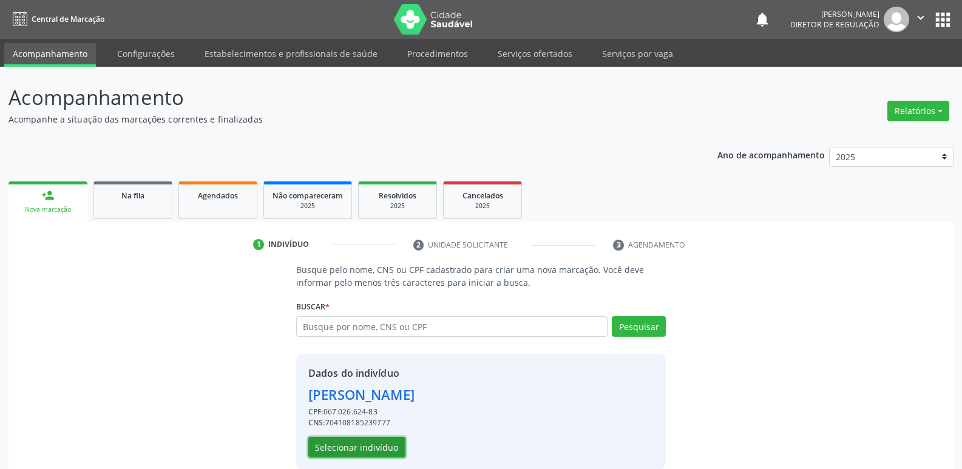
click at [384, 450] on button "Selecionar indivíduo" at bounding box center [356, 447] width 97 height 21
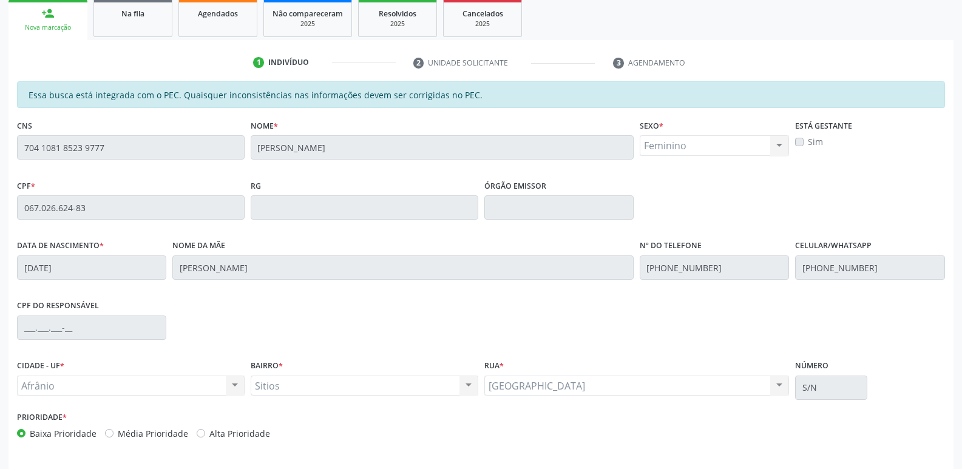
scroll to position [224, 0]
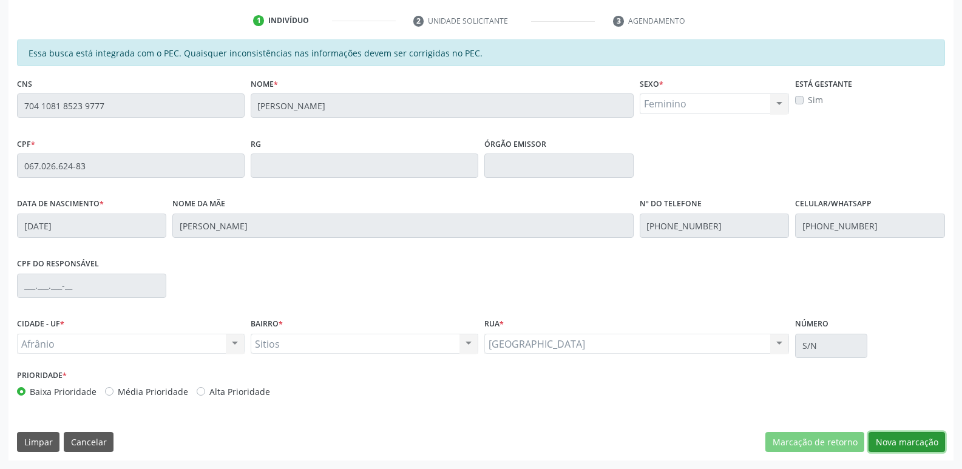
click at [911, 443] on button "Nova marcação" at bounding box center [907, 442] width 77 height 21
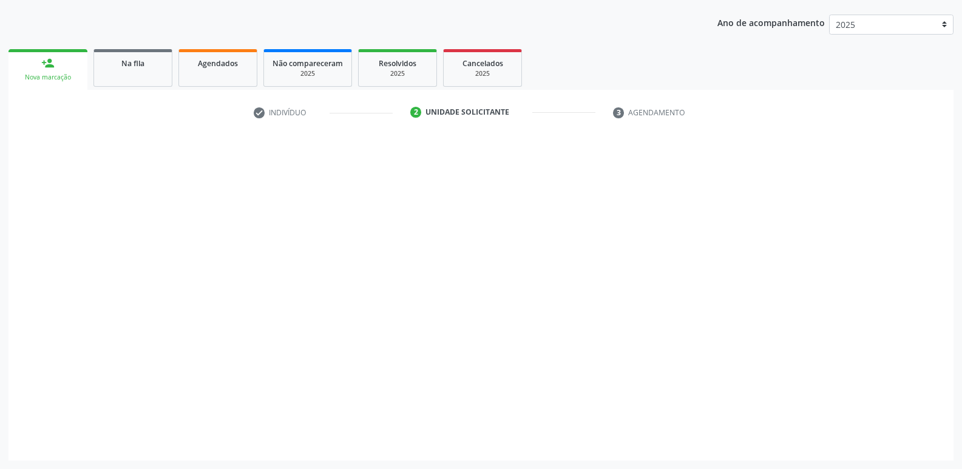
scroll to position [132, 0]
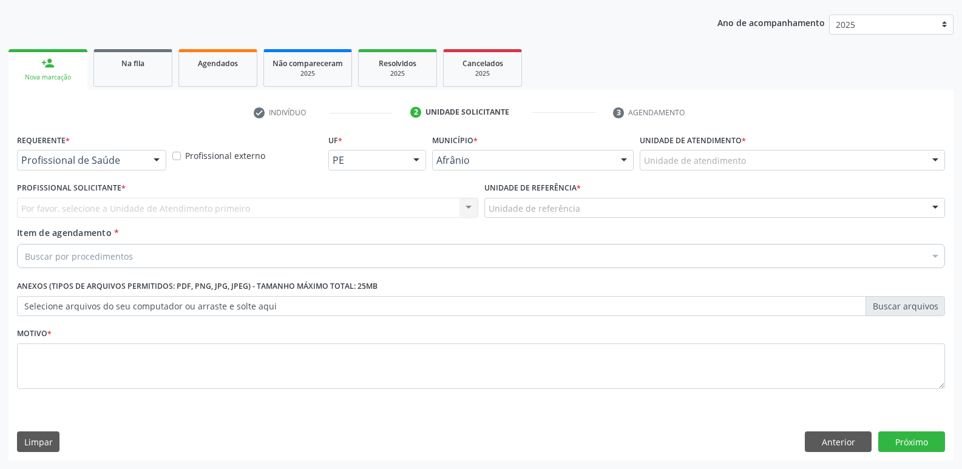
click at [749, 160] on div "Unidade de atendimento" at bounding box center [792, 160] width 305 height 21
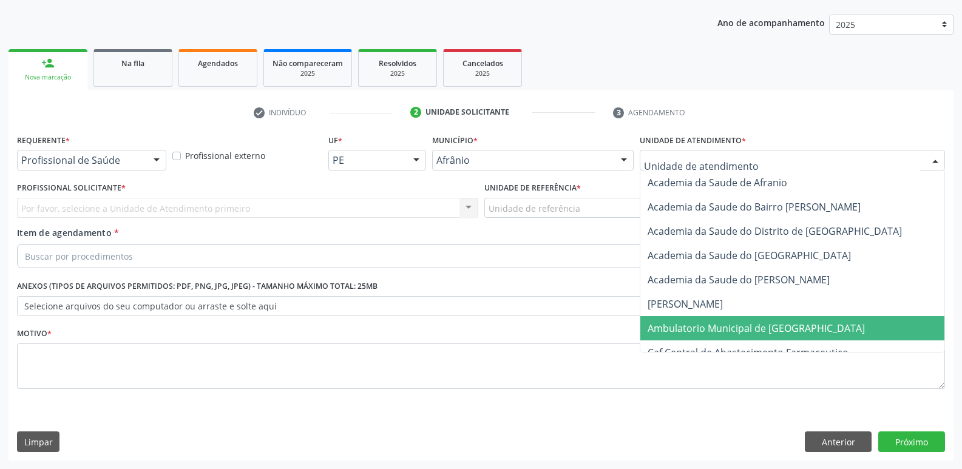
click at [731, 325] on span "Ambulatorio Municipal de [GEOGRAPHIC_DATA]" at bounding box center [756, 328] width 217 height 13
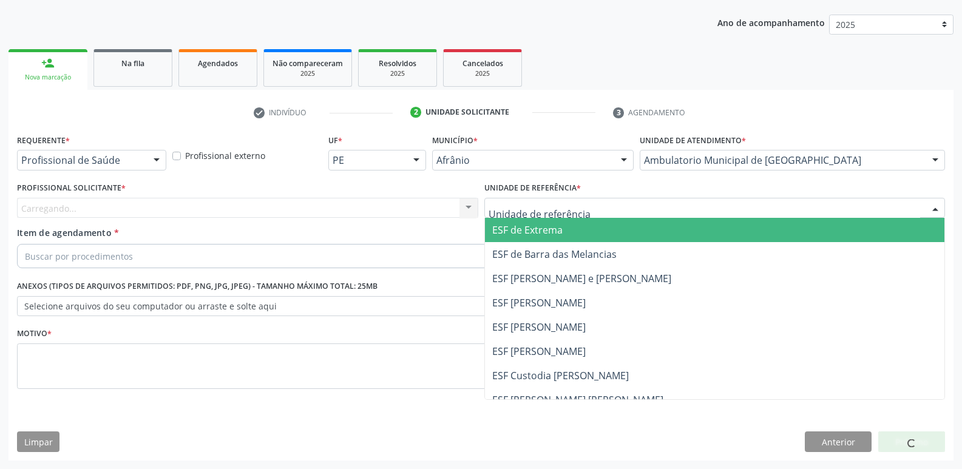
click at [588, 211] on div at bounding box center [715, 208] width 461 height 21
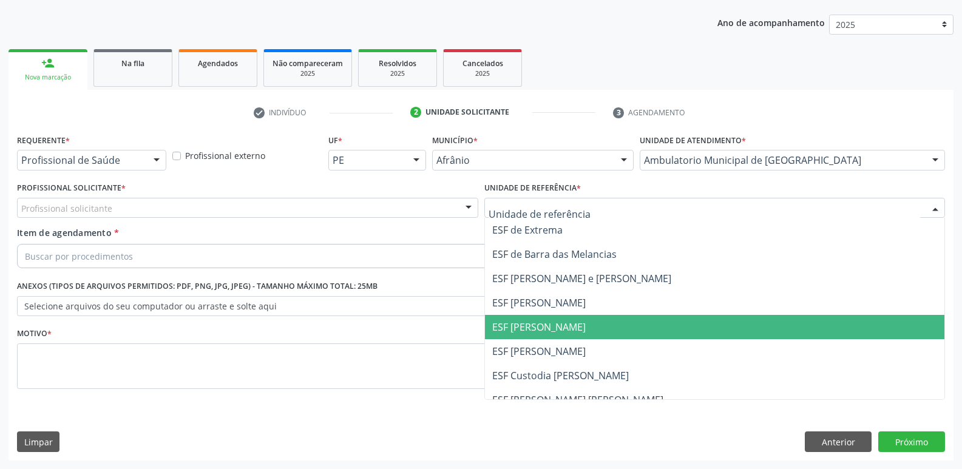
click at [579, 327] on span "ESF [PERSON_NAME]" at bounding box center [715, 327] width 460 height 24
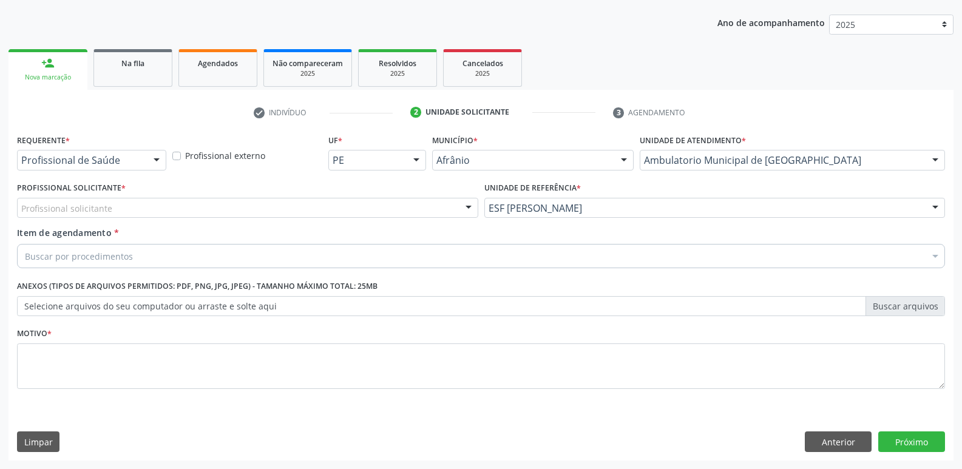
click at [395, 205] on div "Profissional solicitante" at bounding box center [247, 208] width 461 height 21
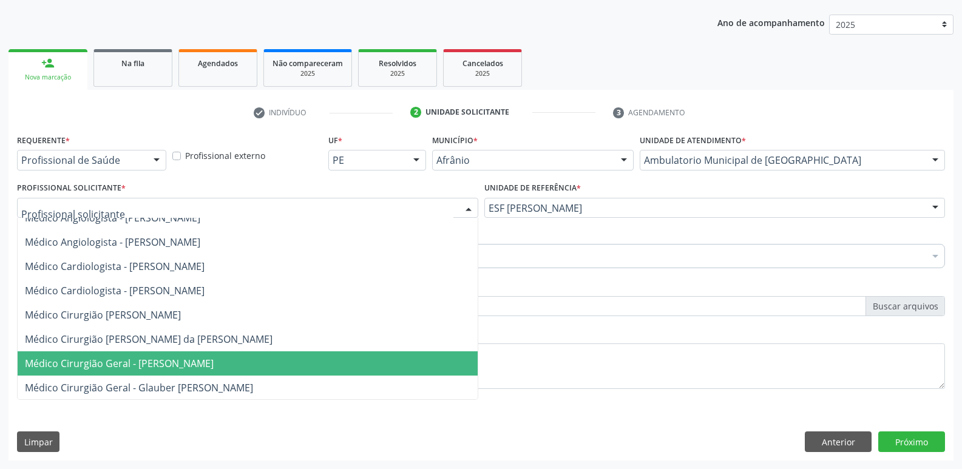
scroll to position [121, 0]
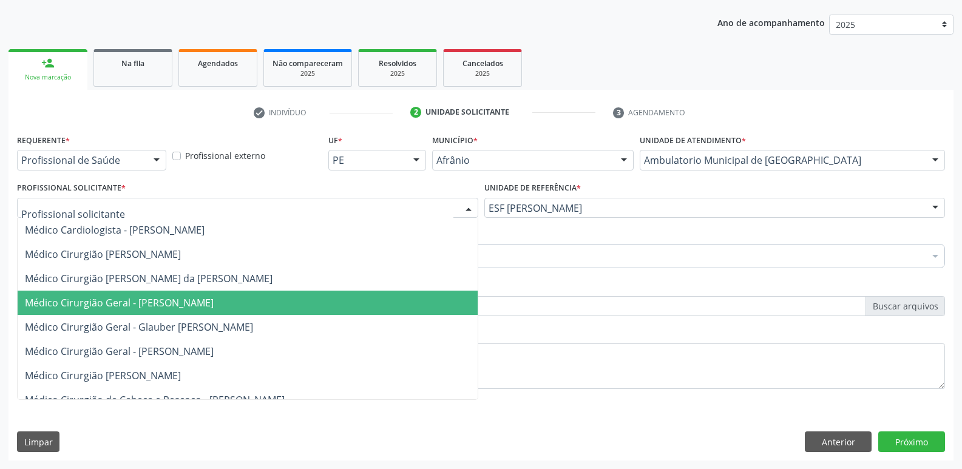
click at [356, 300] on span "Médico Cirurgião Geral - [PERSON_NAME]" at bounding box center [248, 303] width 460 height 24
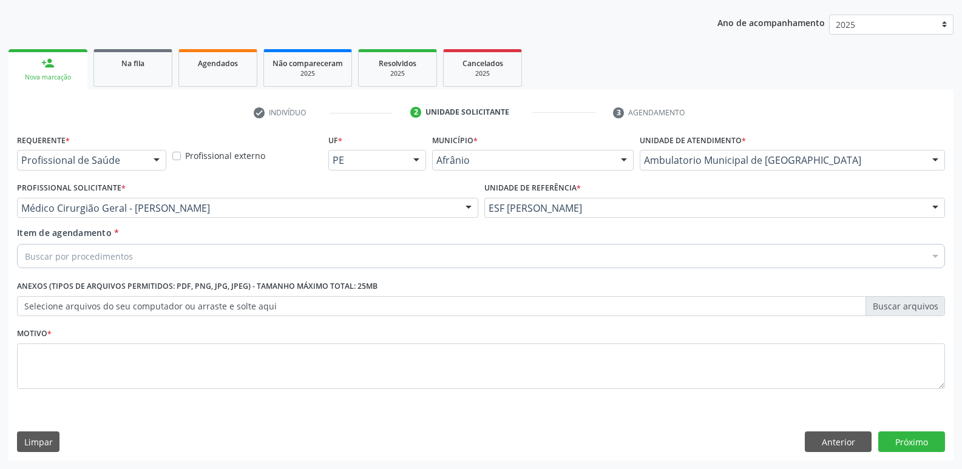
click at [309, 256] on div "Buscar por procedimentos" at bounding box center [481, 256] width 928 height 24
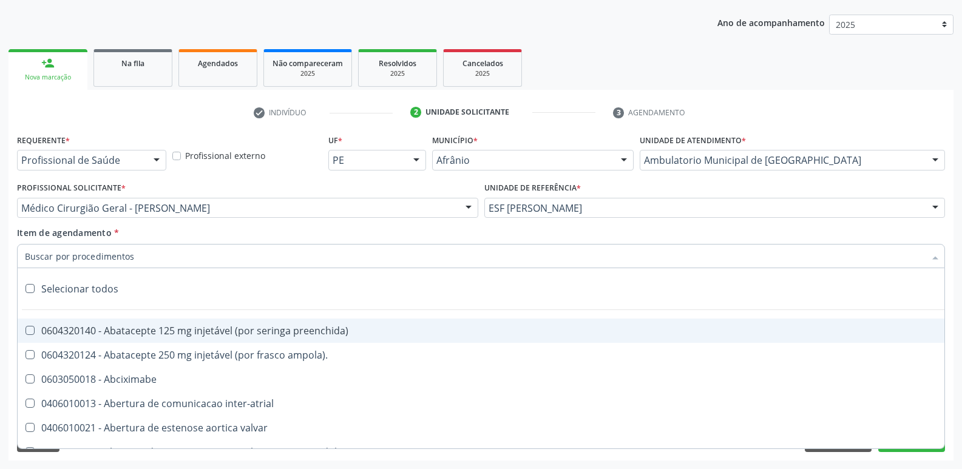
click at [300, 254] on input "Item de agendamento *" at bounding box center [475, 256] width 901 height 24
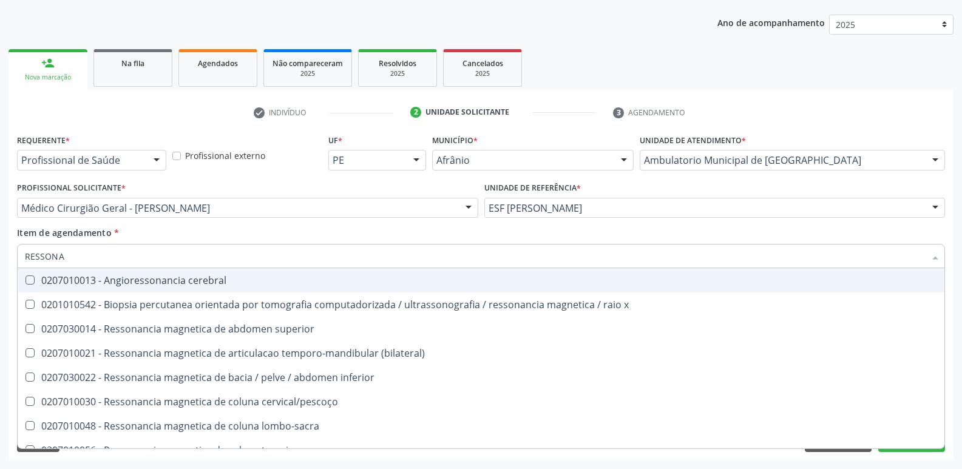
type input "RESSONAN"
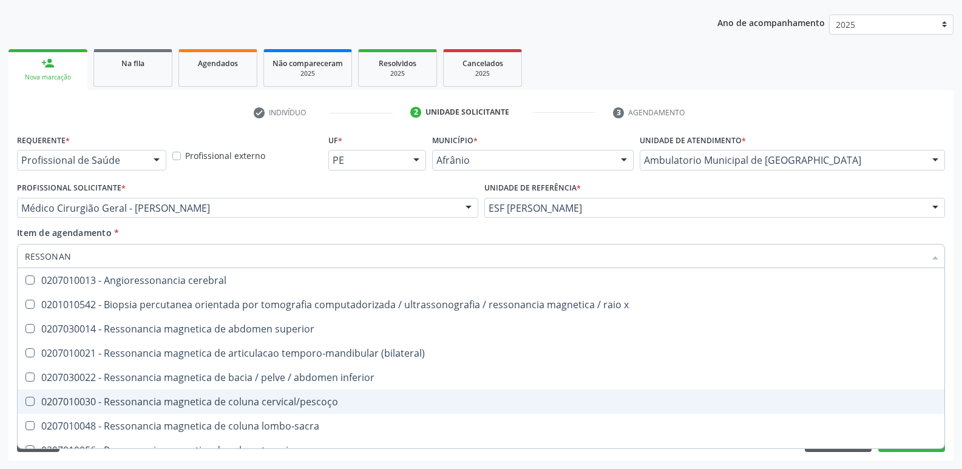
scroll to position [61, 0]
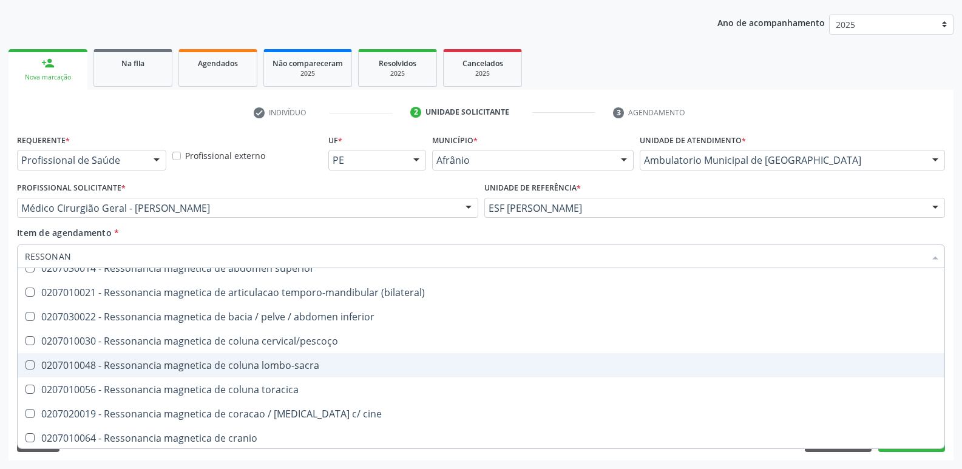
click at [313, 367] on div "0207010048 - Ressonancia magnetica de coluna lombo-sacra" at bounding box center [481, 366] width 913 height 10
checkbox lombo-sacra "true"
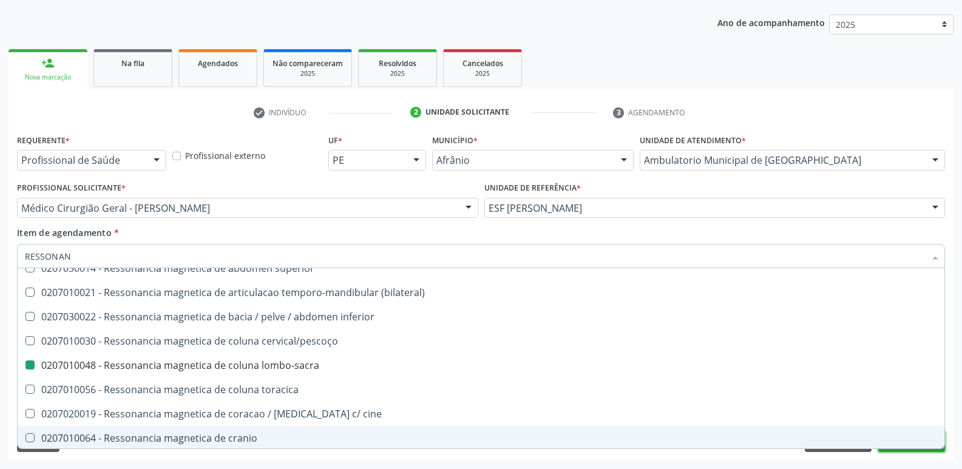
click at [890, 449] on button "Próximo" at bounding box center [912, 442] width 67 height 21
checkbox x "true"
checkbox lombo-sacra "false"
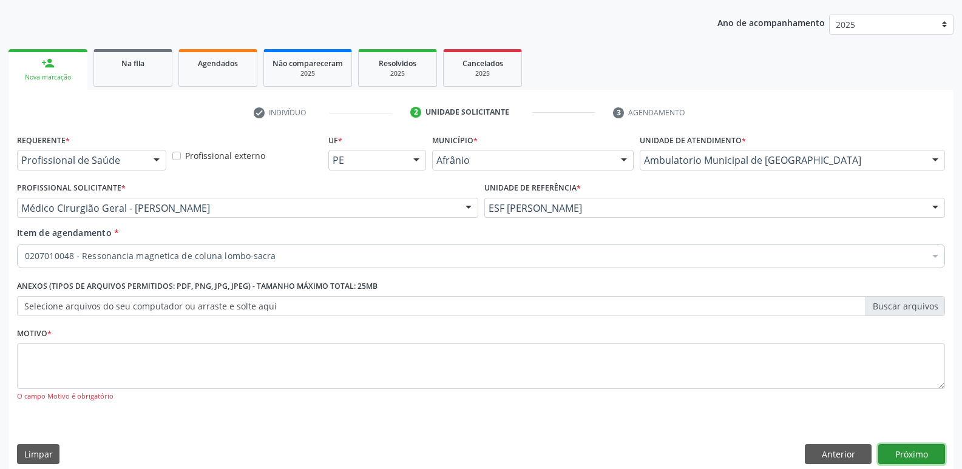
scroll to position [0, 0]
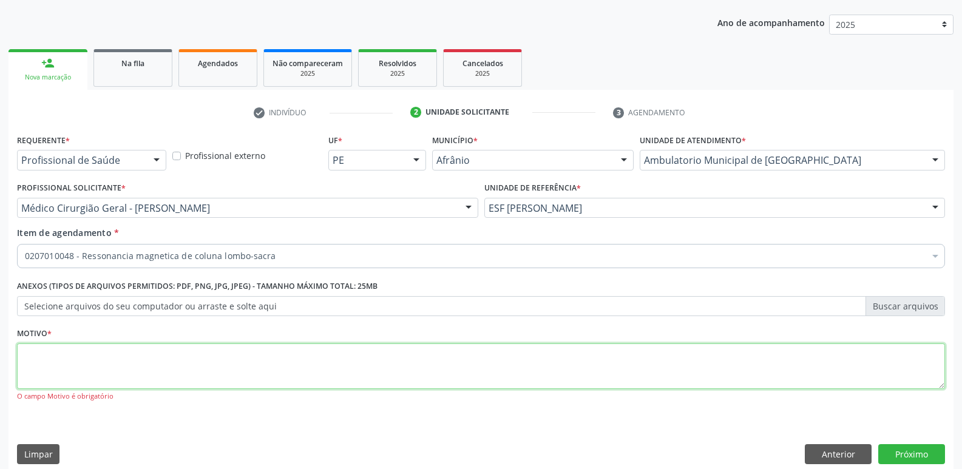
click at [679, 365] on textarea at bounding box center [481, 367] width 928 height 46
type textarea "*"
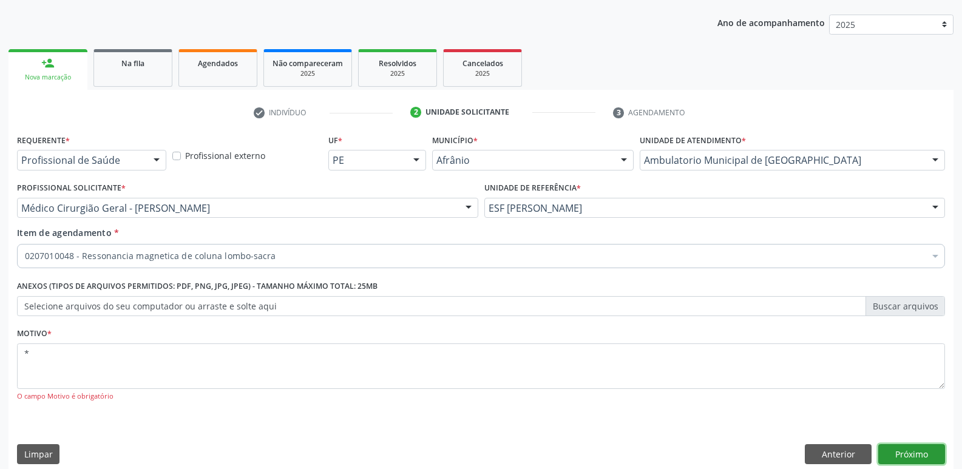
click at [918, 457] on button "Próximo" at bounding box center [912, 454] width 67 height 21
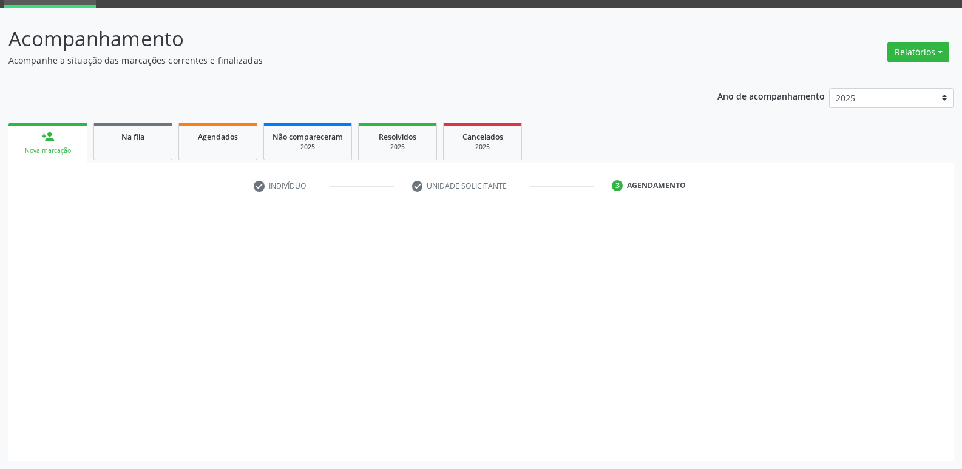
scroll to position [59, 0]
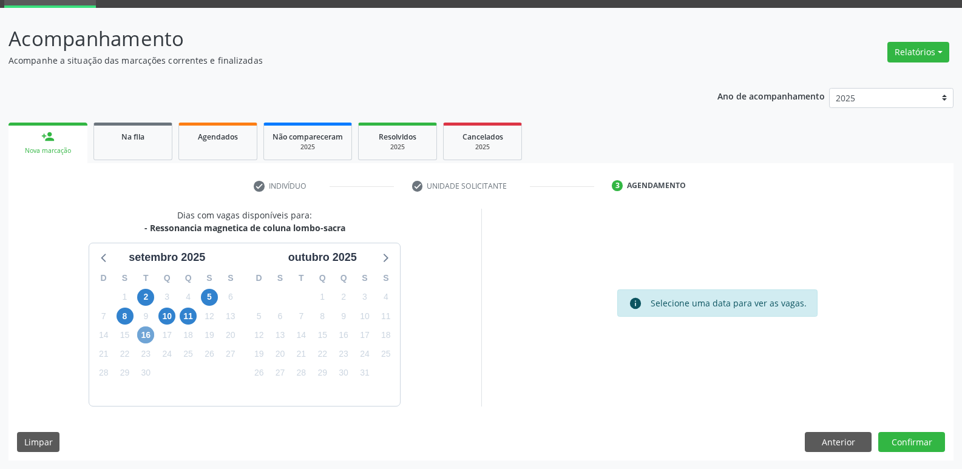
click at [147, 333] on span "16" at bounding box center [145, 335] width 17 height 17
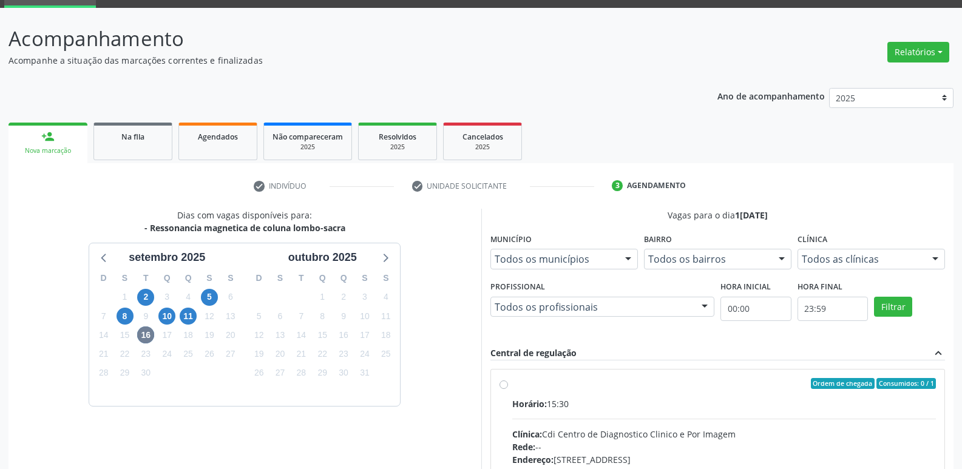
click at [563, 390] on label "Ordem de chegada Consumidos: 0 / 1 Horário: 15:30 Clínica: Cdi Centro de Diagno…" at bounding box center [725, 471] width 424 height 186
click at [508, 389] on input "Ordem de chegada Consumidos: 0 / 1 Horário: 15:30 Clínica: Cdi Centro de Diagno…" at bounding box center [504, 383] width 9 height 11
radio input "true"
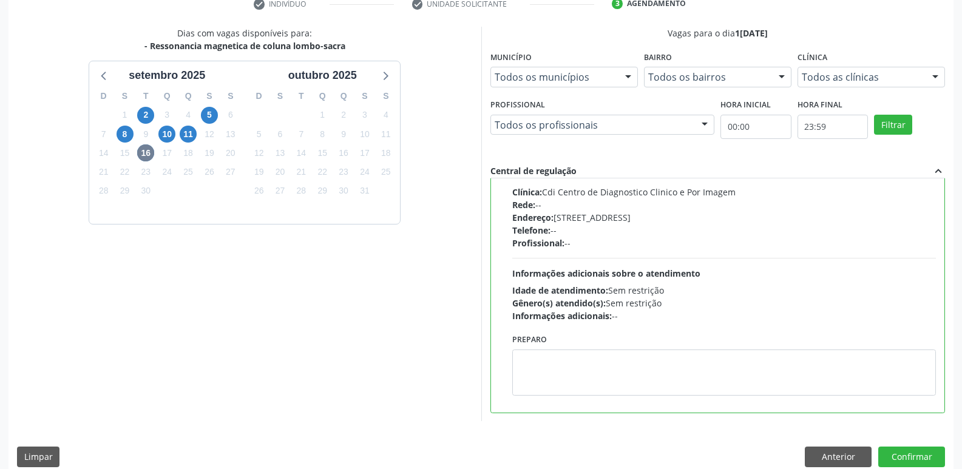
scroll to position [256, 0]
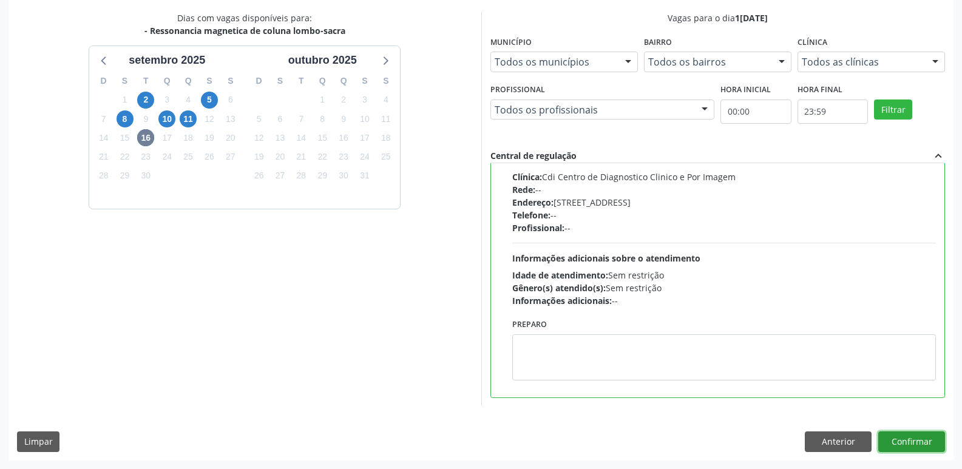
click at [906, 444] on button "Confirmar" at bounding box center [912, 442] width 67 height 21
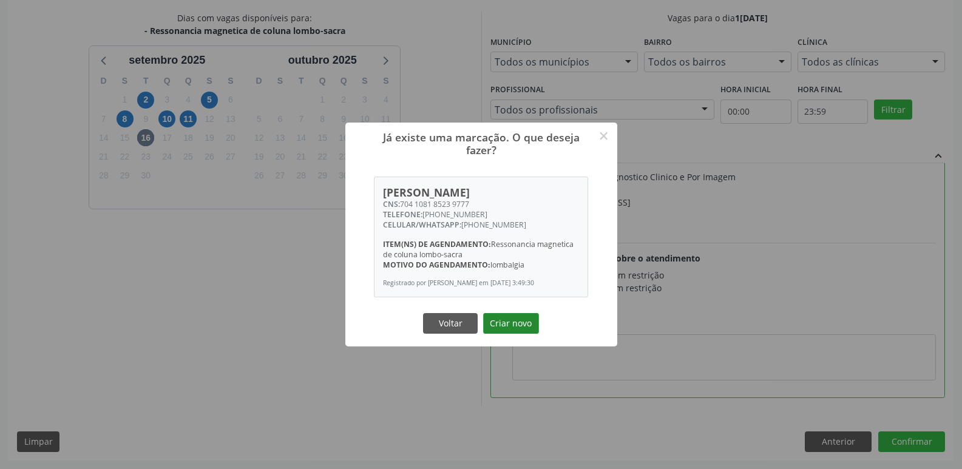
click at [513, 332] on button "Criar novo" at bounding box center [511, 323] width 56 height 21
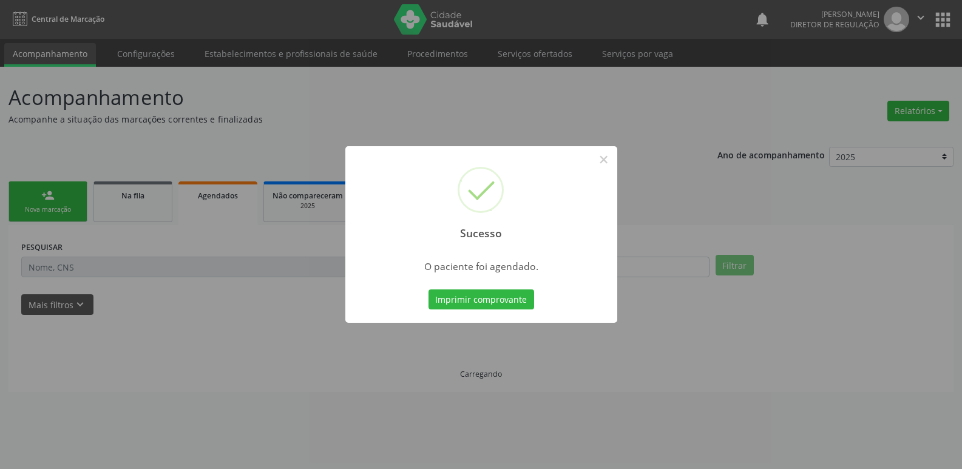
scroll to position [0, 0]
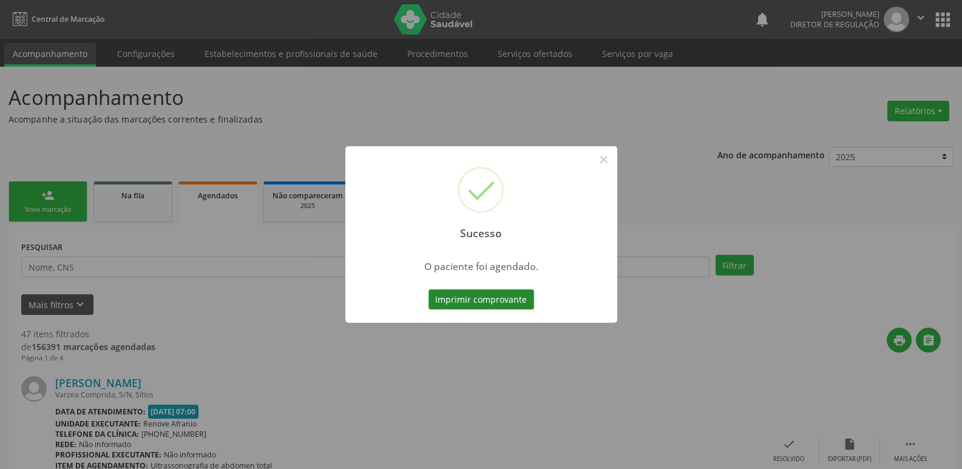
click at [506, 296] on button "Imprimir comprovante" at bounding box center [482, 300] width 106 height 21
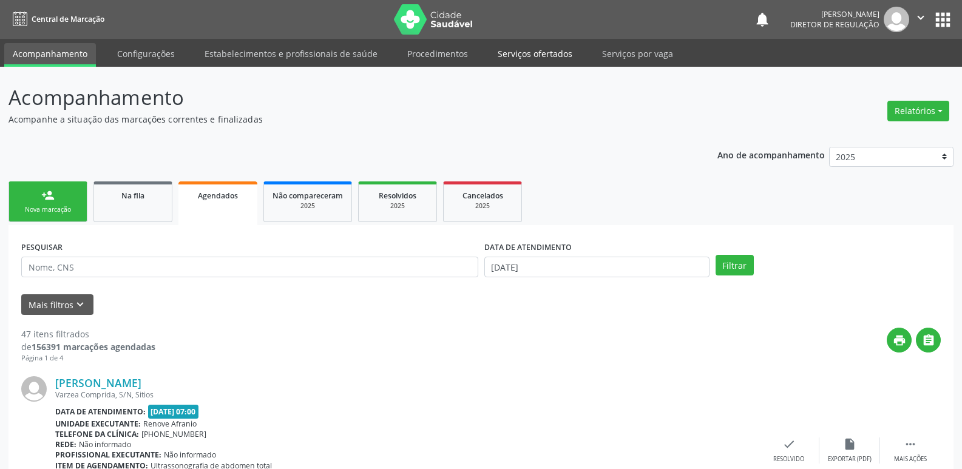
click at [545, 55] on link "Serviços ofertados" at bounding box center [535, 53] width 92 height 21
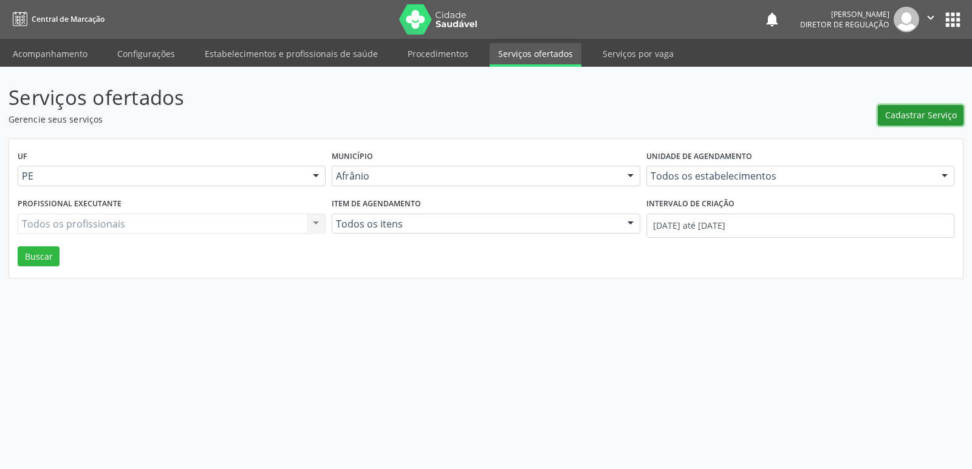
click at [907, 116] on span "Cadastrar Serviço" at bounding box center [921, 115] width 72 height 13
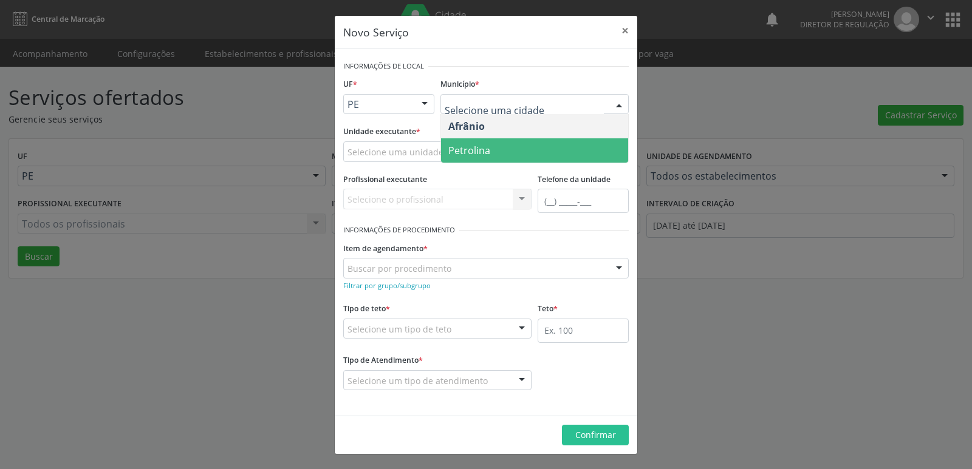
click at [517, 153] on span "Petrolina" at bounding box center [534, 150] width 187 height 24
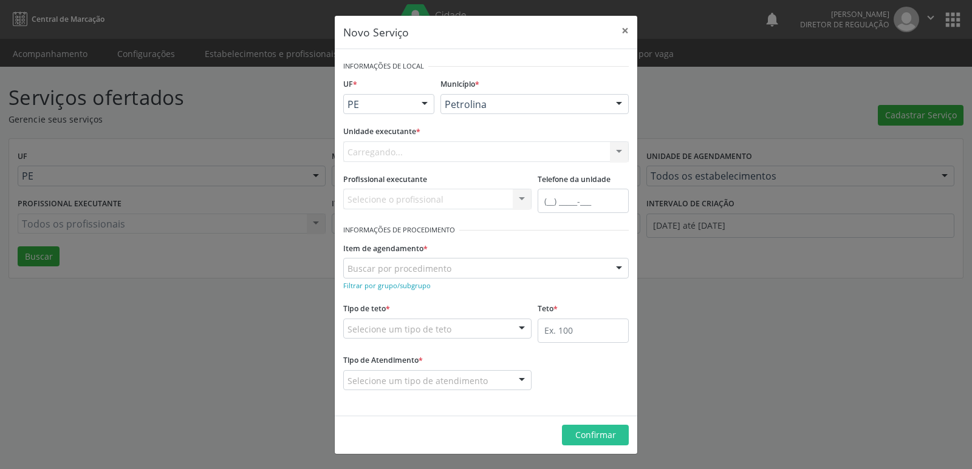
click at [471, 146] on div "Carregando... Academia da Saude de Afranio Academia da Saude do Bairro Roberto …" at bounding box center [485, 151] width 285 height 21
click at [472, 146] on div "Selecione uma unidade" at bounding box center [485, 151] width 285 height 21
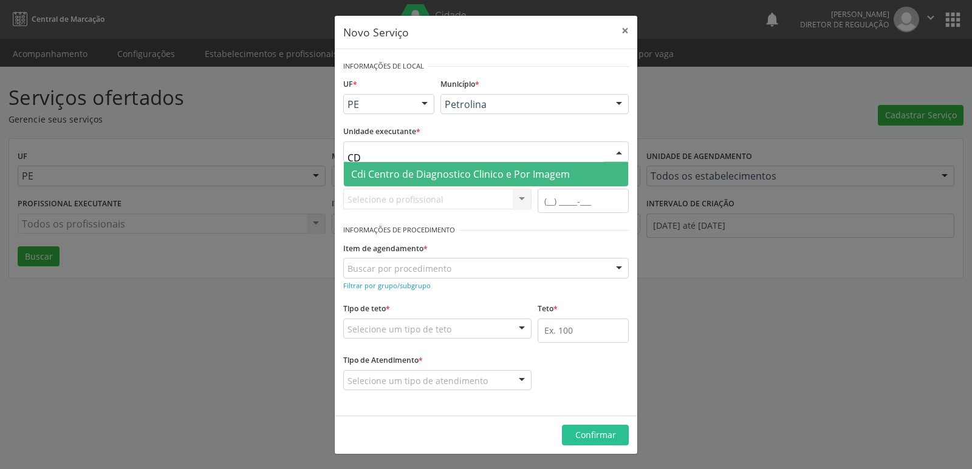
type input "CDI"
click at [482, 174] on span "Cdi Centro de Diagnostico Clinico e Por Imagem" at bounding box center [460, 174] width 219 height 13
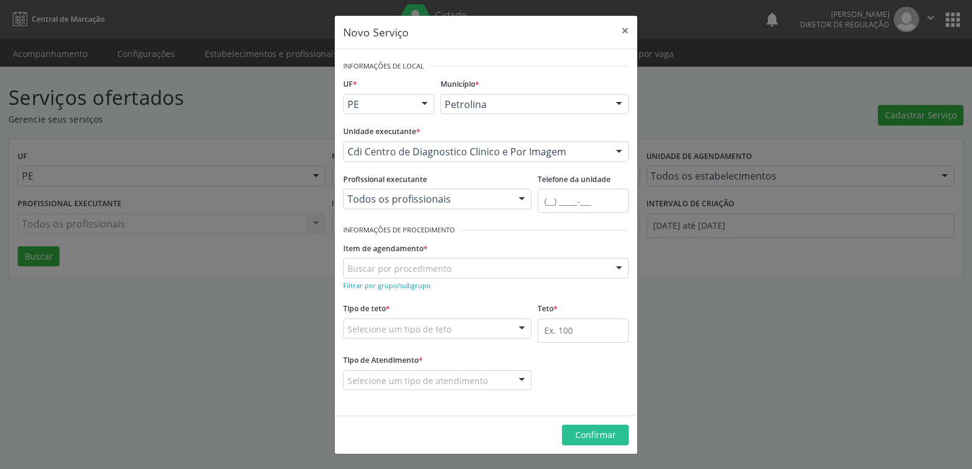
click at [485, 267] on div "Buscar por procedimento" at bounding box center [485, 268] width 285 height 21
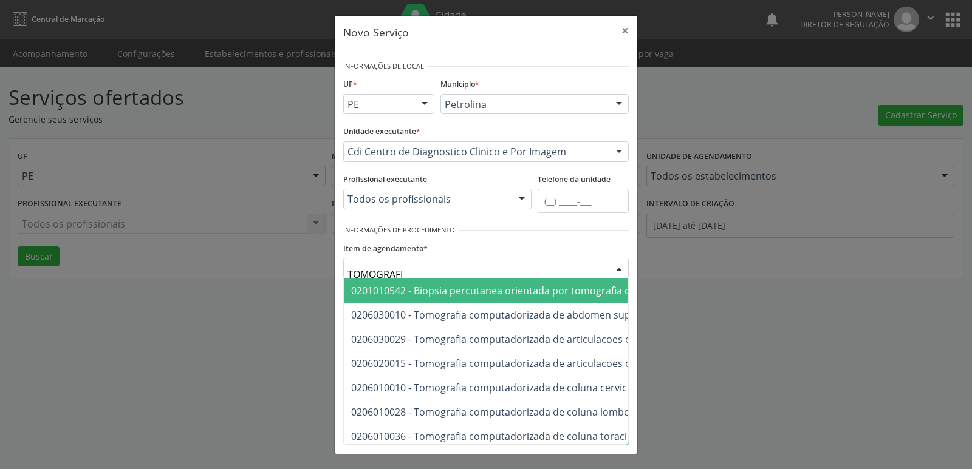
type input "TOMOGRAFIA"
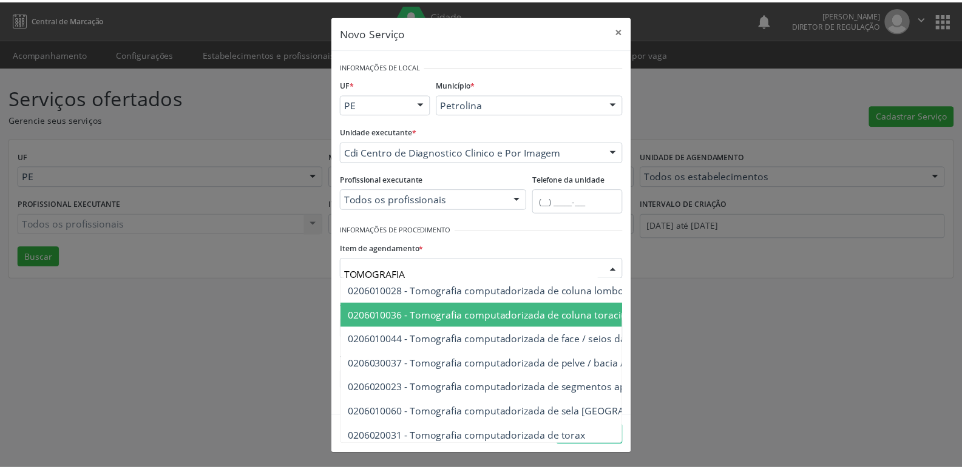
scroll to position [232, 0]
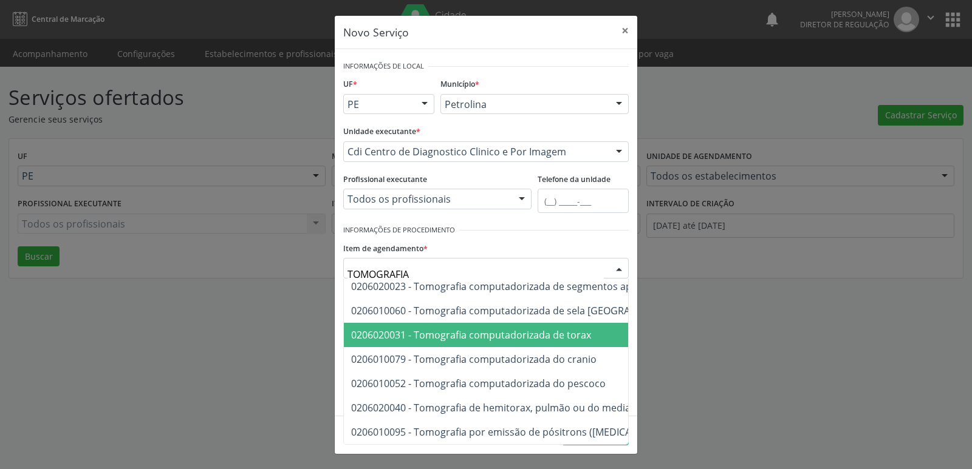
click at [577, 329] on span "0206020031 - Tomografia computadorizada de torax" at bounding box center [471, 335] width 240 height 13
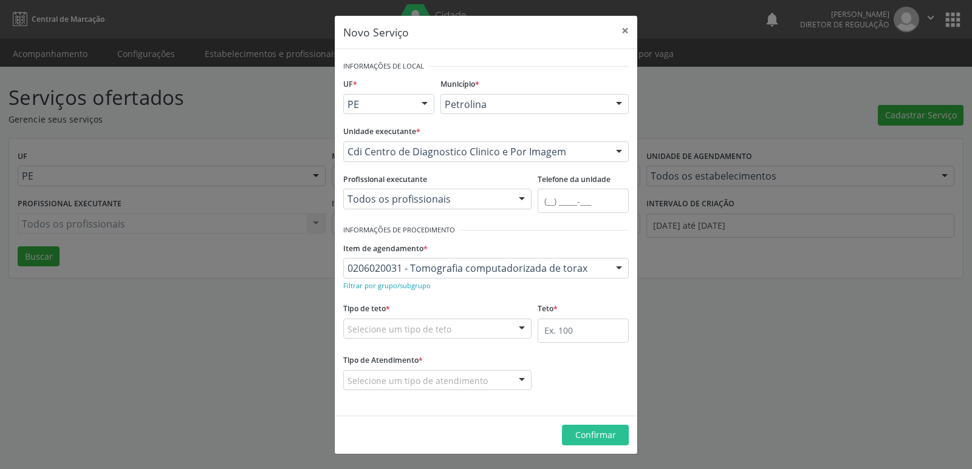
click at [471, 329] on div "Selecione um tipo de teto" at bounding box center [437, 329] width 188 height 21
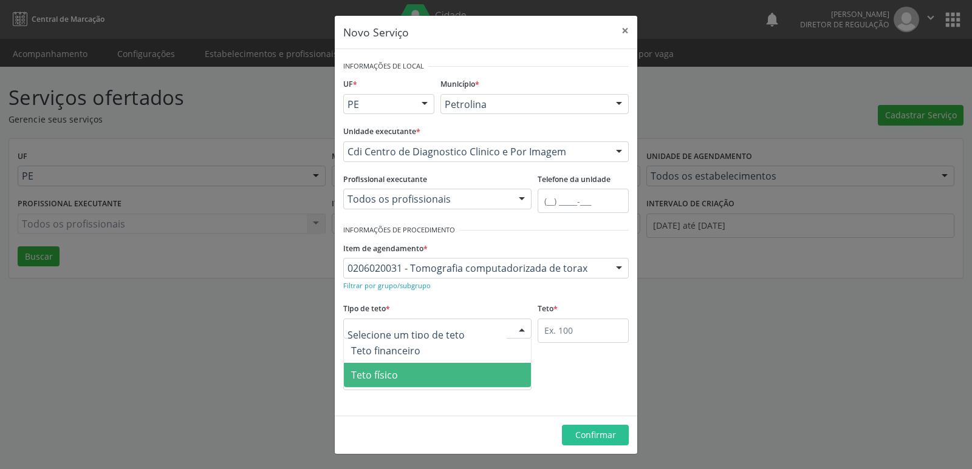
click at [463, 378] on span "Teto físico" at bounding box center [437, 375] width 187 height 24
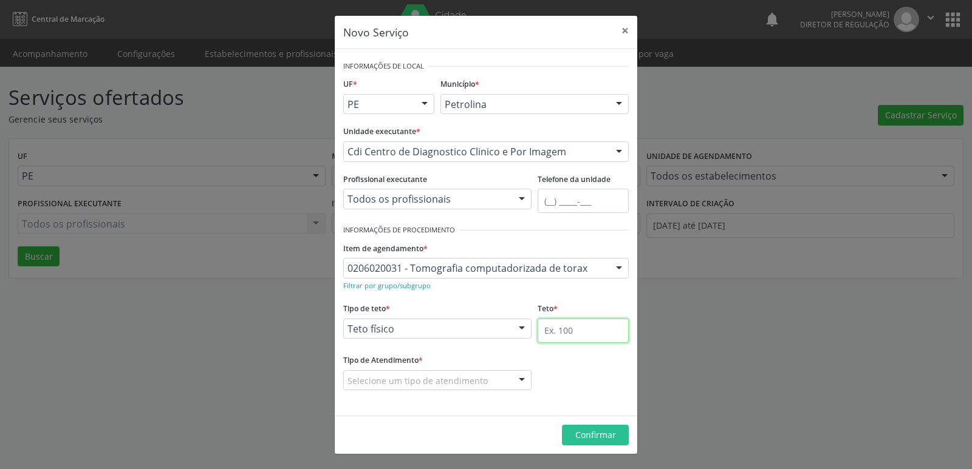
click at [596, 324] on input "text" at bounding box center [582, 331] width 91 height 24
type input "1"
click at [484, 380] on div "Selecione um tipo de atendimento" at bounding box center [437, 380] width 188 height 21
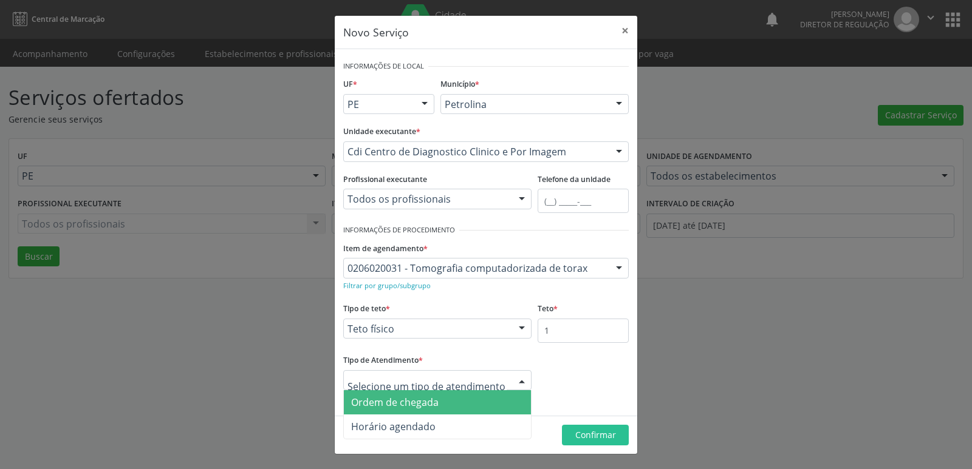
click at [486, 403] on span "Ordem de chegada" at bounding box center [437, 402] width 187 height 24
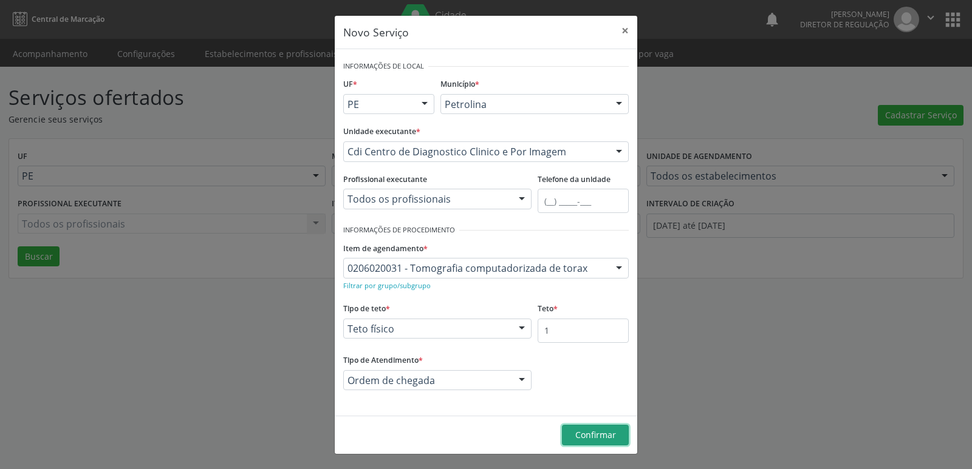
click at [595, 435] on span "Confirmar" at bounding box center [595, 435] width 41 height 12
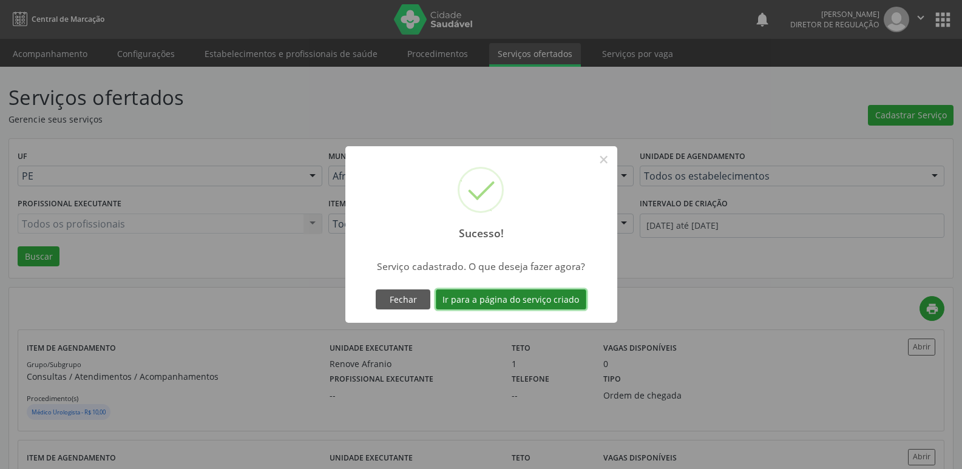
click at [554, 304] on button "Ir para a página do serviço criado" at bounding box center [511, 300] width 151 height 21
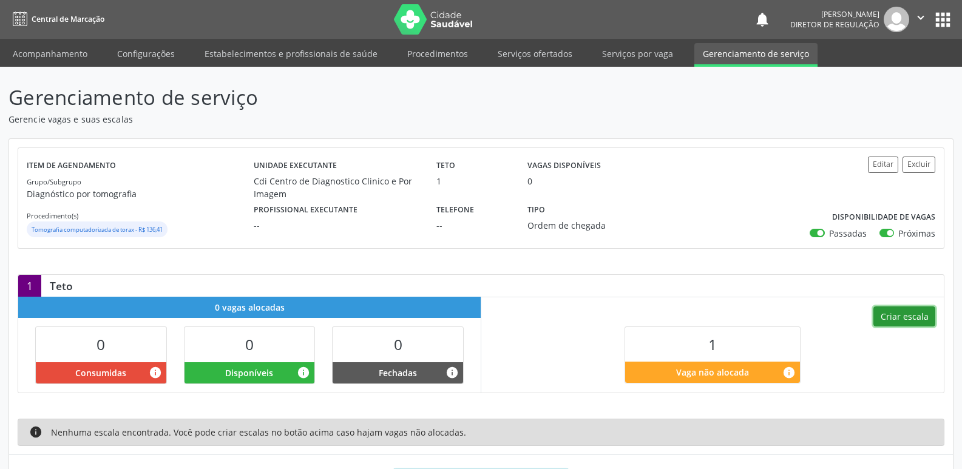
click at [920, 316] on button "Criar escala" at bounding box center [905, 317] width 62 height 21
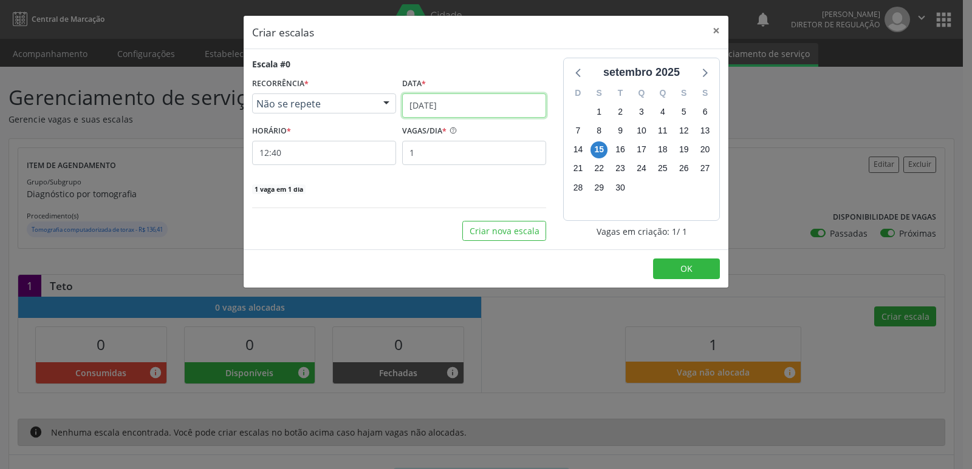
click at [477, 108] on input "[DATE]" at bounding box center [474, 106] width 144 height 24
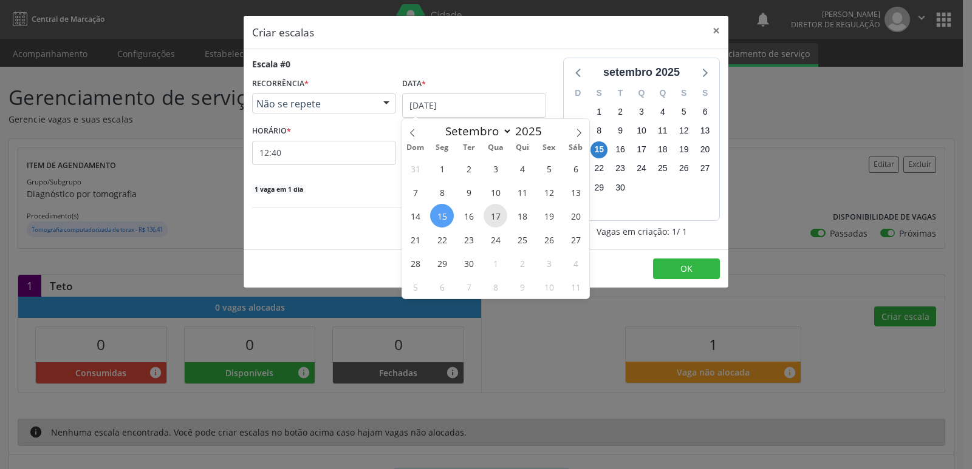
click at [495, 219] on span "17" at bounding box center [495, 216] width 24 height 24
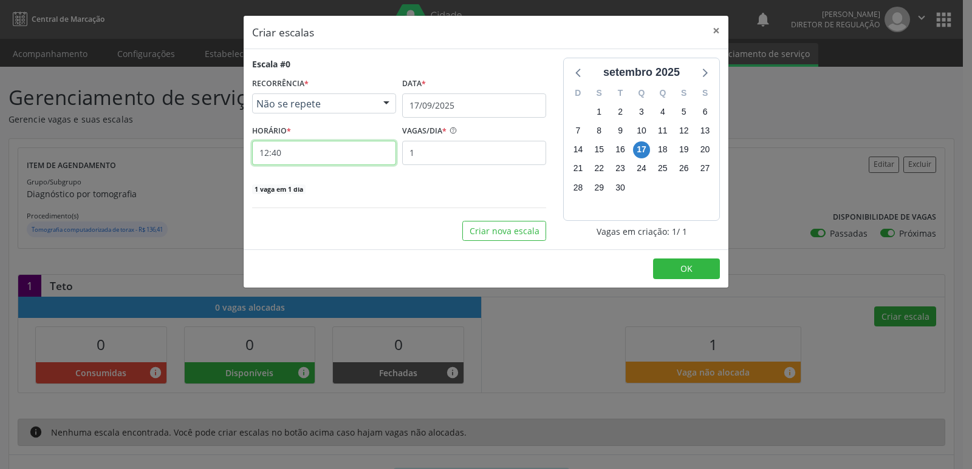
click at [332, 149] on input "12:40" at bounding box center [324, 153] width 144 height 24
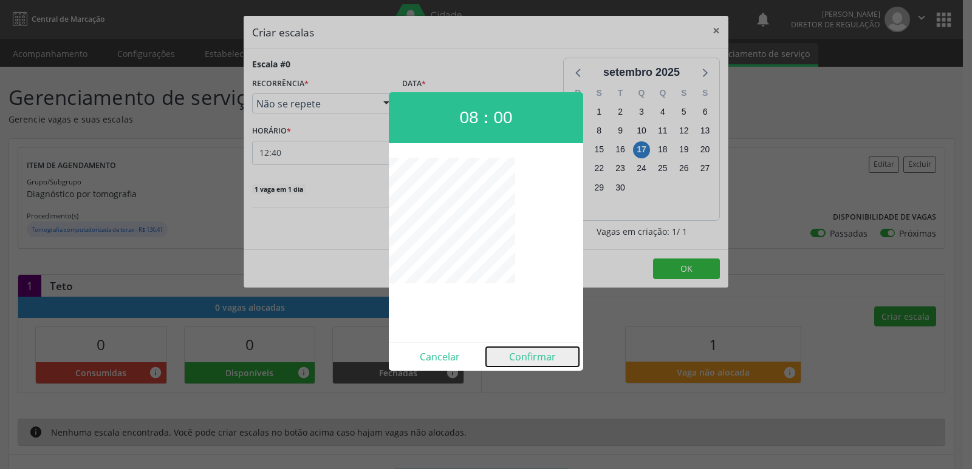
click at [543, 357] on button "Confirmar" at bounding box center [532, 356] width 93 height 19
type input "08:00"
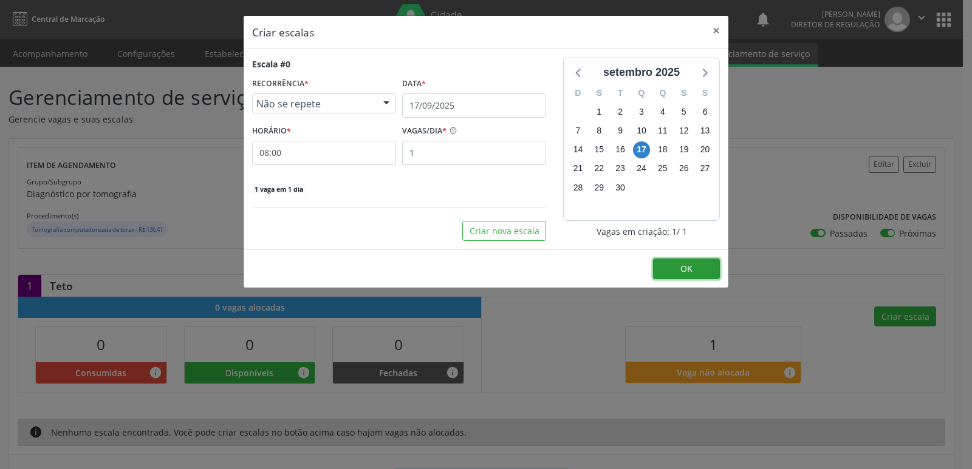
click at [677, 267] on button "OK" at bounding box center [686, 269] width 67 height 21
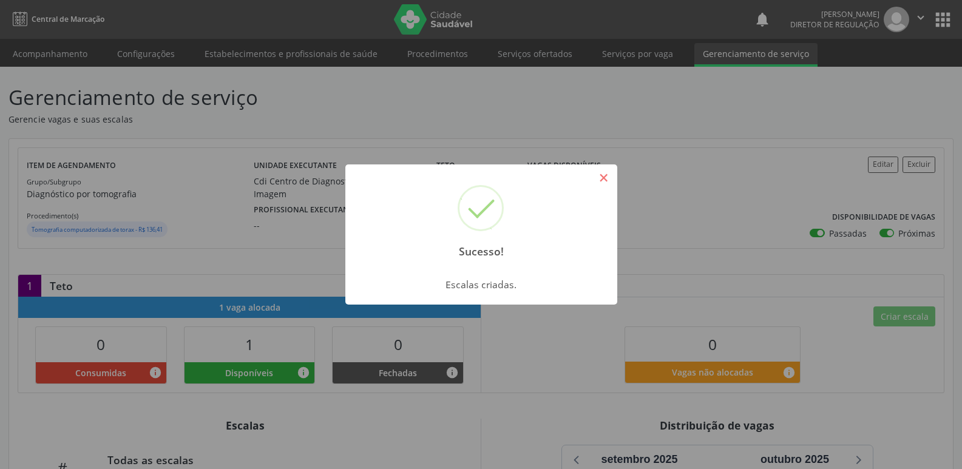
click at [604, 178] on button "×" at bounding box center [604, 178] width 21 height 21
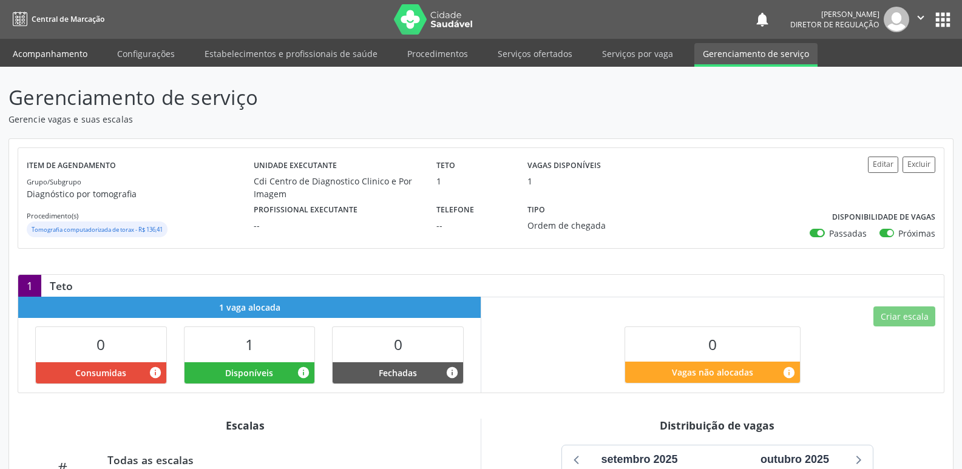
click at [70, 56] on link "Acompanhamento" at bounding box center [50, 53] width 92 height 21
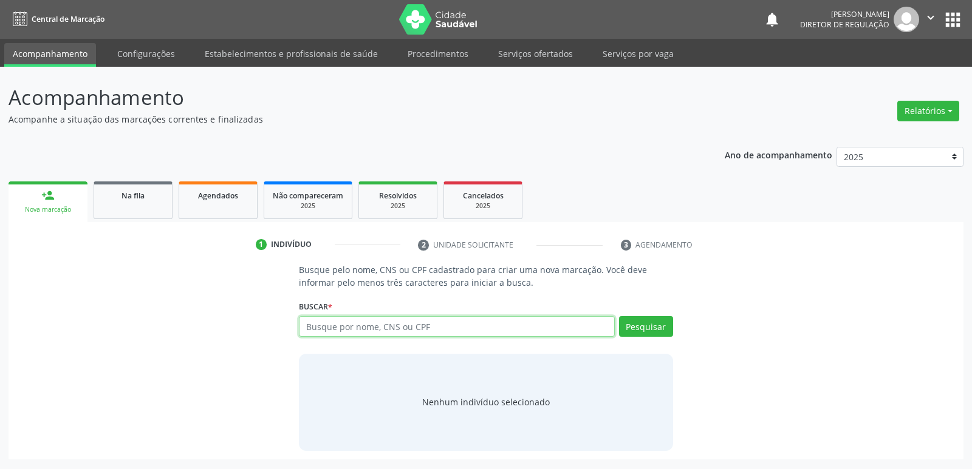
click at [384, 325] on input "text" at bounding box center [456, 326] width 315 height 21
type input "700404982329541"
click at [639, 328] on button "Pesquisar" at bounding box center [646, 326] width 54 height 21
type input "700404982329541"
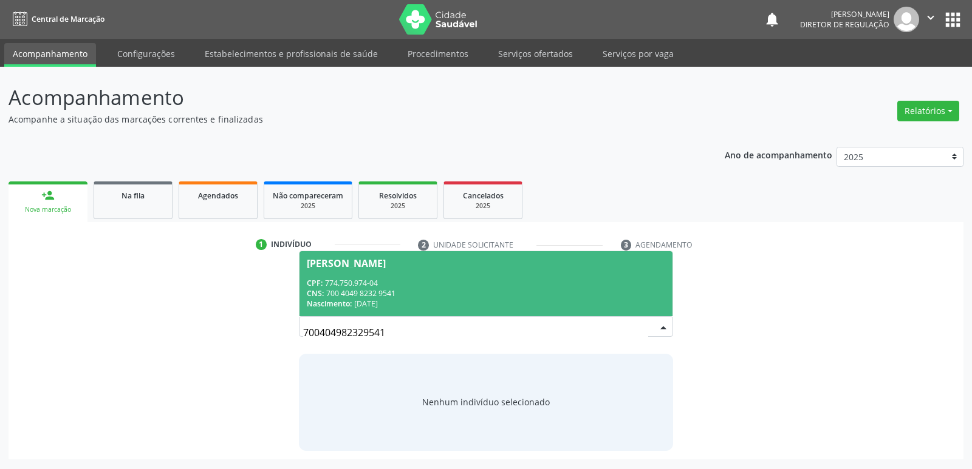
click at [432, 280] on div "CPF: 774.750.974-04" at bounding box center [486, 283] width 358 height 10
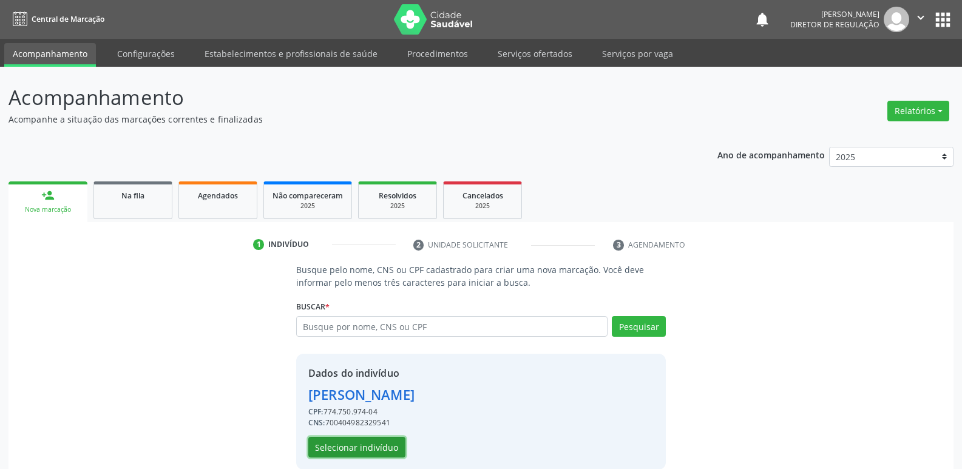
click at [386, 444] on button "Selecionar indivíduo" at bounding box center [356, 447] width 97 height 21
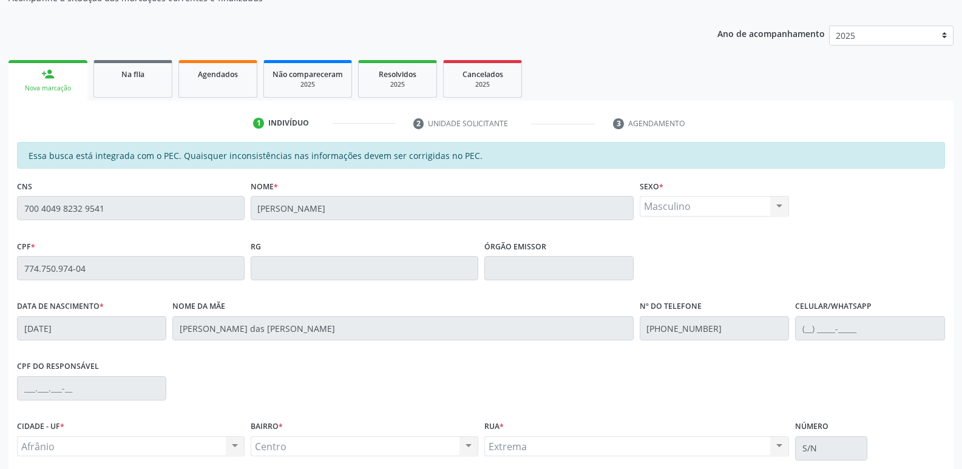
scroll to position [224, 0]
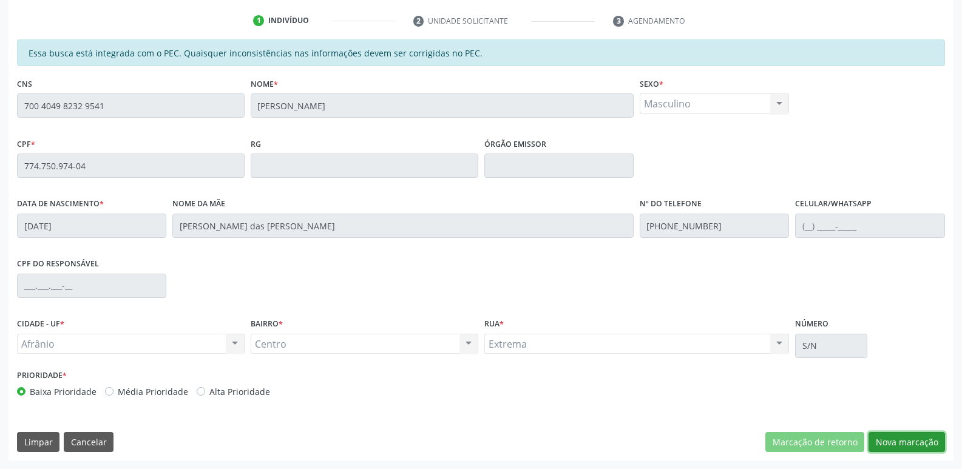
click at [905, 443] on button "Nova marcação" at bounding box center [907, 442] width 77 height 21
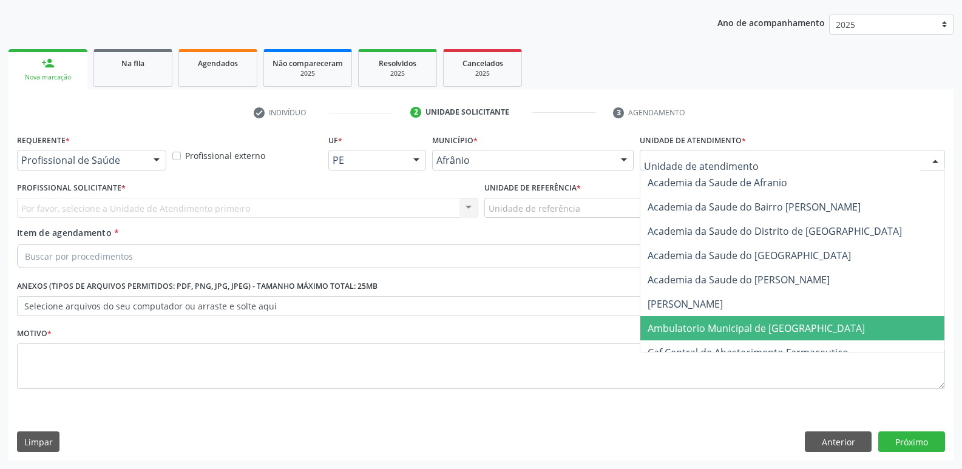
click at [690, 327] on span "Ambulatorio Municipal de [GEOGRAPHIC_DATA]" at bounding box center [756, 328] width 217 height 13
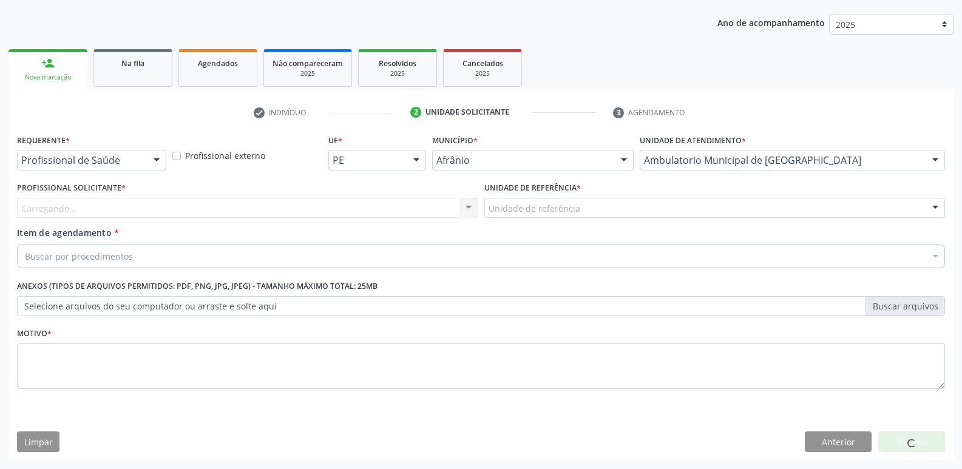
click at [596, 211] on div "Unidade de referência" at bounding box center [715, 208] width 461 height 21
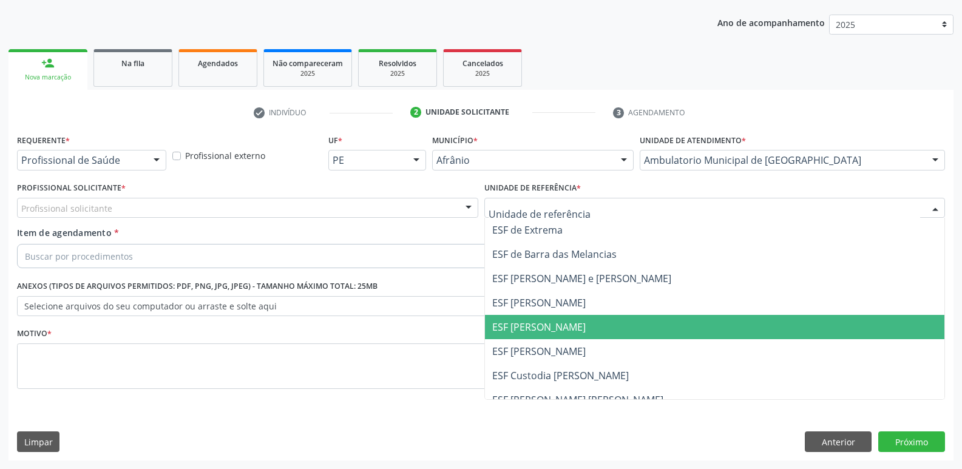
click at [569, 331] on span "ESF [PERSON_NAME]" at bounding box center [539, 327] width 94 height 13
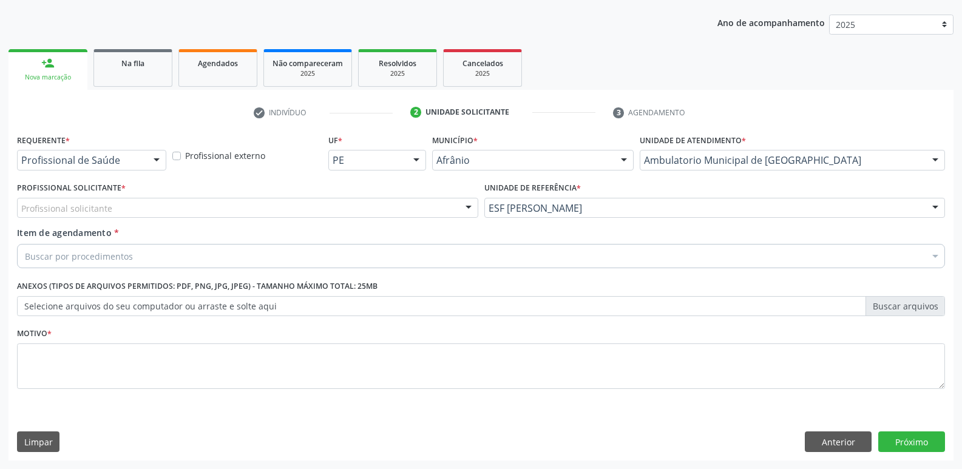
click at [355, 203] on div "Profissional solicitante" at bounding box center [247, 208] width 461 height 21
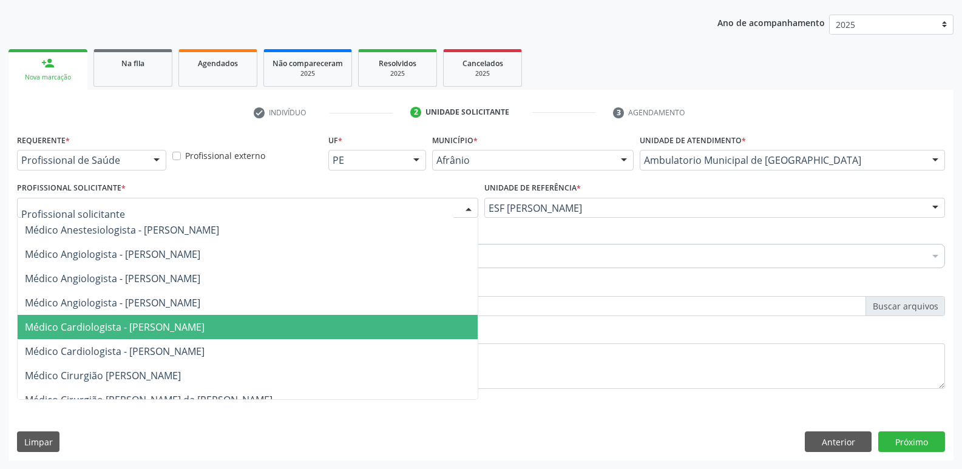
click at [332, 321] on span "Médico Cardiologista - [PERSON_NAME]" at bounding box center [248, 327] width 460 height 24
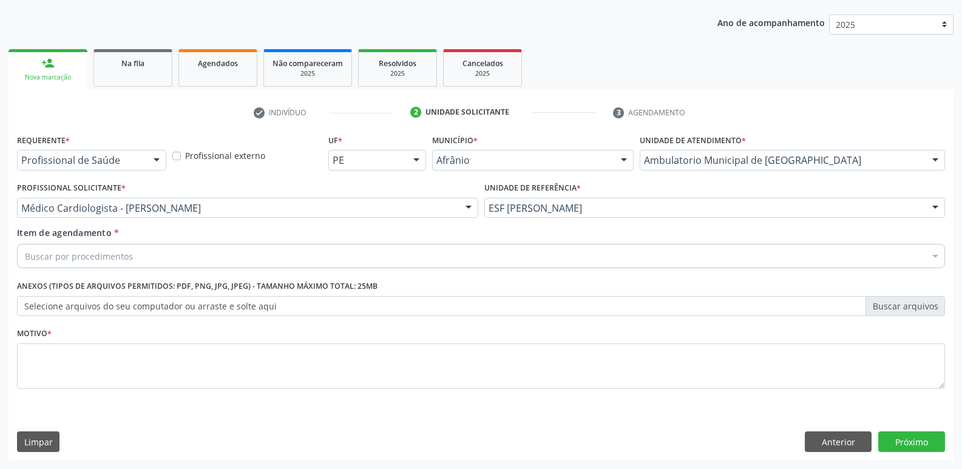
click at [269, 250] on div "Buscar por procedimentos" at bounding box center [481, 256] width 928 height 24
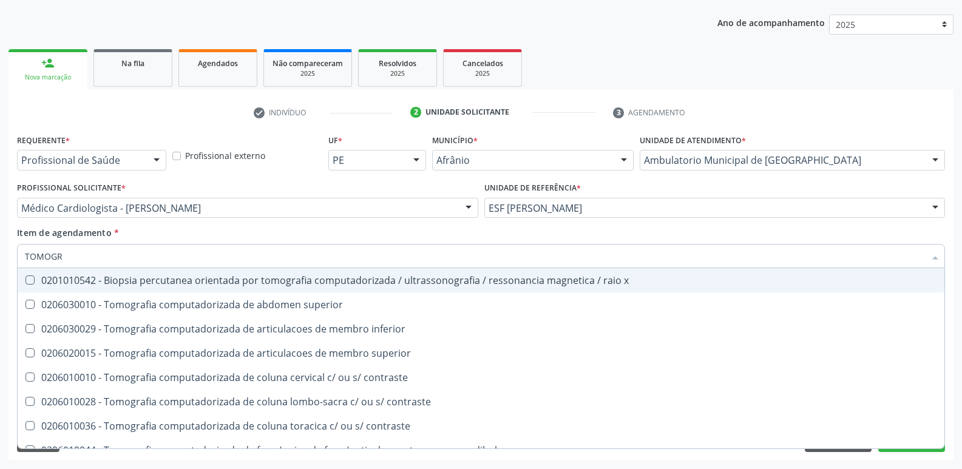
type input "TOMOGRA"
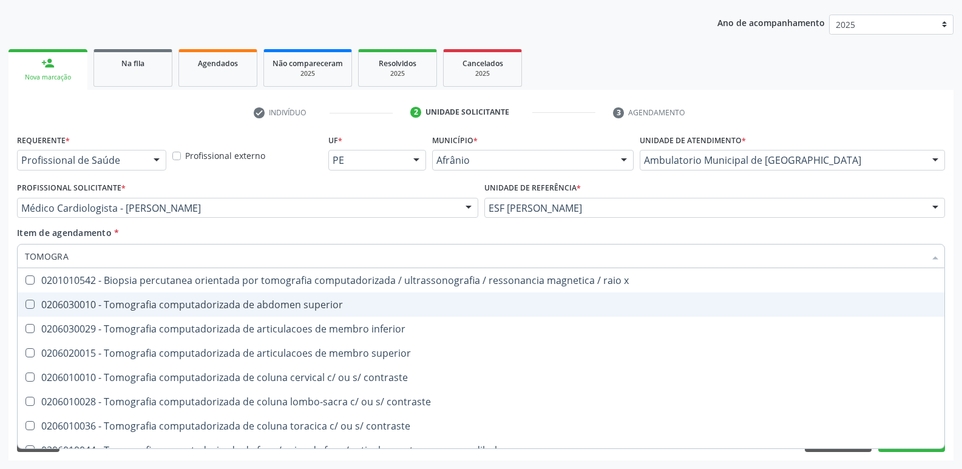
scroll to position [121, 0]
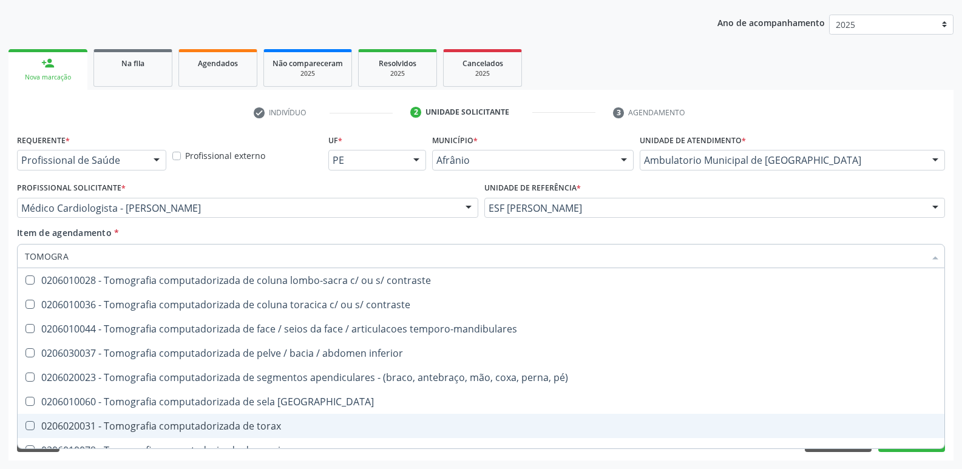
click at [288, 426] on div "0206020031 - Tomografia computadorizada de torax" at bounding box center [481, 426] width 913 height 10
checkbox torax "true"
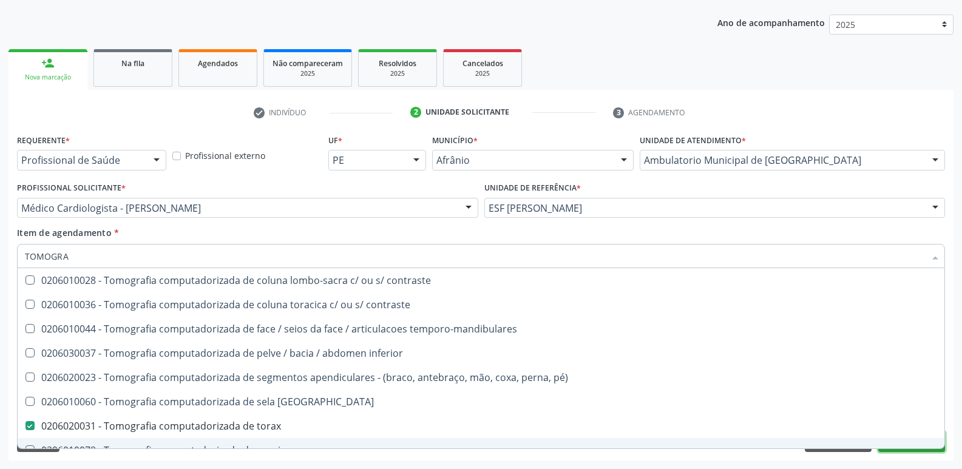
click at [896, 449] on button "Próximo" at bounding box center [912, 442] width 67 height 21
checkbox superior "true"
checkbox torax "false"
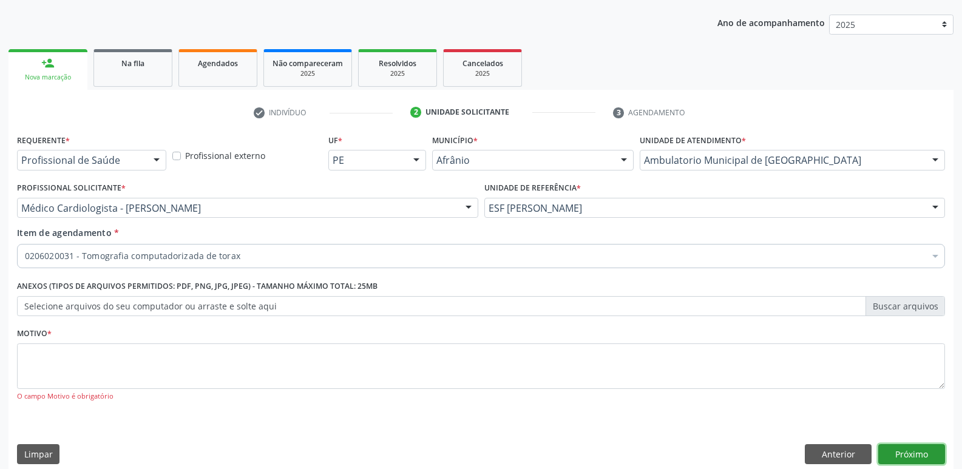
scroll to position [0, 0]
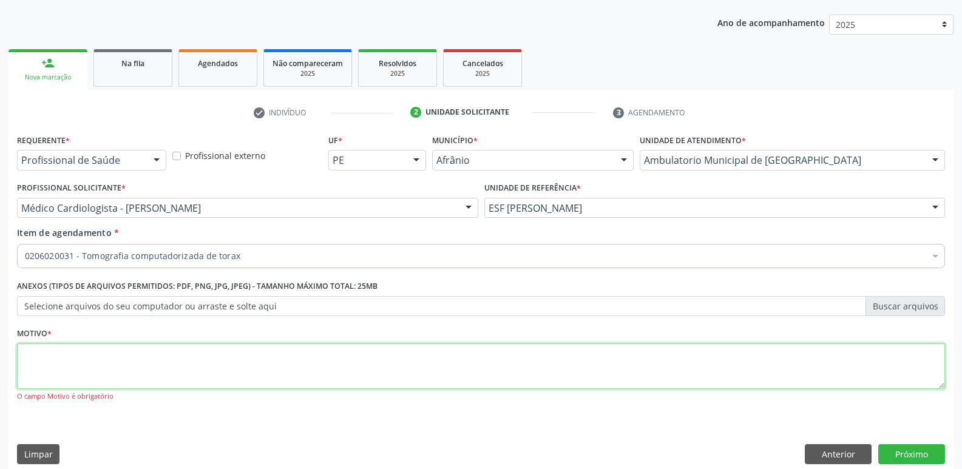
click at [472, 370] on textarea at bounding box center [481, 367] width 928 height 46
type textarea "*"
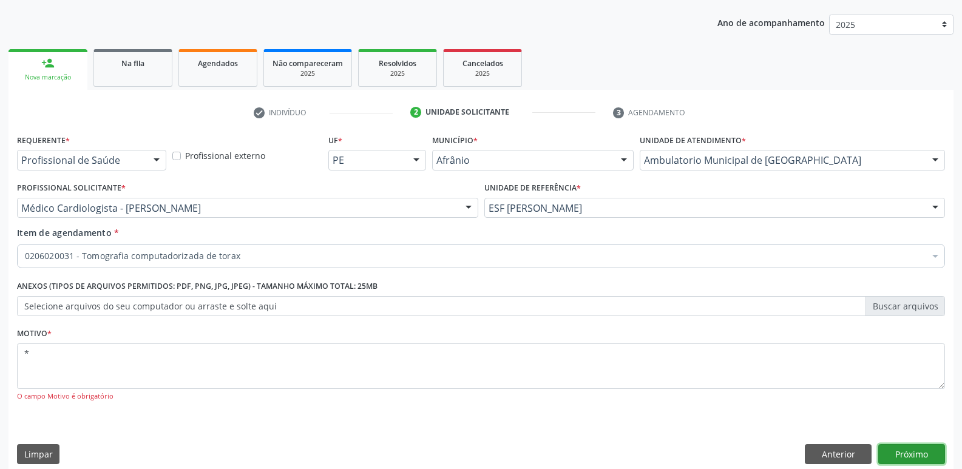
click at [907, 452] on button "Próximo" at bounding box center [912, 454] width 67 height 21
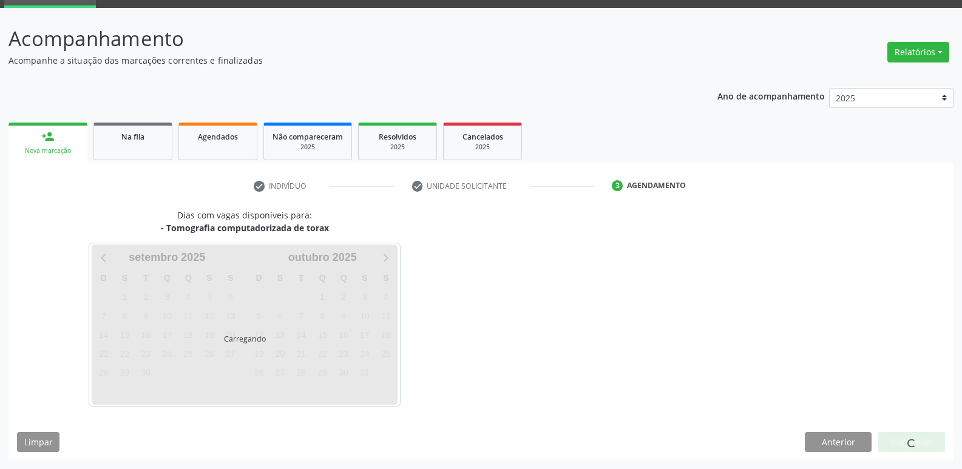
scroll to position [59, 0]
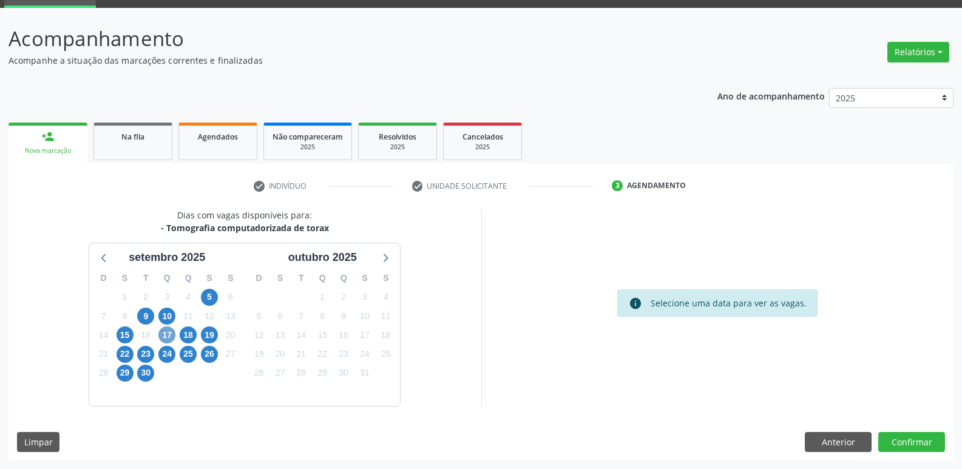
click at [168, 335] on span "17" at bounding box center [166, 335] width 17 height 17
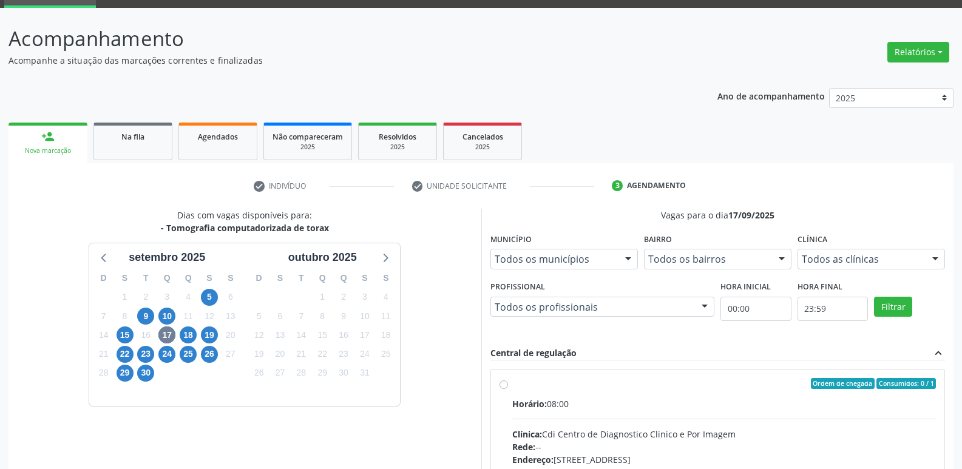
click at [672, 392] on label "Ordem de chegada Consumidos: 0 / 1 Horário: 08:00 Clínica: Cdi Centro de Diagno…" at bounding box center [725, 471] width 424 height 186
click at [508, 389] on input "Ordem de chegada Consumidos: 0 / 1 Horário: 08:00 Clínica: Cdi Centro de Diagno…" at bounding box center [504, 383] width 9 height 11
radio input "true"
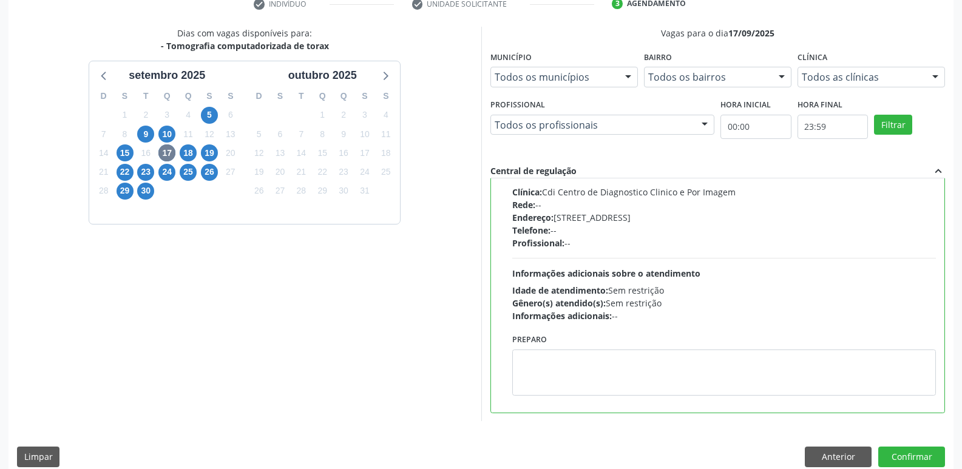
scroll to position [256, 0]
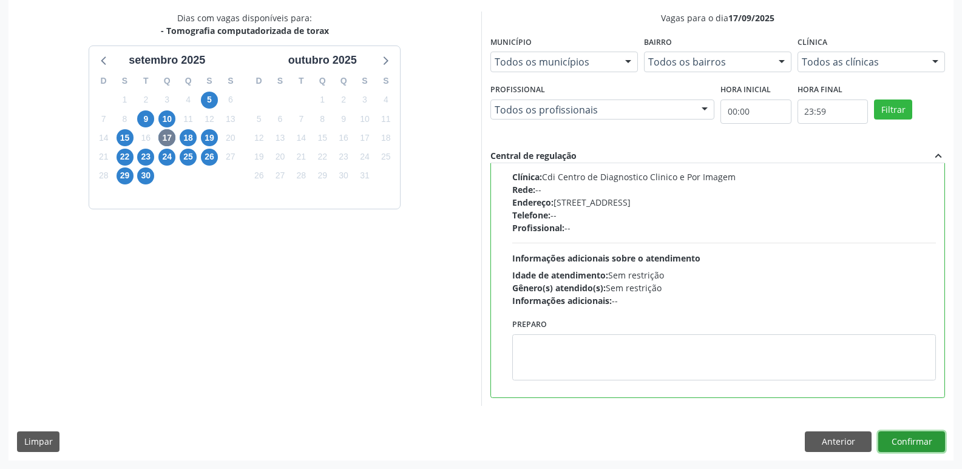
click at [893, 439] on button "Confirmar" at bounding box center [912, 442] width 67 height 21
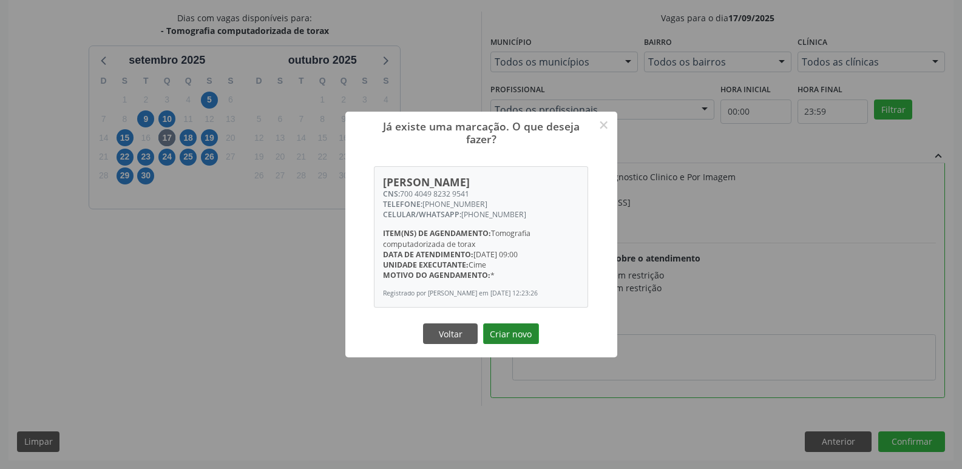
click at [506, 344] on button "Criar novo" at bounding box center [511, 334] width 56 height 21
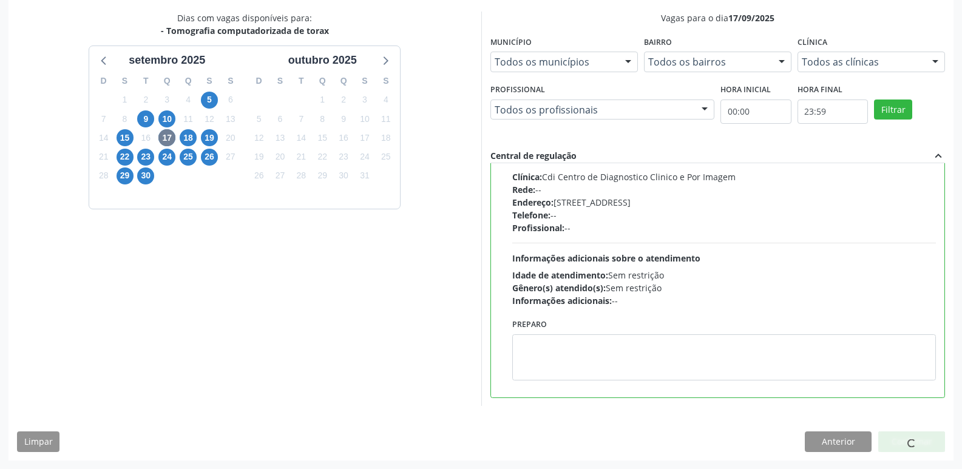
scroll to position [0, 0]
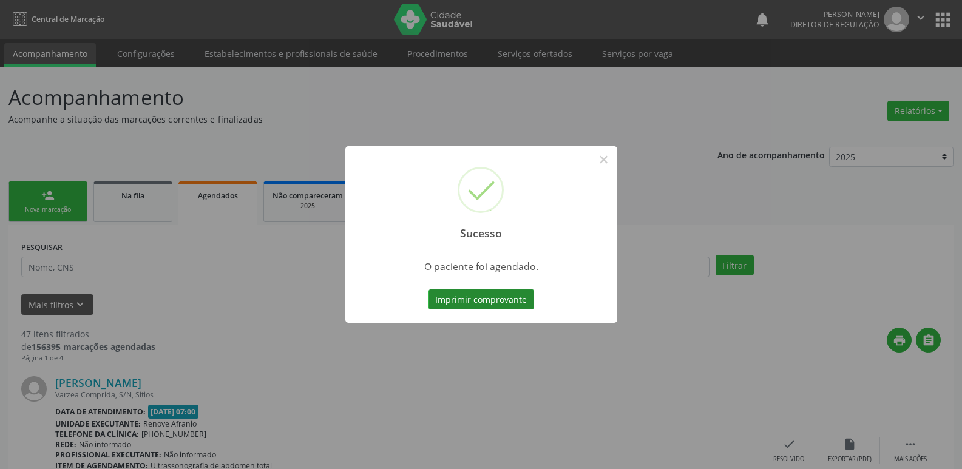
click at [513, 298] on button "Imprimir comprovante" at bounding box center [482, 300] width 106 height 21
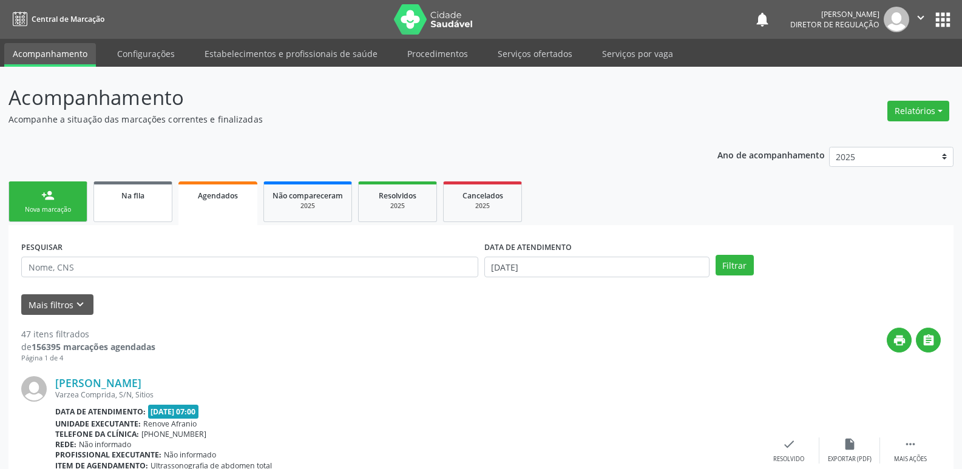
click at [145, 202] on link "Na fila" at bounding box center [133, 202] width 79 height 41
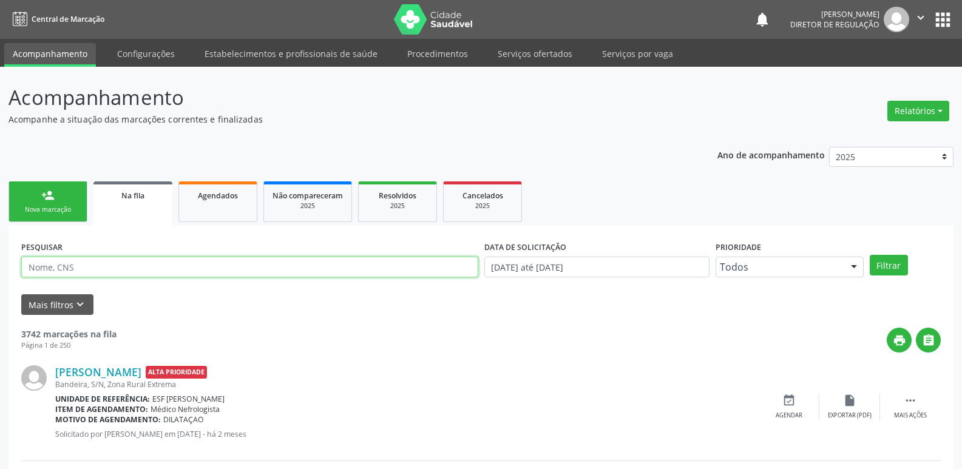
click at [154, 271] on input "text" at bounding box center [249, 267] width 457 height 21
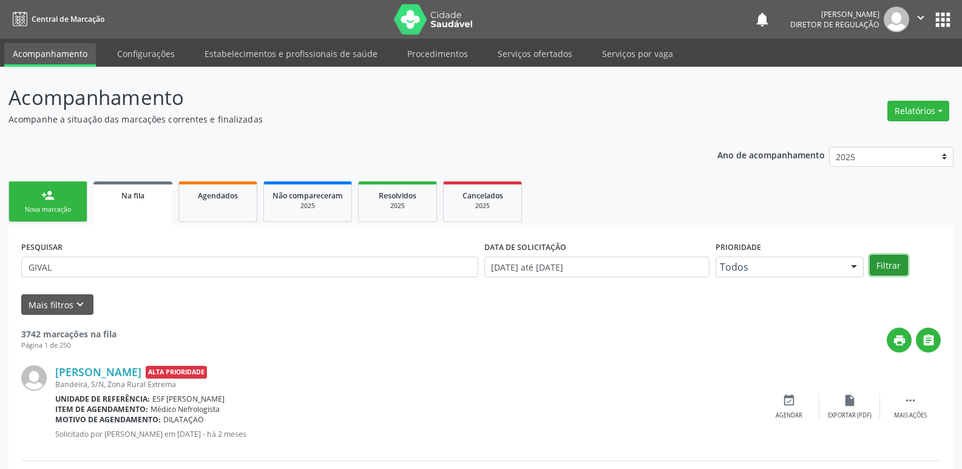
click at [889, 265] on button "Filtrar" at bounding box center [889, 265] width 38 height 21
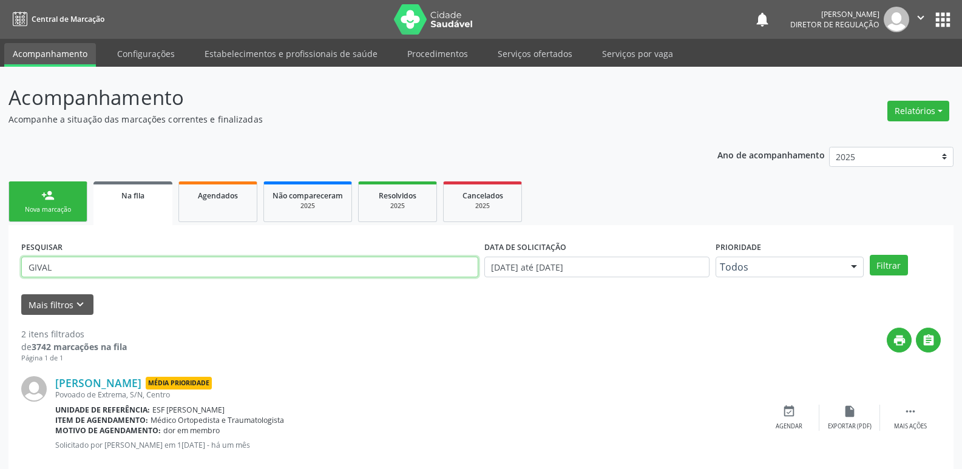
click at [135, 262] on input "GIVAL" at bounding box center [249, 267] width 457 height 21
type input "G"
type input "7000404982329541"
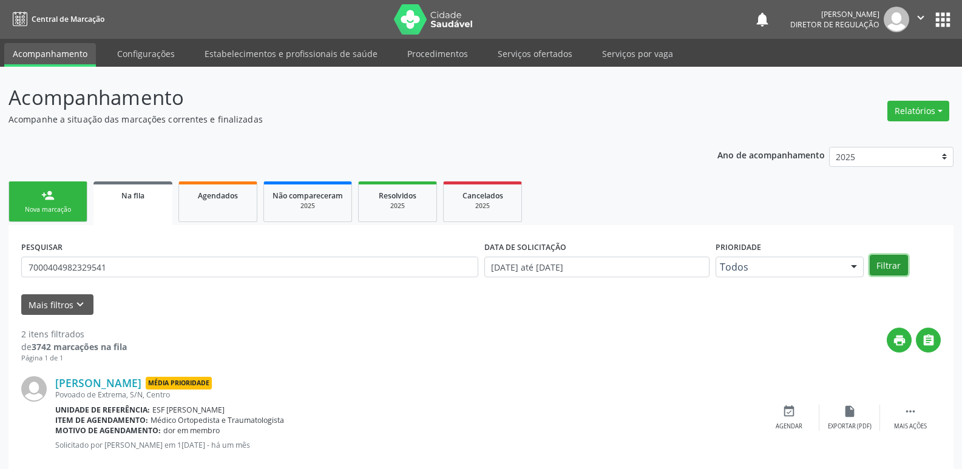
click at [885, 264] on button "Filtrar" at bounding box center [889, 265] width 38 height 21
